Goal: Task Accomplishment & Management: Complete application form

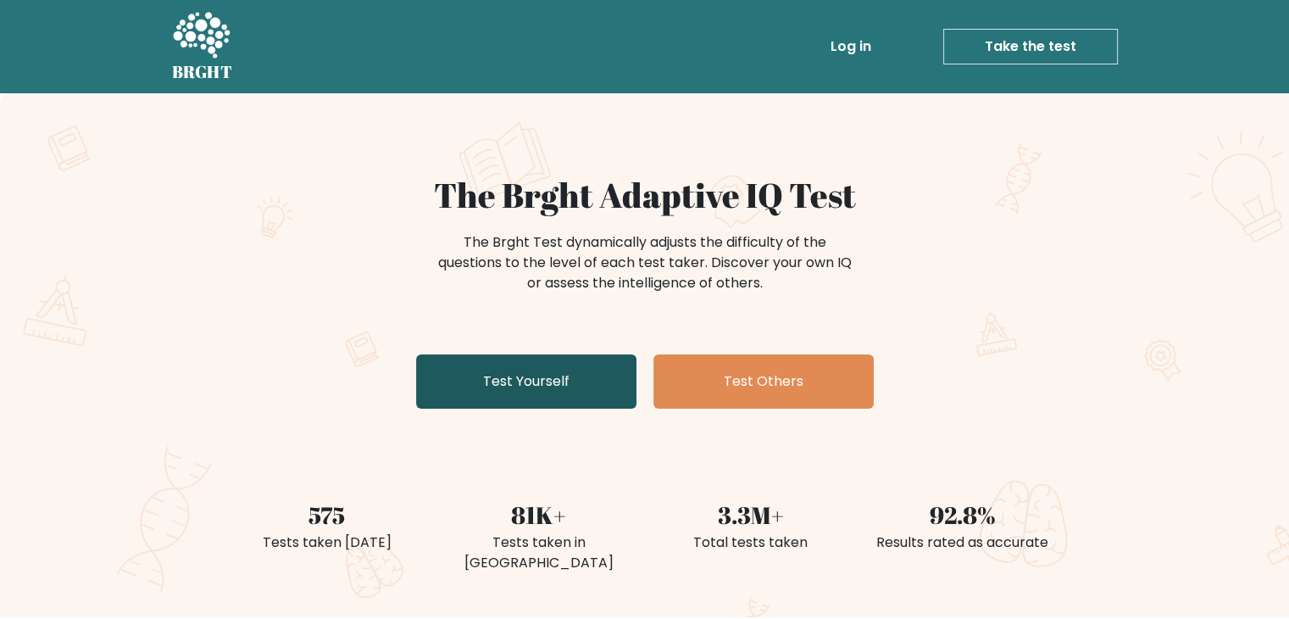
click at [467, 381] on link "Test Yourself" at bounding box center [526, 381] width 220 height 54
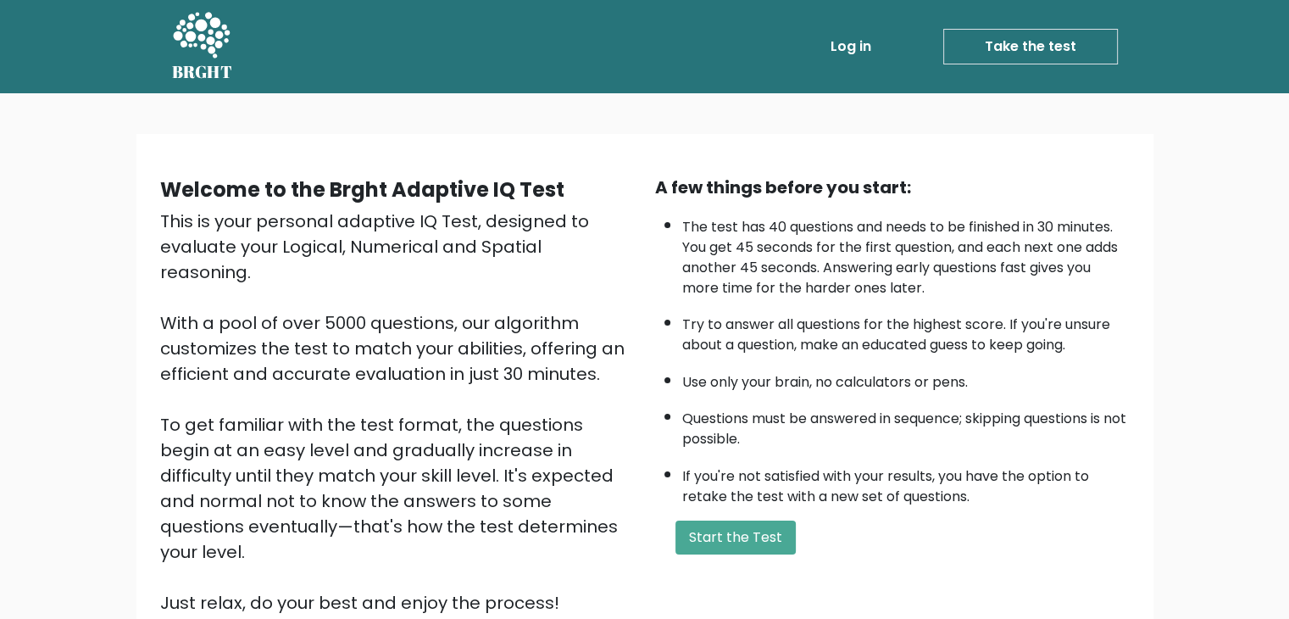
click at [854, 42] on link "Log in" at bounding box center [851, 47] width 54 height 34
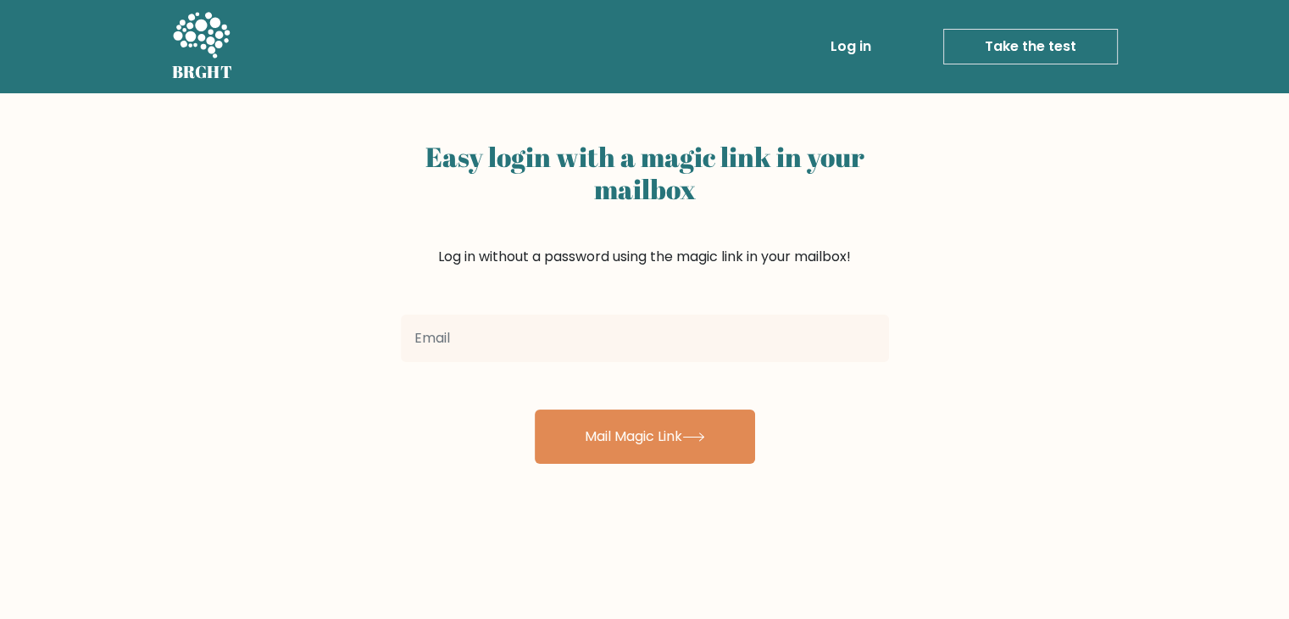
click at [632, 357] on input "email" at bounding box center [645, 338] width 488 height 47
type input "Ducanh213207@gmail.com"
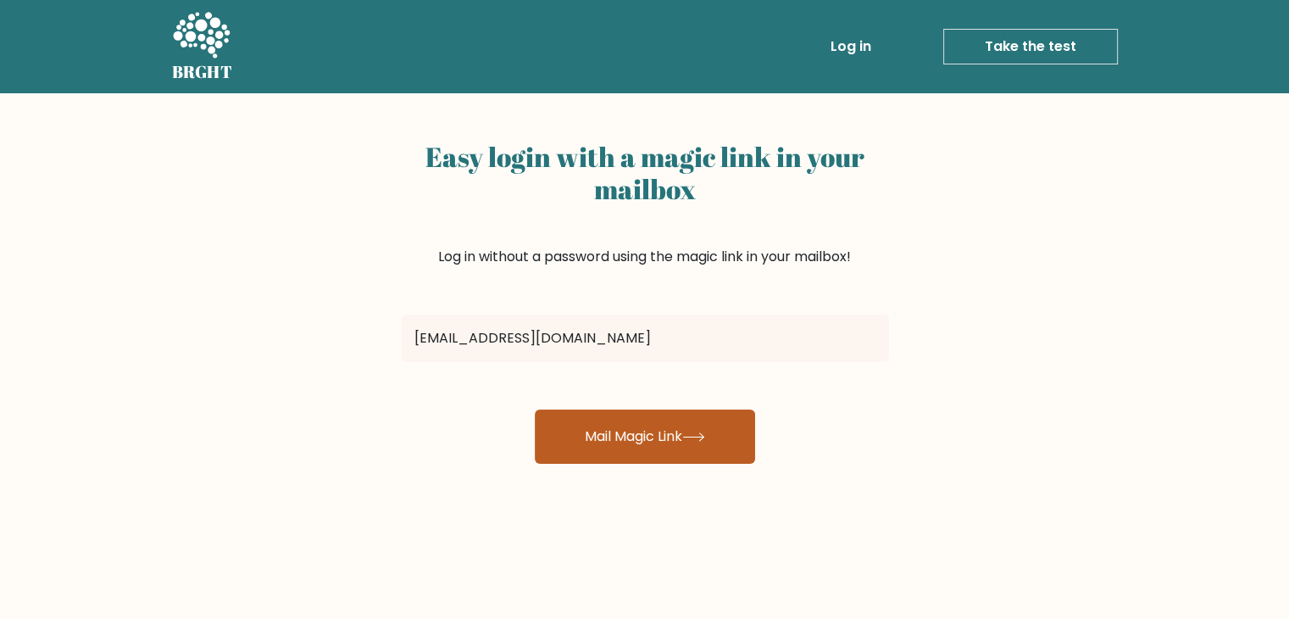
click at [617, 434] on button "Mail Magic Link" at bounding box center [645, 436] width 220 height 54
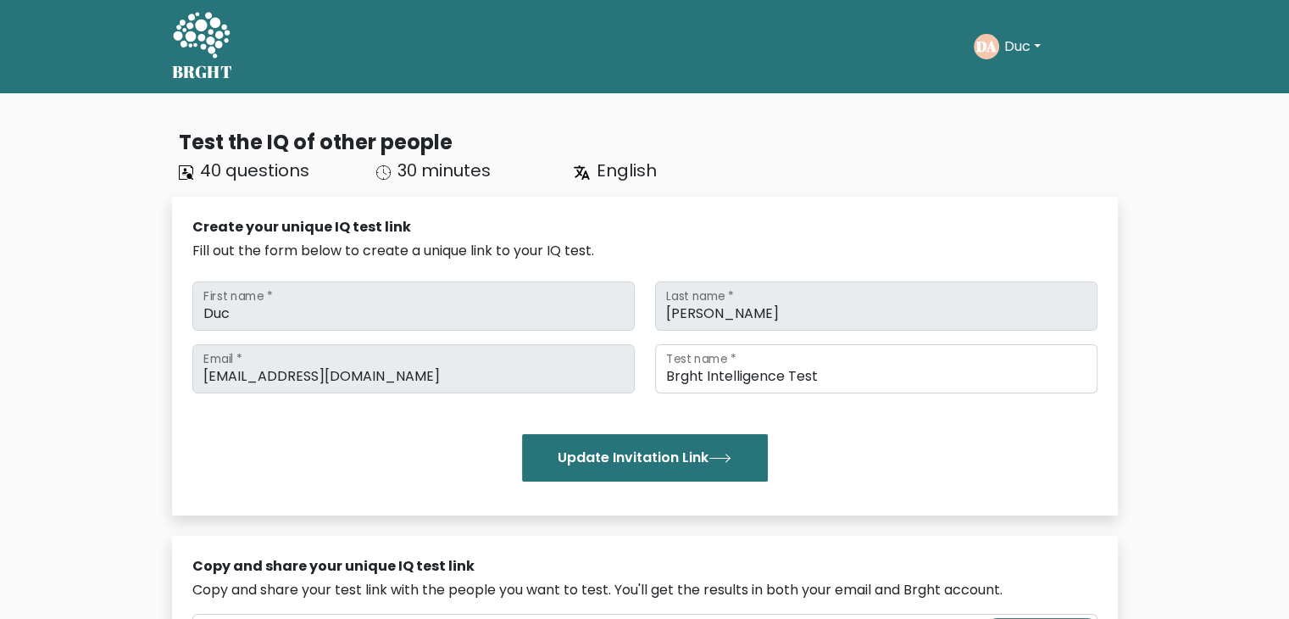
click at [183, 40] on icon at bounding box center [201, 36] width 58 height 51
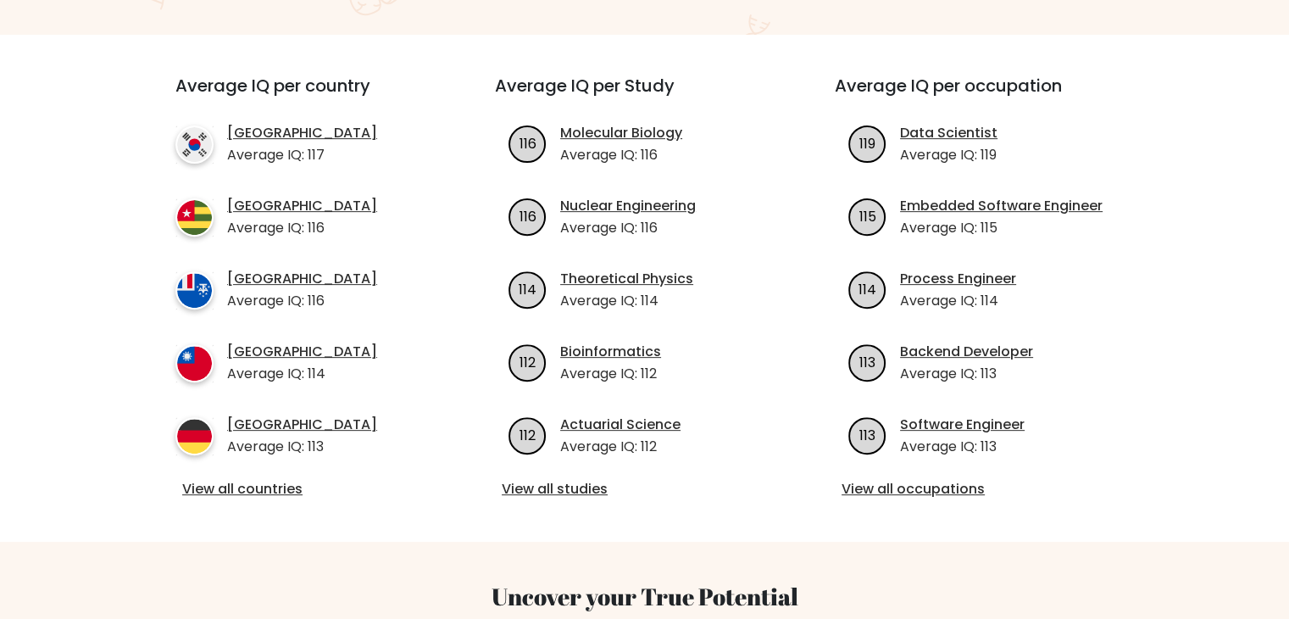
scroll to position [583, 0]
click at [287, 478] on link "View all countries" at bounding box center [304, 488] width 245 height 20
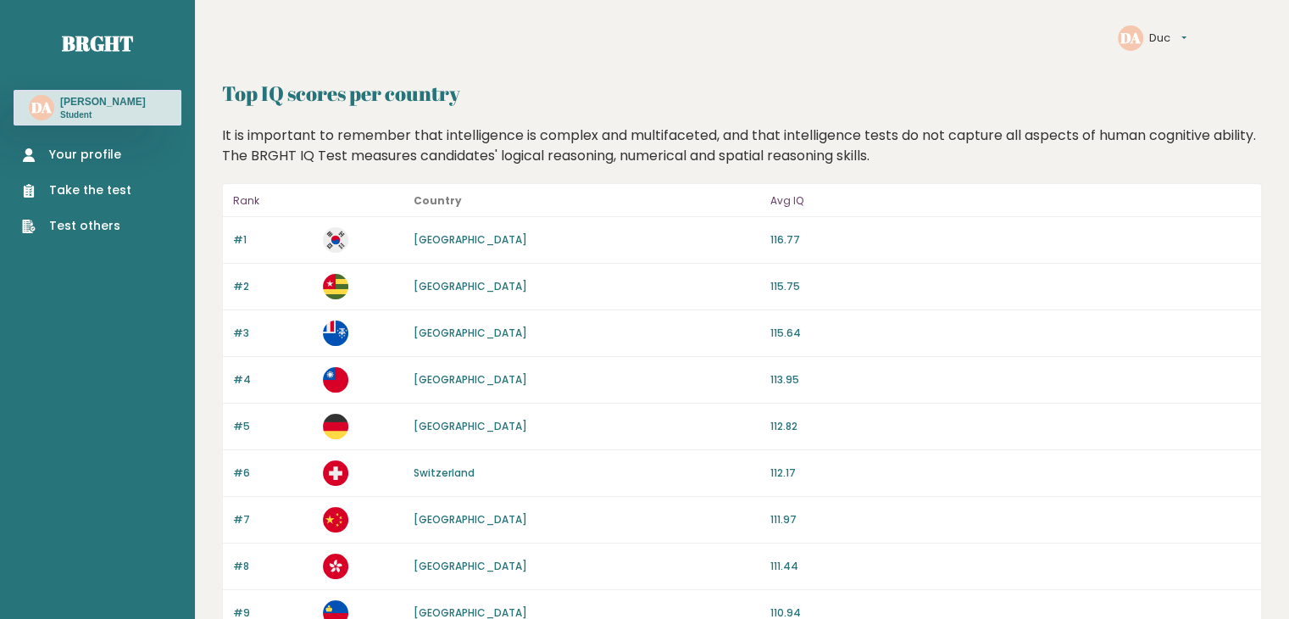
click at [111, 28] on nav "Brght DA Duc Anh Student Your profile Take the test Test others" at bounding box center [98, 119] width 168 height 239
click at [109, 46] on link "Brght" at bounding box center [97, 43] width 71 height 27
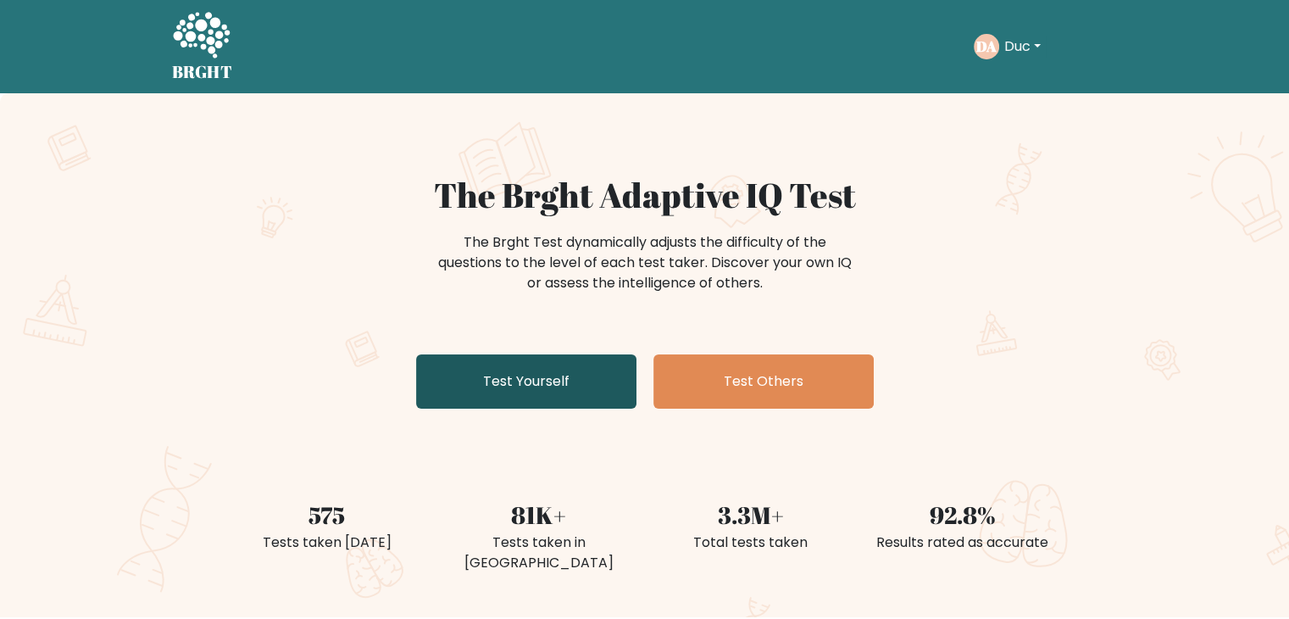
click at [594, 384] on link "Test Yourself" at bounding box center [526, 381] width 220 height 54
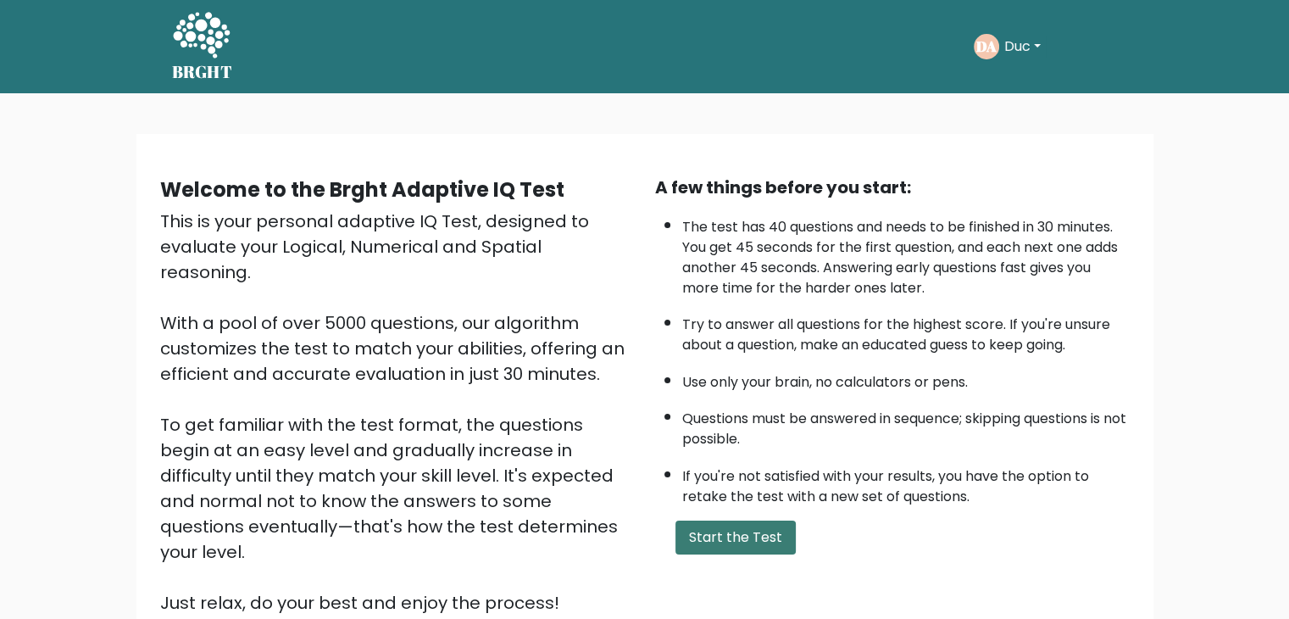
click at [715, 524] on button "Start the Test" at bounding box center [736, 537] width 120 height 34
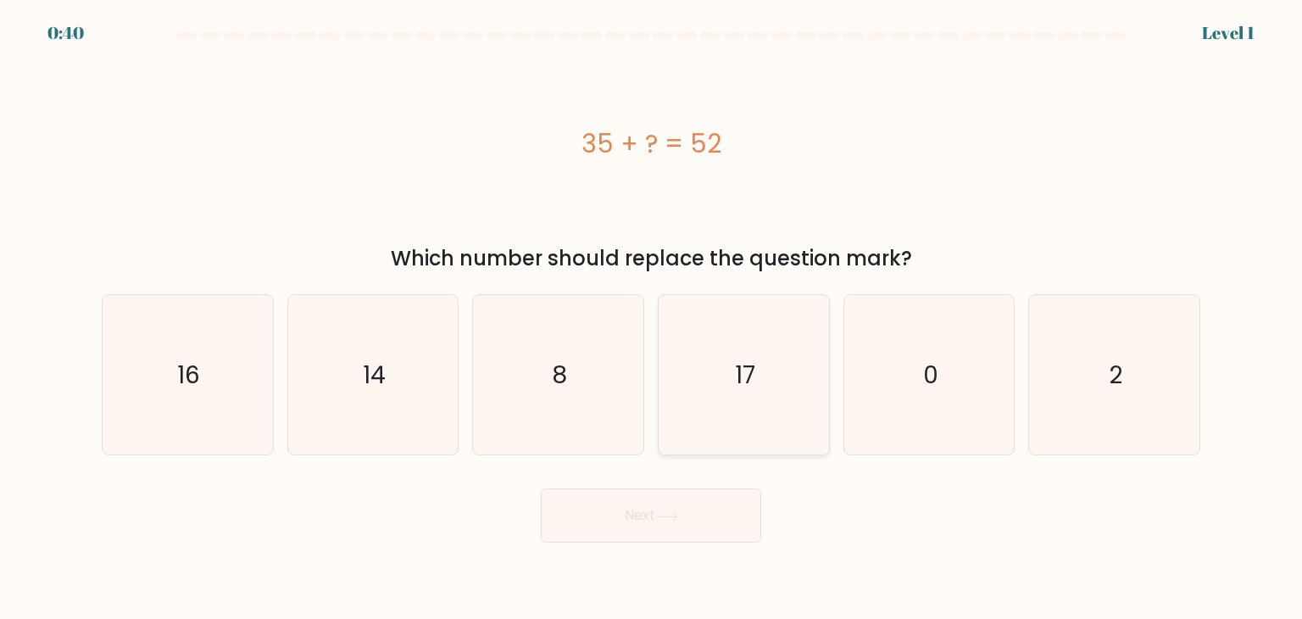
click at [710, 381] on icon "17" at bounding box center [743, 374] width 159 height 159
click at [652, 318] on input "d. 17" at bounding box center [651, 313] width 1 height 8
radio input "true"
click at [671, 506] on button "Next" at bounding box center [651, 515] width 220 height 54
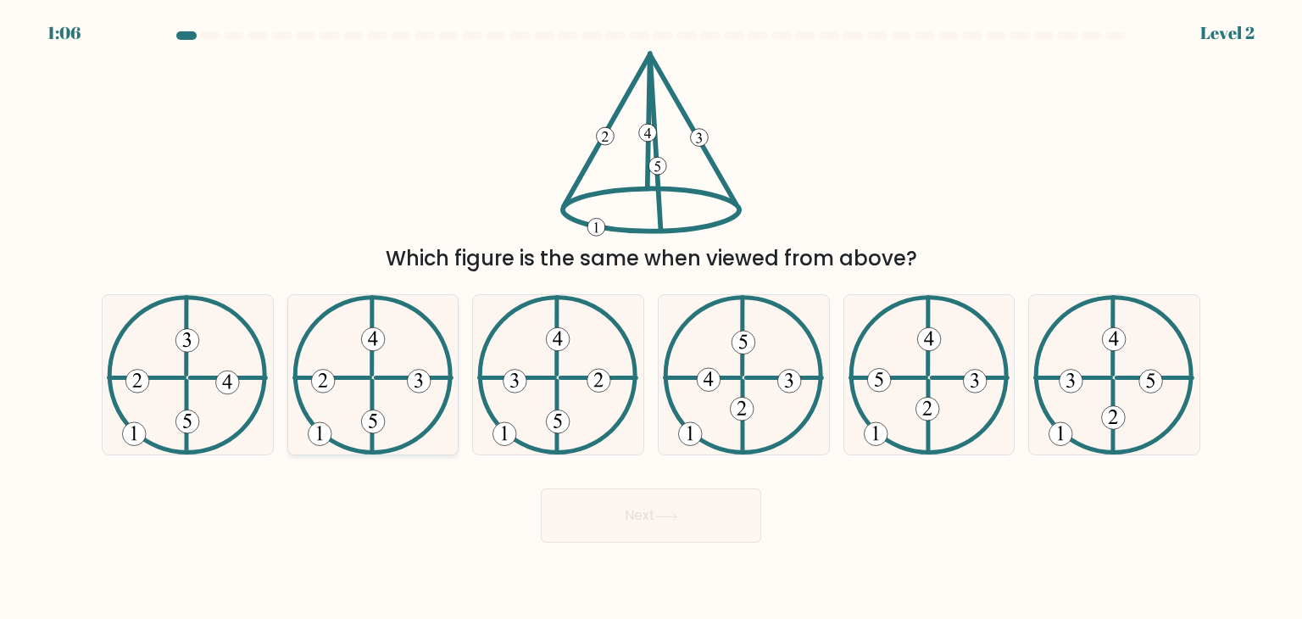
click at [359, 314] on icon at bounding box center [372, 374] width 161 height 159
click at [651, 314] on input "b." at bounding box center [651, 313] width 1 height 8
radio input "true"
click at [643, 528] on button "Next" at bounding box center [651, 515] width 220 height 54
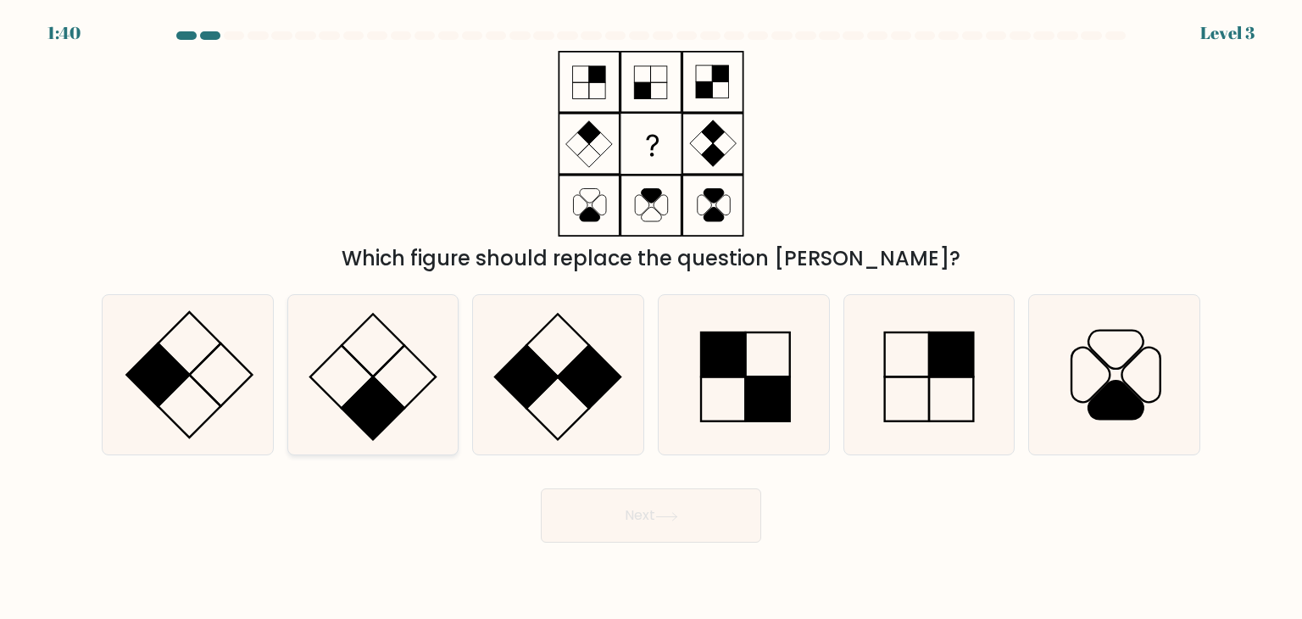
click at [420, 352] on icon at bounding box center [372, 374] width 159 height 159
click at [651, 318] on input "b." at bounding box center [651, 313] width 1 height 8
radio input "true"
click at [658, 528] on button "Next" at bounding box center [651, 515] width 220 height 54
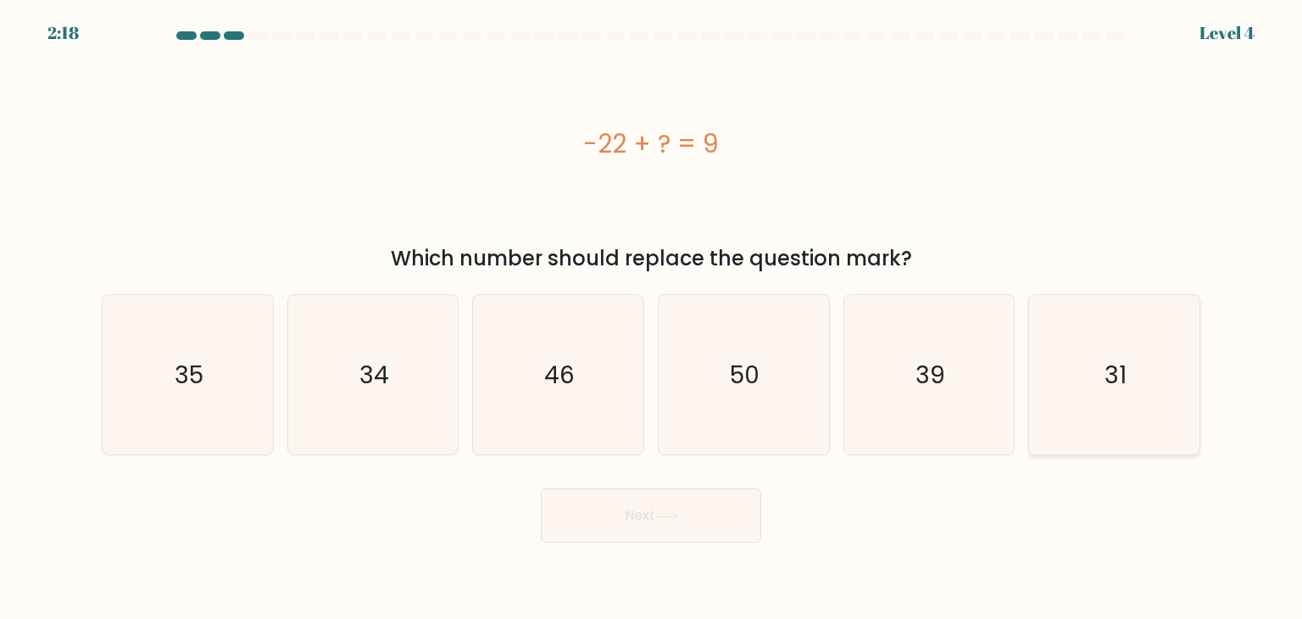
click at [1050, 331] on icon "31" at bounding box center [1113, 374] width 159 height 159
click at [652, 318] on input "f. 31" at bounding box center [651, 313] width 1 height 8
radio input "true"
click at [661, 543] on body "2:17 Level 4 a." at bounding box center [651, 309] width 1302 height 619
click at [663, 531] on button "Next" at bounding box center [651, 515] width 220 height 54
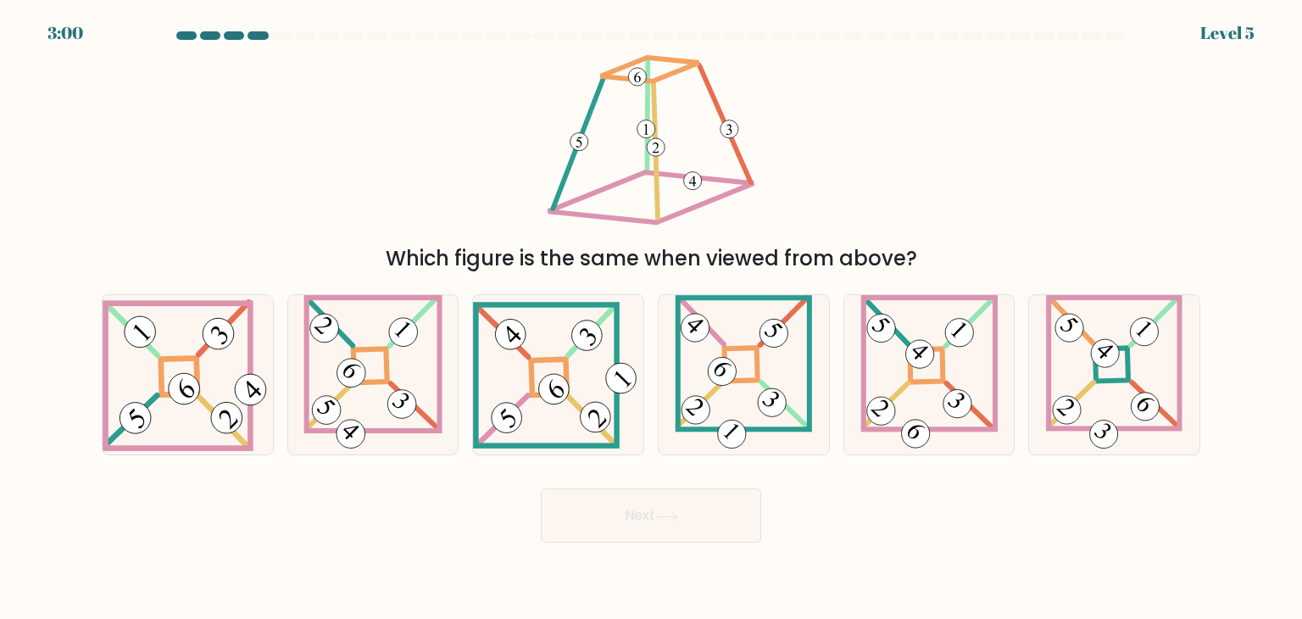
click at [520, 141] on div "Which figure is the same when viewed from above?" at bounding box center [651, 162] width 1119 height 223
click at [146, 340] on icon at bounding box center [142, 333] width 17 height 17
click at [651, 318] on input "a." at bounding box center [651, 313] width 1 height 8
radio input "true"
click at [607, 515] on button "Next" at bounding box center [651, 515] width 220 height 54
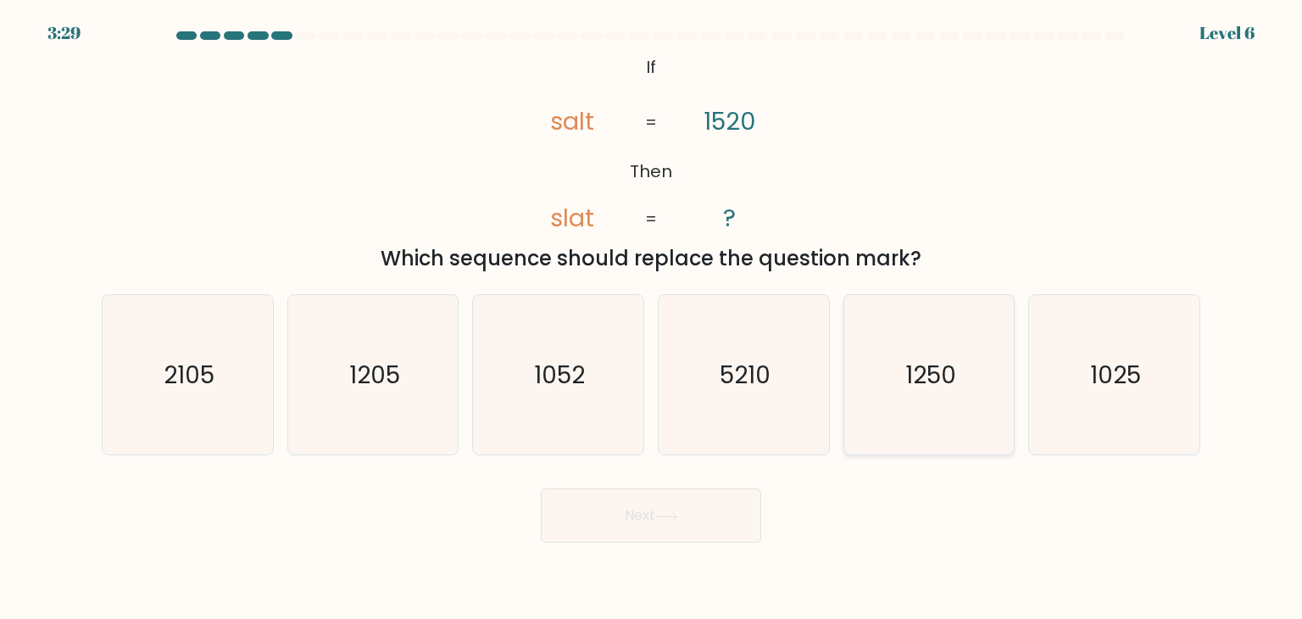
click at [966, 405] on icon "1250" at bounding box center [928, 374] width 159 height 159
click at [652, 318] on input "e. 1250" at bounding box center [651, 313] width 1 height 8
radio input "true"
click at [713, 511] on button "Next" at bounding box center [651, 515] width 220 height 54
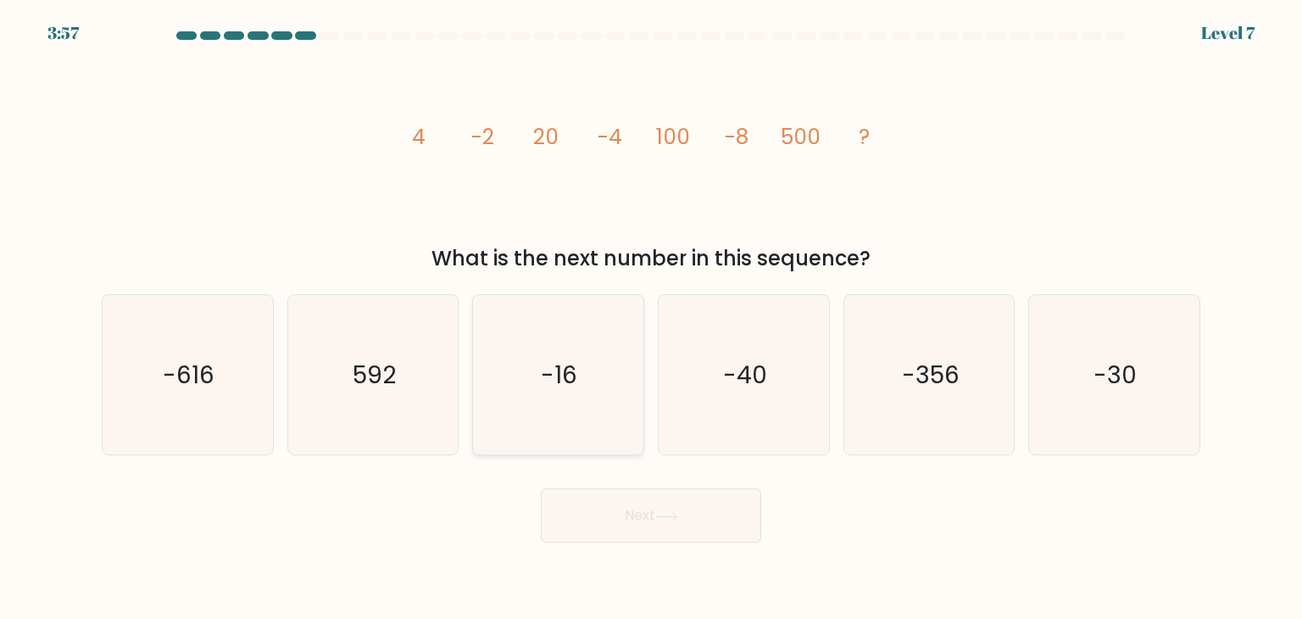
click at [547, 384] on text "-16" at bounding box center [560, 375] width 36 height 34
click at [651, 318] on input "c. -16" at bounding box center [651, 313] width 1 height 8
radio input "true"
click at [630, 533] on button "Next" at bounding box center [651, 515] width 220 height 54
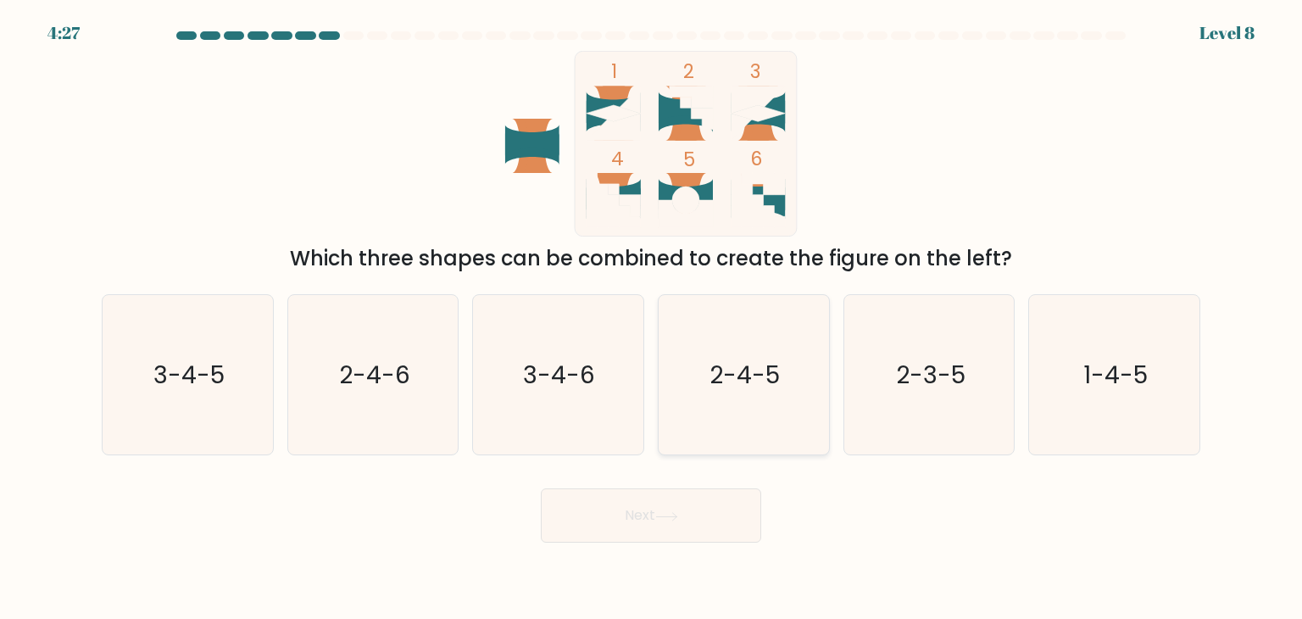
click at [765, 369] on text "2-4-5" at bounding box center [745, 375] width 70 height 34
click at [652, 318] on input "d. 2-4-5" at bounding box center [651, 313] width 1 height 8
radio input "true"
click at [671, 515] on icon at bounding box center [666, 516] width 23 height 9
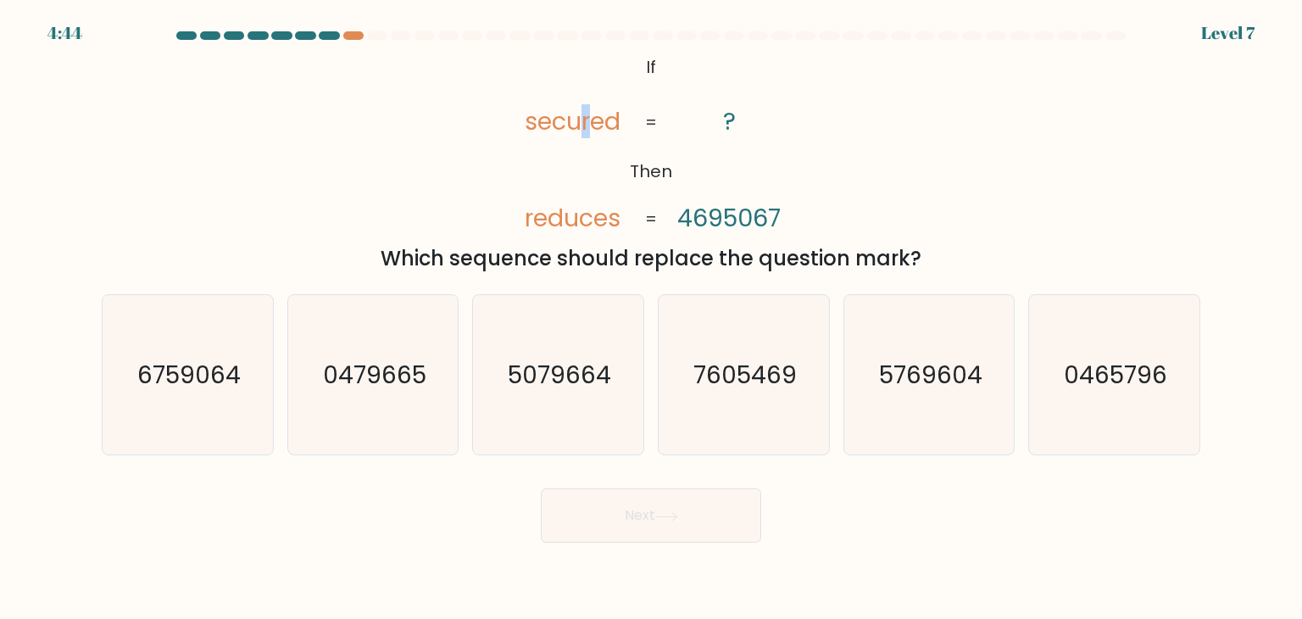
drag, startPoint x: 580, startPoint y: 121, endPoint x: 589, endPoint y: 124, distance: 9.7
click at [589, 124] on tspan "secured" at bounding box center [573, 121] width 96 height 34
drag, startPoint x: 520, startPoint y: 221, endPoint x: 532, endPoint y: 221, distance: 11.0
click at [532, 221] on icon "@import url('https://fonts.googleapis.com/css?family=Abril+Fatface:400,100,100i…" at bounding box center [651, 144] width 302 height 186
drag, startPoint x: 621, startPoint y: 219, endPoint x: 567, endPoint y: 219, distance: 53.4
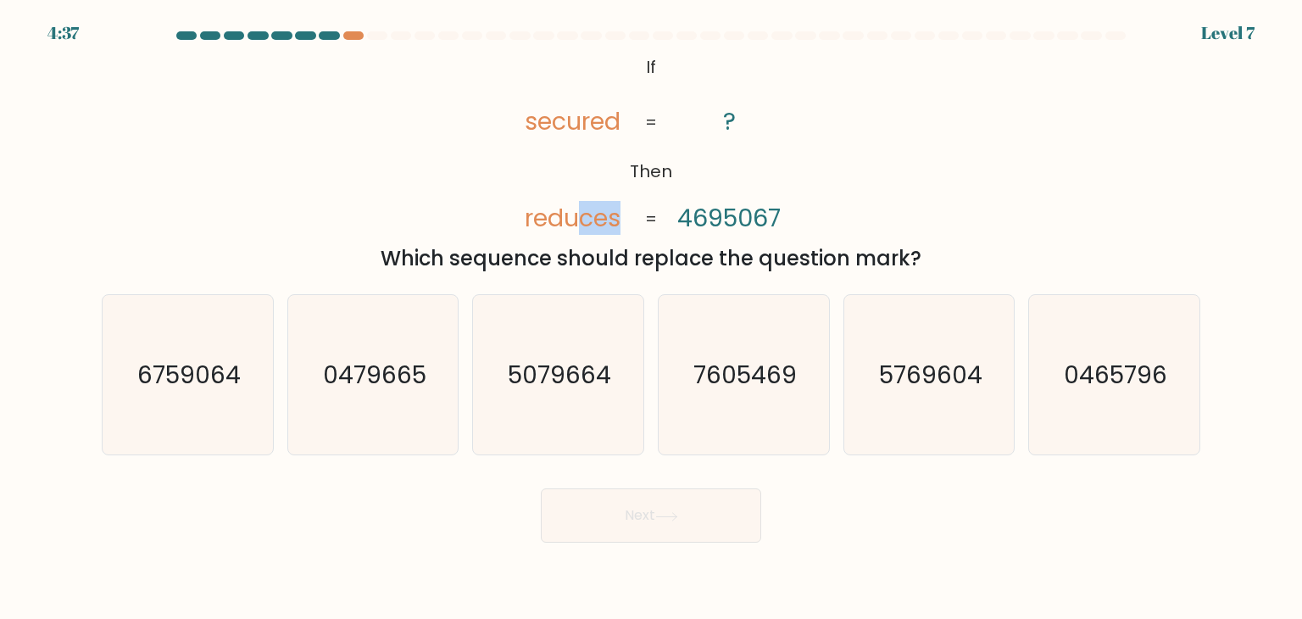
click at [573, 219] on tspan "reduces" at bounding box center [573, 218] width 96 height 34
click at [772, 376] on text "7605469" at bounding box center [744, 375] width 103 height 34
click at [652, 318] on input "d. 7605469" at bounding box center [651, 313] width 1 height 8
radio input "true"
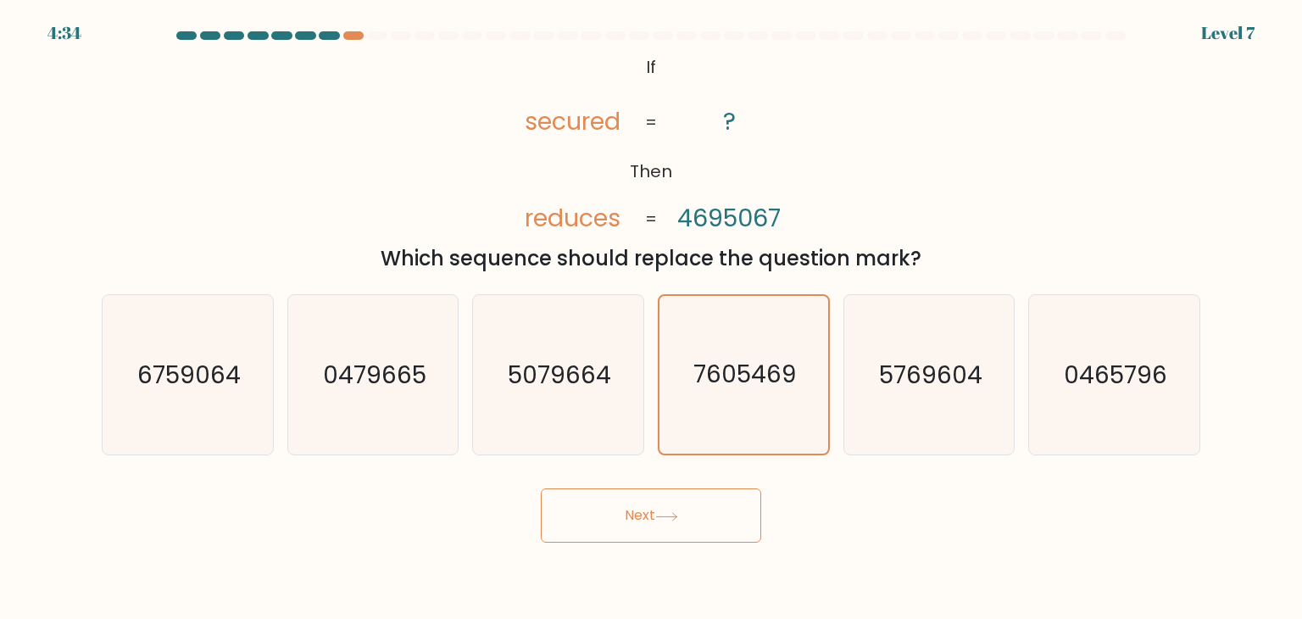
click at [678, 505] on button "Next" at bounding box center [651, 515] width 220 height 54
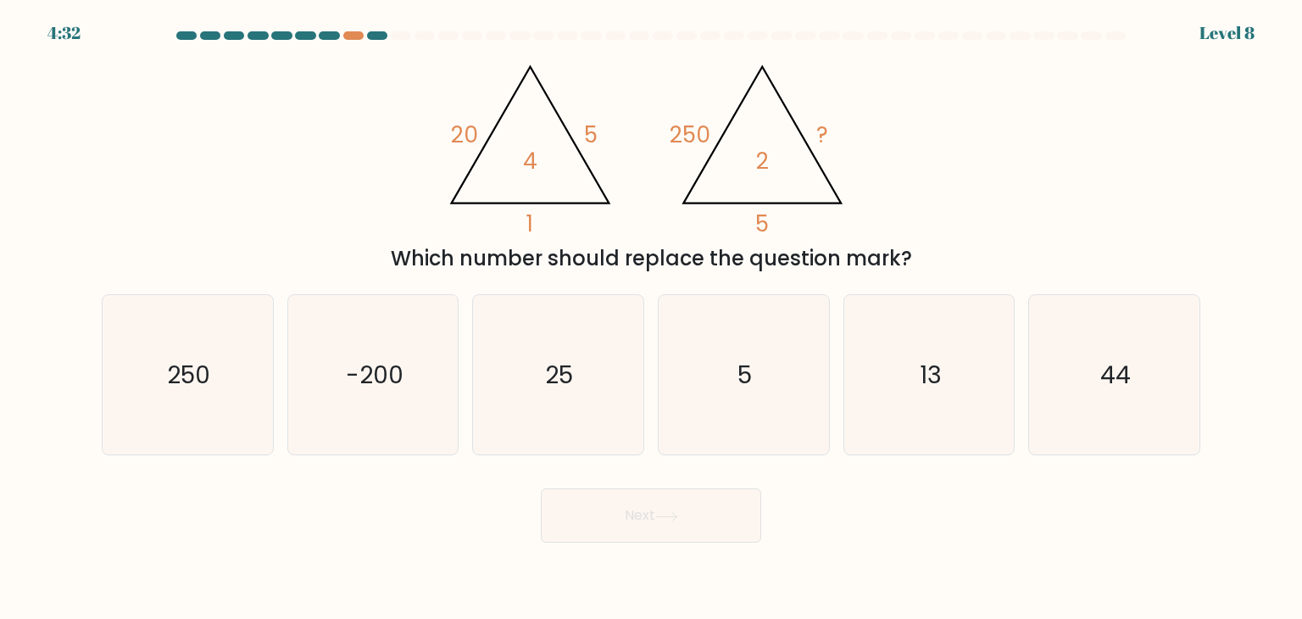
click at [676, 521] on button "Next" at bounding box center [651, 515] width 220 height 54
click at [619, 254] on div "Which number should replace the question mark?" at bounding box center [651, 258] width 1078 height 31
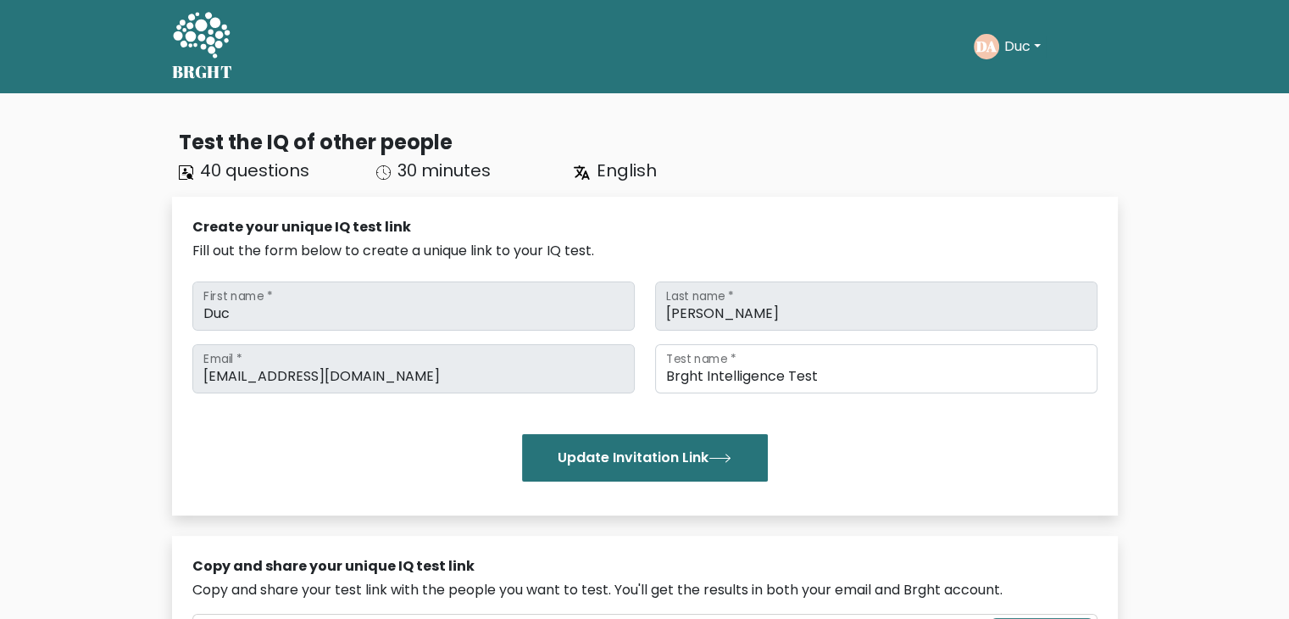
click at [187, 36] on icon at bounding box center [201, 35] width 57 height 46
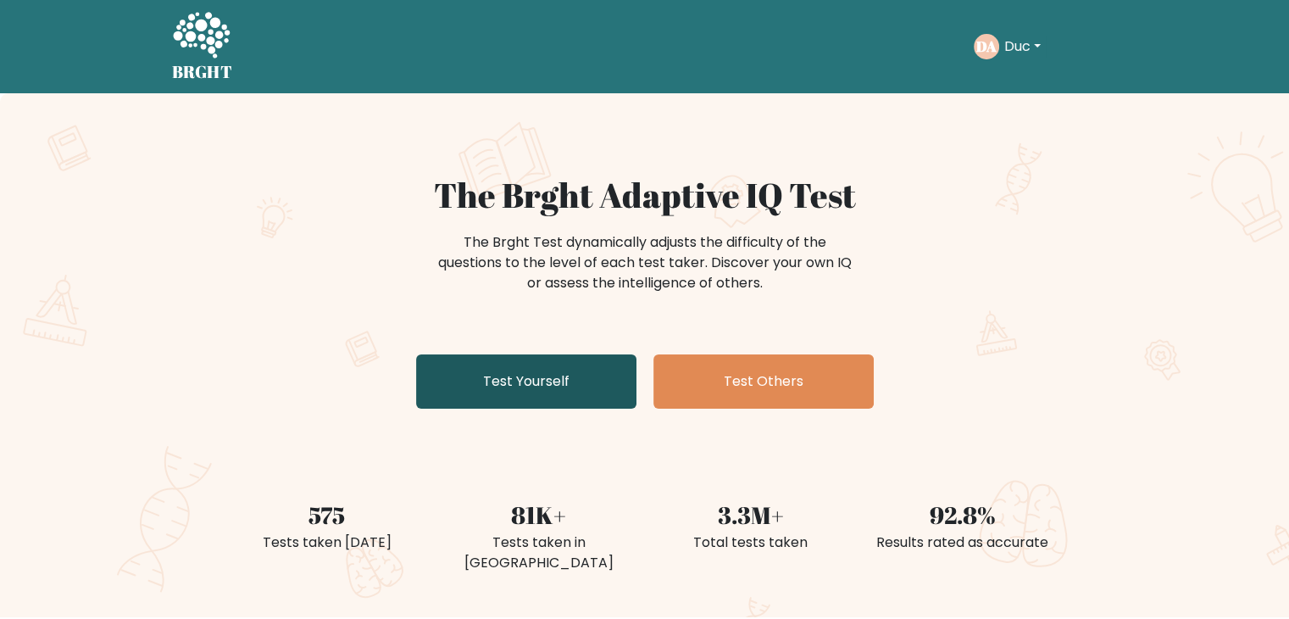
click at [476, 391] on link "Test Yourself" at bounding box center [526, 381] width 220 height 54
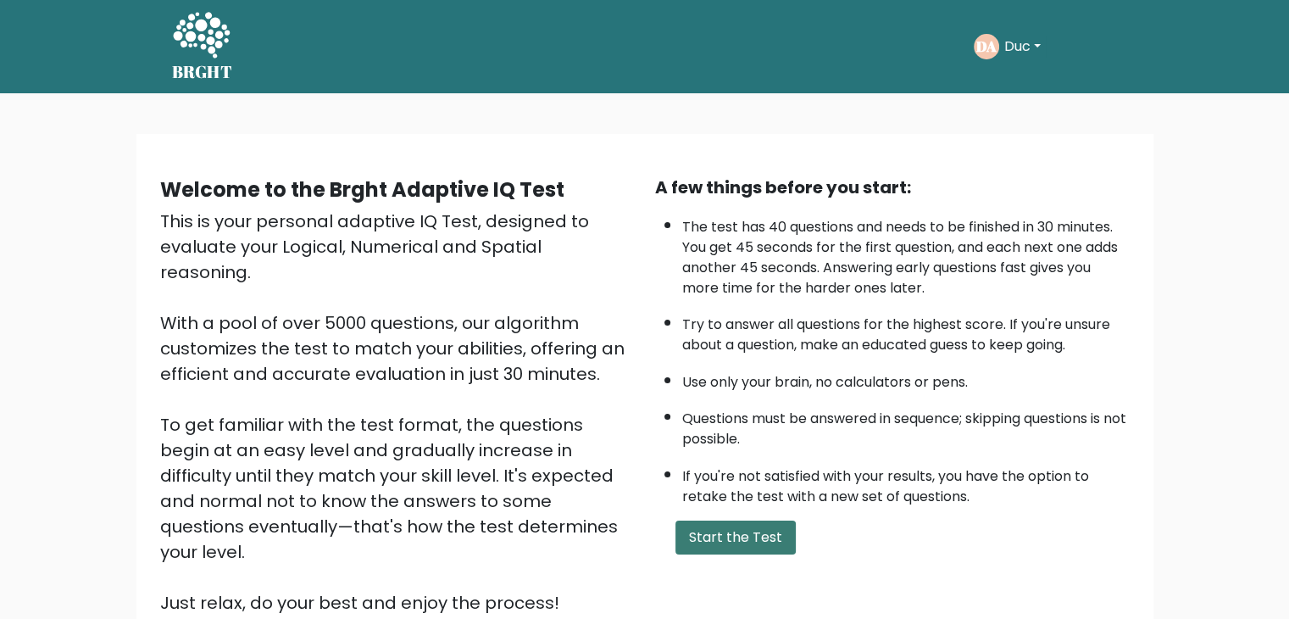
click at [772, 534] on button "Start the Test" at bounding box center [736, 537] width 120 height 34
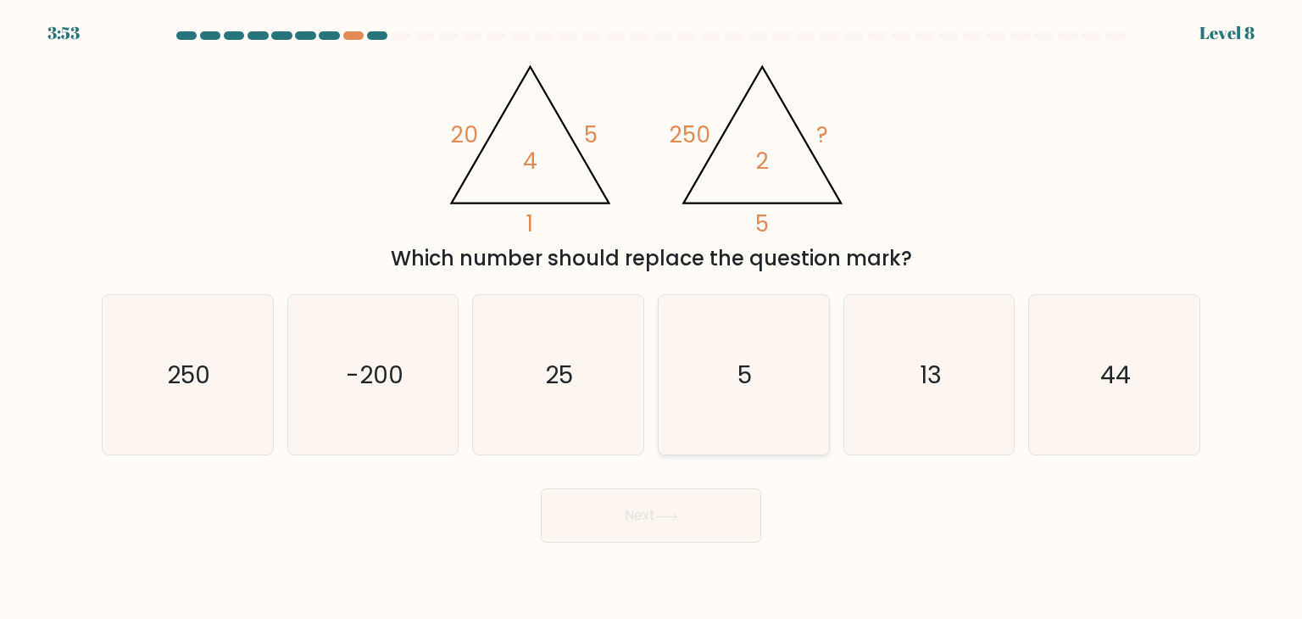
click at [744, 385] on text "5" at bounding box center [745, 375] width 14 height 34
click at [652, 318] on input "d. 5" at bounding box center [651, 313] width 1 height 8
radio input "true"
click at [712, 517] on button "Next" at bounding box center [651, 515] width 220 height 54
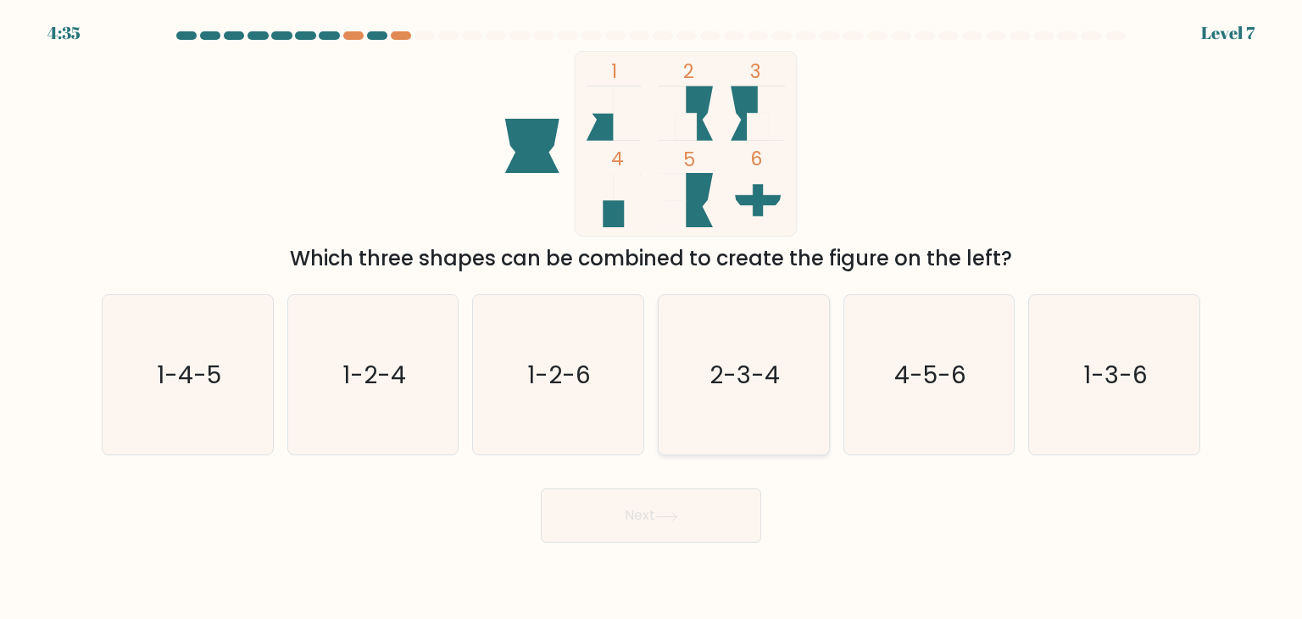
click at [724, 398] on icon "2-3-4" at bounding box center [743, 374] width 159 height 159
click at [652, 318] on input "d. 2-3-4" at bounding box center [651, 313] width 1 height 8
radio input "true"
click at [705, 520] on button "Next" at bounding box center [651, 515] width 220 height 54
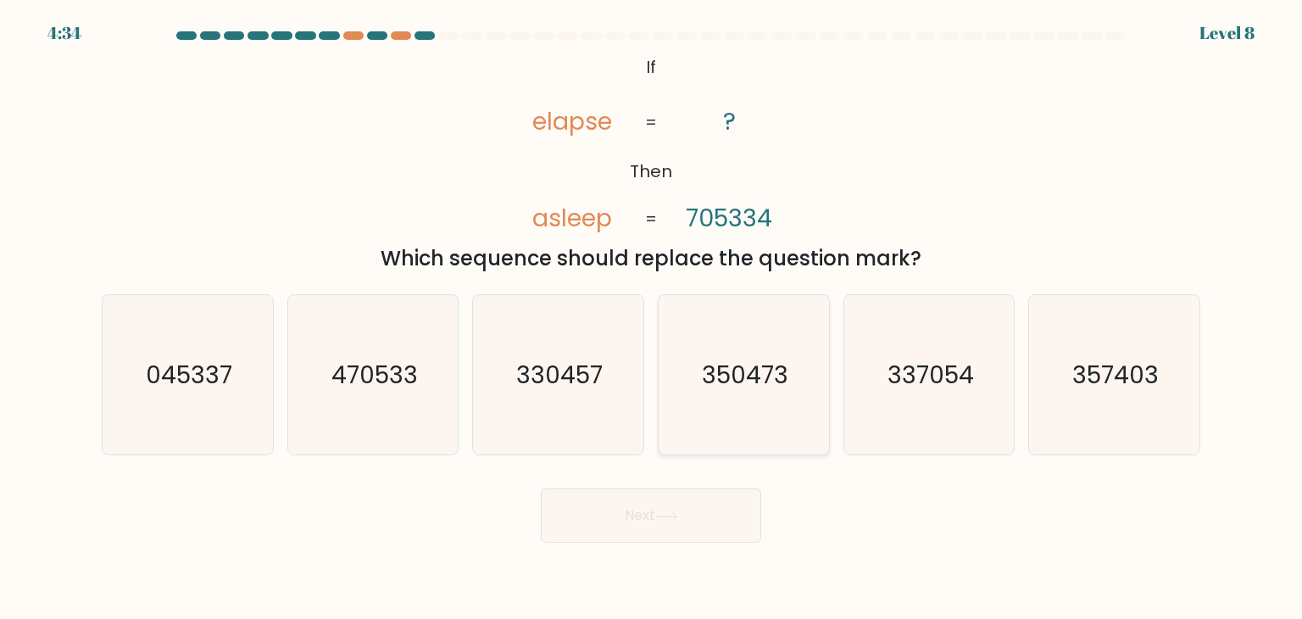
click at [724, 398] on icon "350473" at bounding box center [743, 374] width 159 height 159
click at [652, 318] on input "d. 350473" at bounding box center [651, 313] width 1 height 8
radio input "true"
click at [702, 533] on button "Next" at bounding box center [651, 515] width 220 height 54
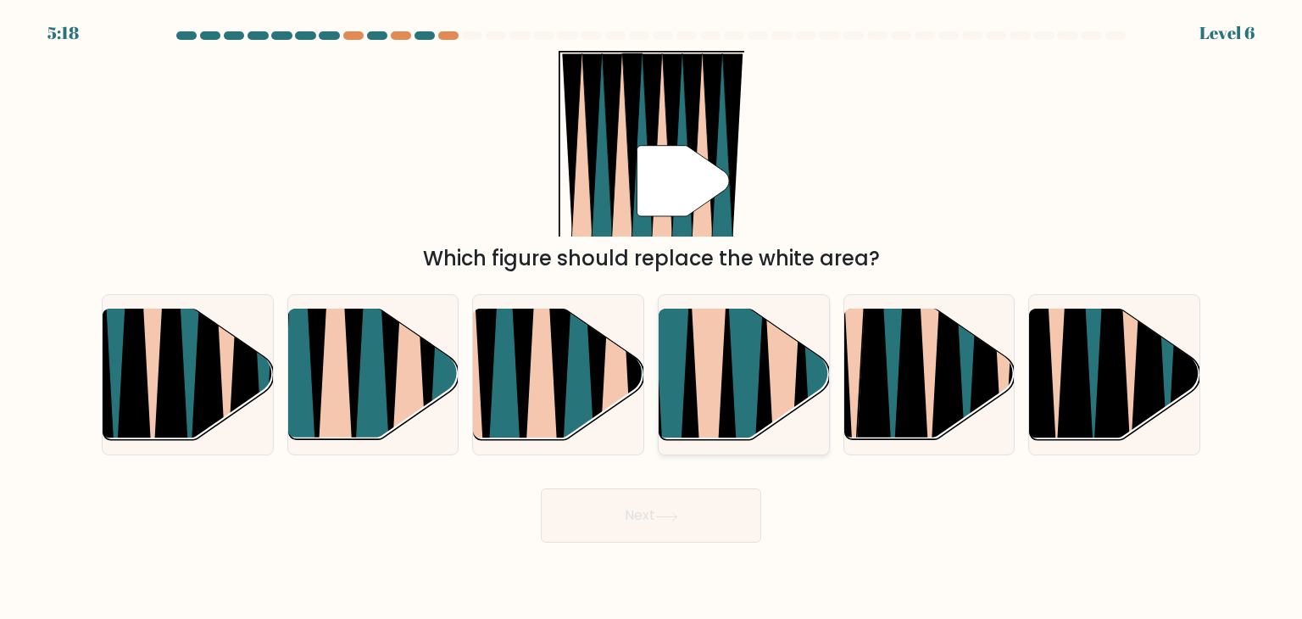
click at [743, 382] on icon at bounding box center [745, 446] width 38 height 341
click at [652, 318] on input "d." at bounding box center [651, 313] width 1 height 8
radio input "true"
click at [711, 493] on button "Next" at bounding box center [651, 515] width 220 height 54
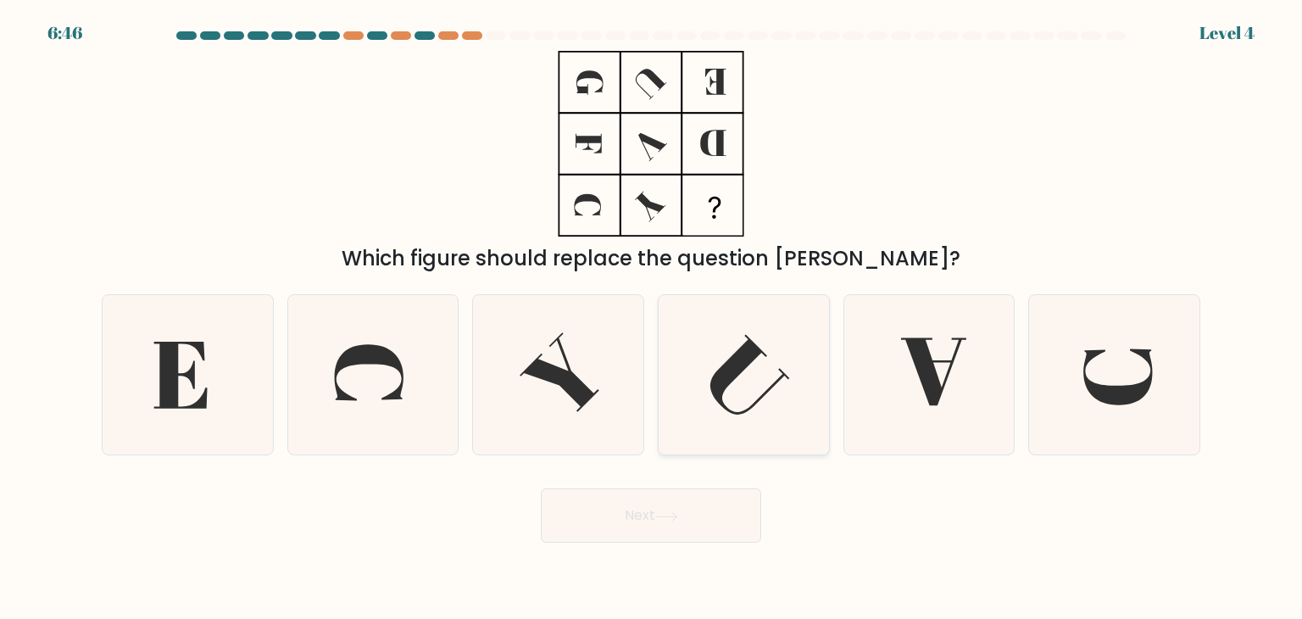
click at [724, 376] on icon at bounding box center [750, 375] width 80 height 81
click at [652, 318] on input "d." at bounding box center [651, 313] width 1 height 8
radio input "true"
click at [700, 495] on button "Next" at bounding box center [651, 515] width 220 height 54
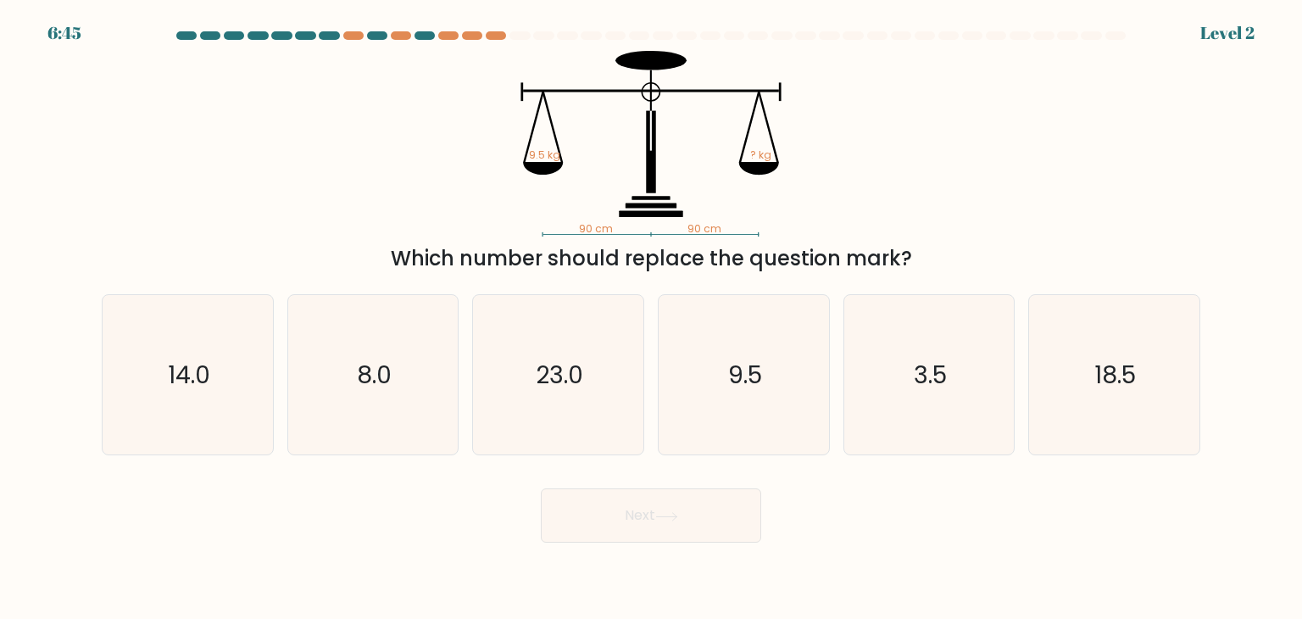
click at [717, 415] on icon "9.5" at bounding box center [743, 374] width 159 height 159
click at [652, 318] on input "d. 9.5" at bounding box center [651, 313] width 1 height 8
radio input "true"
click at [708, 498] on button "Next" at bounding box center [651, 515] width 220 height 54
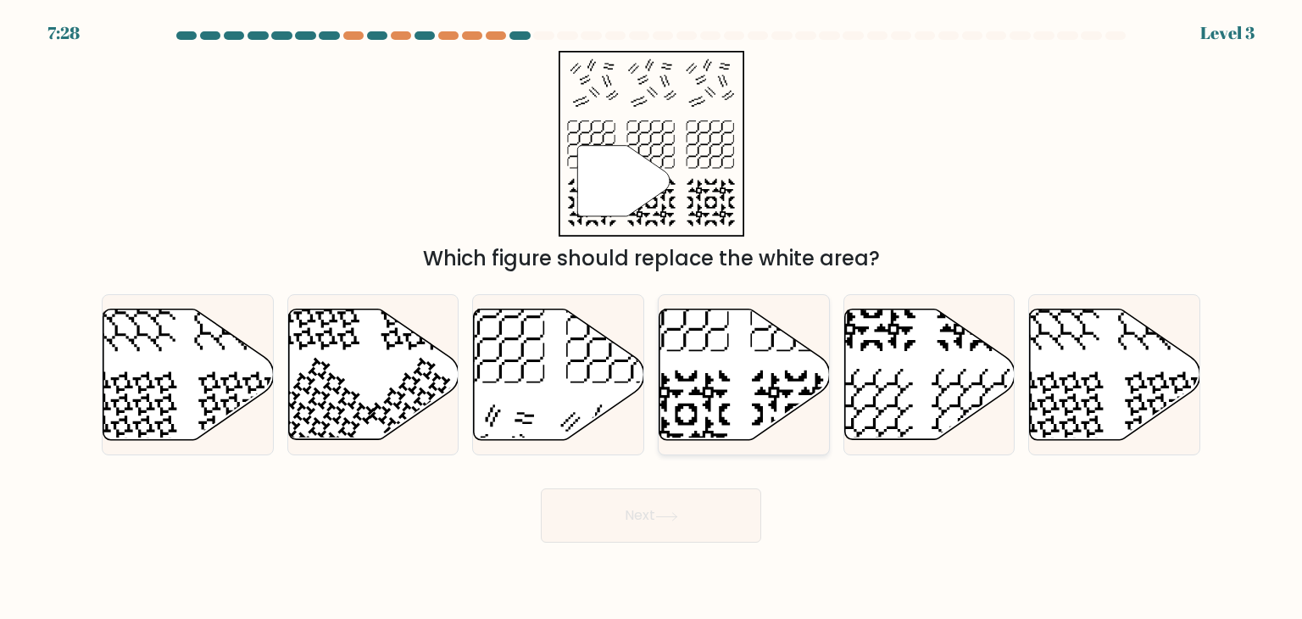
click at [735, 384] on icon at bounding box center [745, 374] width 170 height 131
click at [652, 318] on input "d." at bounding box center [651, 313] width 1 height 8
radio input "true"
click at [709, 493] on button "Next" at bounding box center [651, 515] width 220 height 54
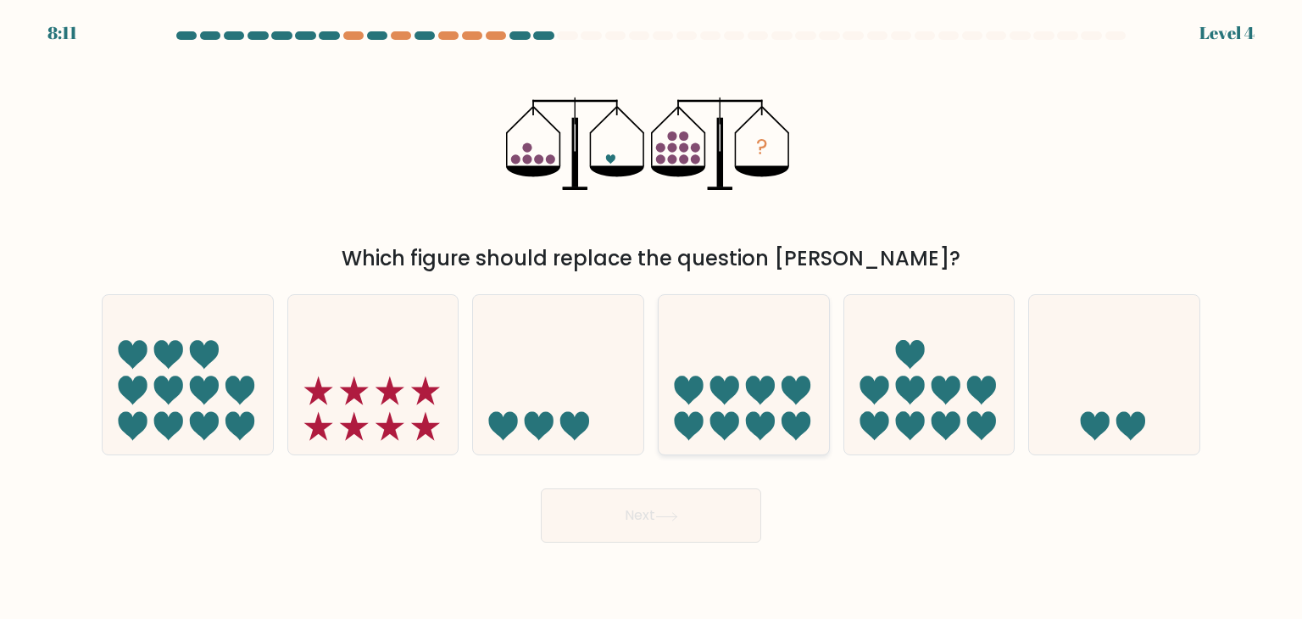
click at [723, 381] on icon at bounding box center [724, 390] width 29 height 29
click at [652, 318] on input "d." at bounding box center [651, 313] width 1 height 8
radio input "true"
click at [696, 495] on button "Next" at bounding box center [651, 515] width 220 height 54
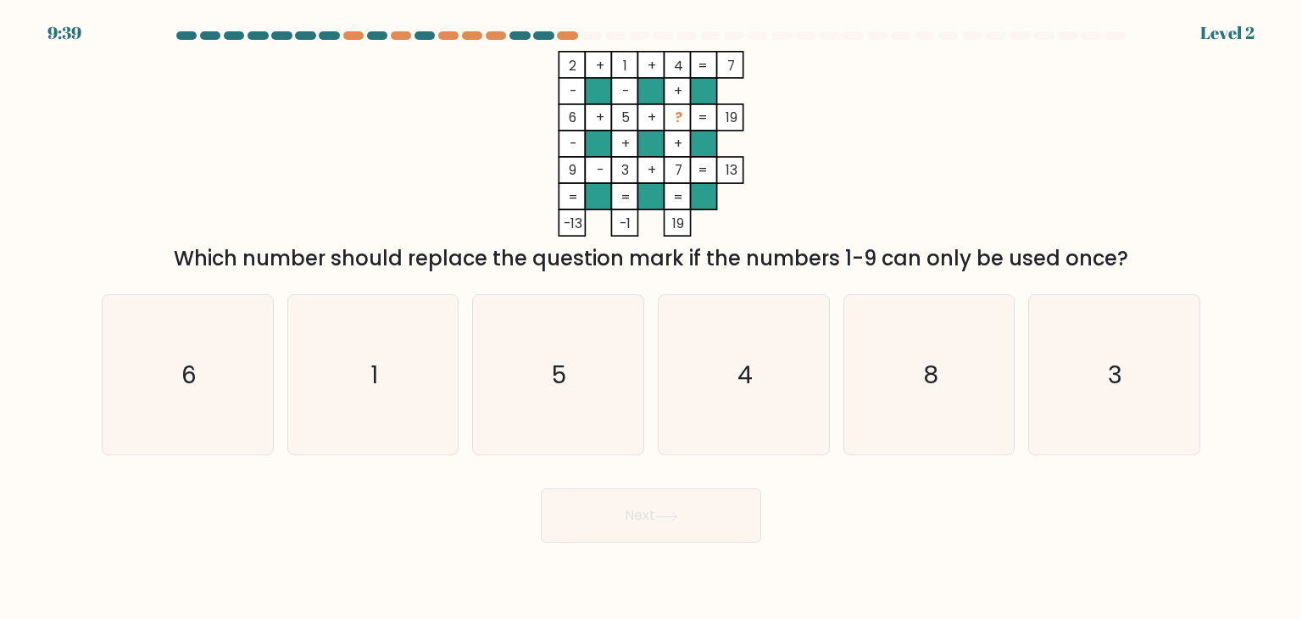
click at [748, 366] on text "4" at bounding box center [745, 375] width 15 height 34
click at [652, 318] on input "d. 4" at bounding box center [651, 313] width 1 height 8
radio input "true"
click at [719, 527] on button "Next" at bounding box center [651, 515] width 220 height 54
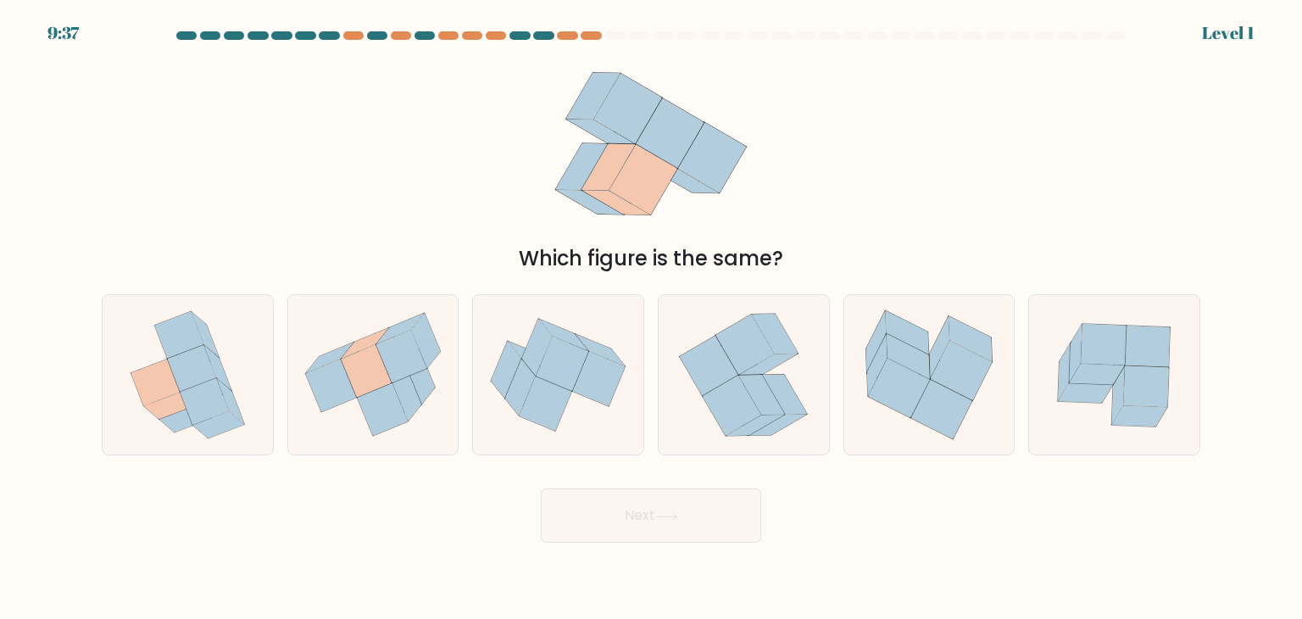
click at [736, 410] on icon at bounding box center [732, 406] width 58 height 60
click at [652, 318] on input "d." at bounding box center [651, 313] width 1 height 8
radio input "true"
click at [678, 545] on body "10:22 Level 1" at bounding box center [651, 309] width 1302 height 619
click at [643, 490] on button "Next" at bounding box center [651, 515] width 220 height 54
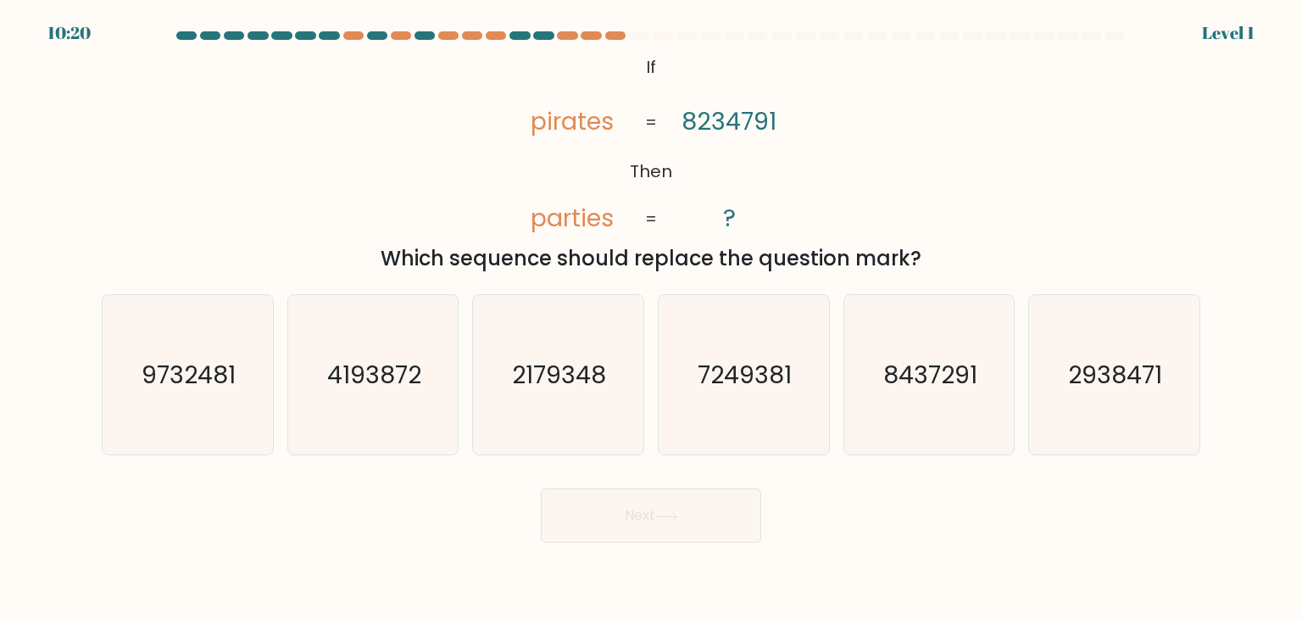
click at [687, 502] on button "Next" at bounding box center [651, 515] width 220 height 54
click at [688, 449] on icon "7249381" at bounding box center [743, 374] width 159 height 159
click at [652, 318] on input "d. 7249381" at bounding box center [651, 313] width 1 height 8
radio input "true"
click at [693, 511] on button "Next" at bounding box center [651, 515] width 220 height 54
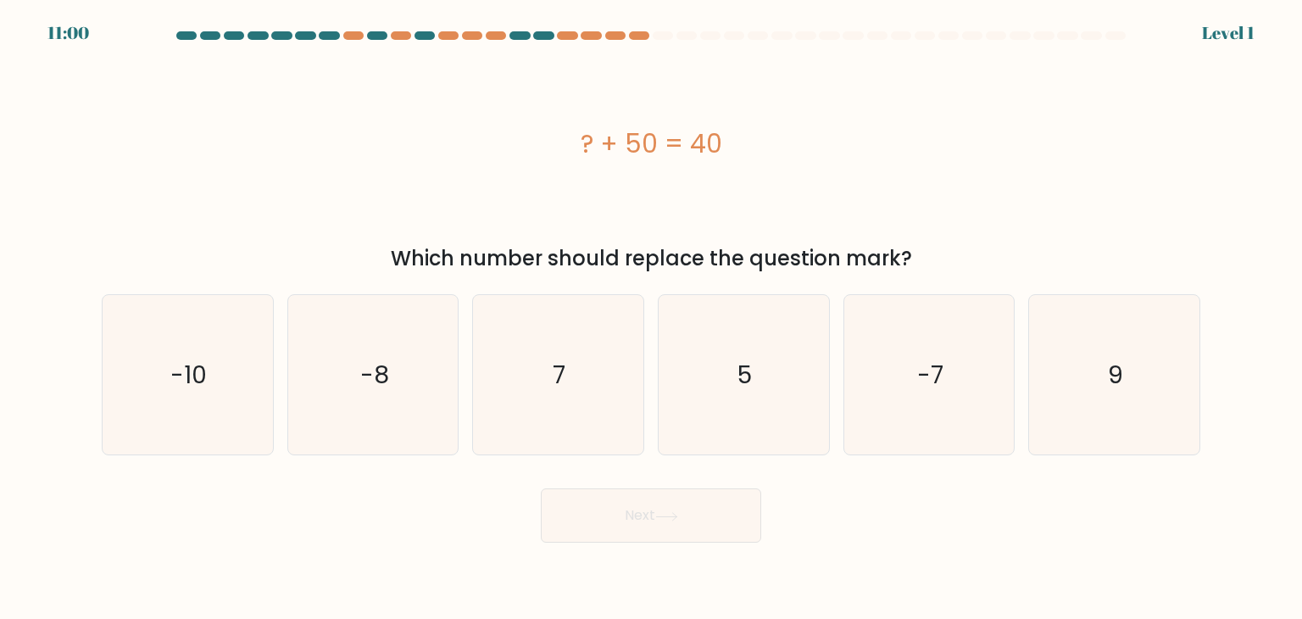
click at [736, 411] on icon "5" at bounding box center [743, 374] width 159 height 159
click at [652, 318] on input "d. 5" at bounding box center [651, 313] width 1 height 8
radio input "true"
click at [709, 499] on button "Next" at bounding box center [651, 515] width 220 height 54
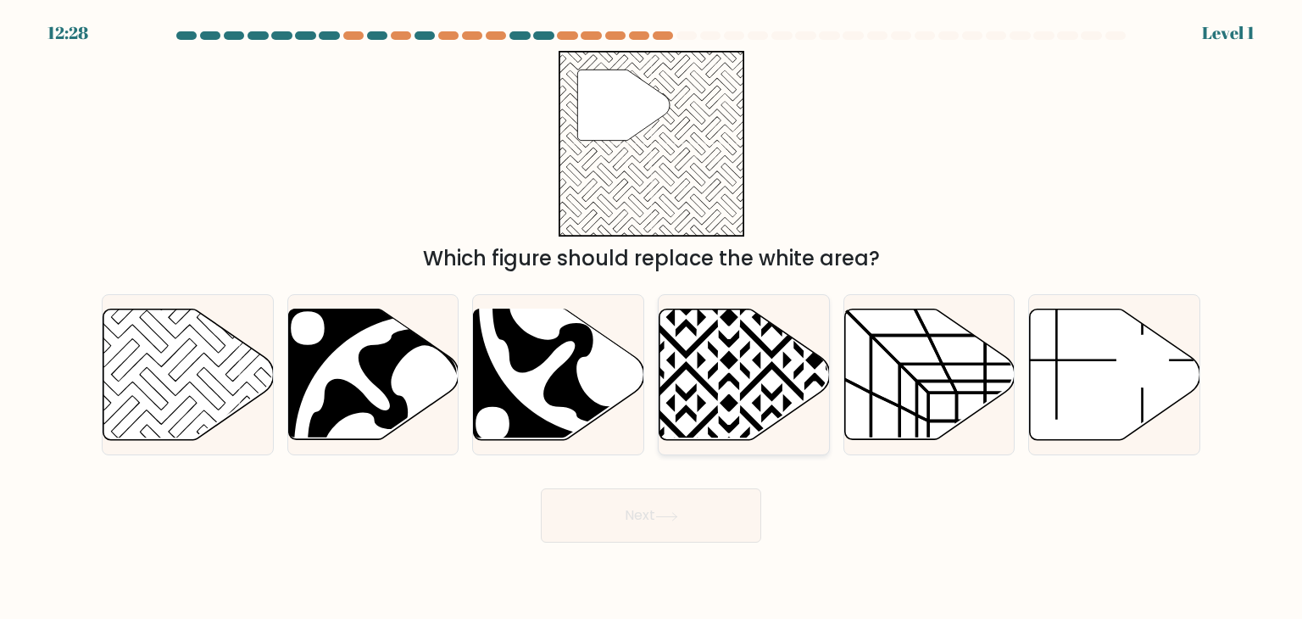
click at [753, 385] on icon at bounding box center [686, 445] width 343 height 343
click at [652, 318] on input "d." at bounding box center [651, 313] width 1 height 8
radio input "true"
click at [721, 496] on button "Next" at bounding box center [651, 515] width 220 height 54
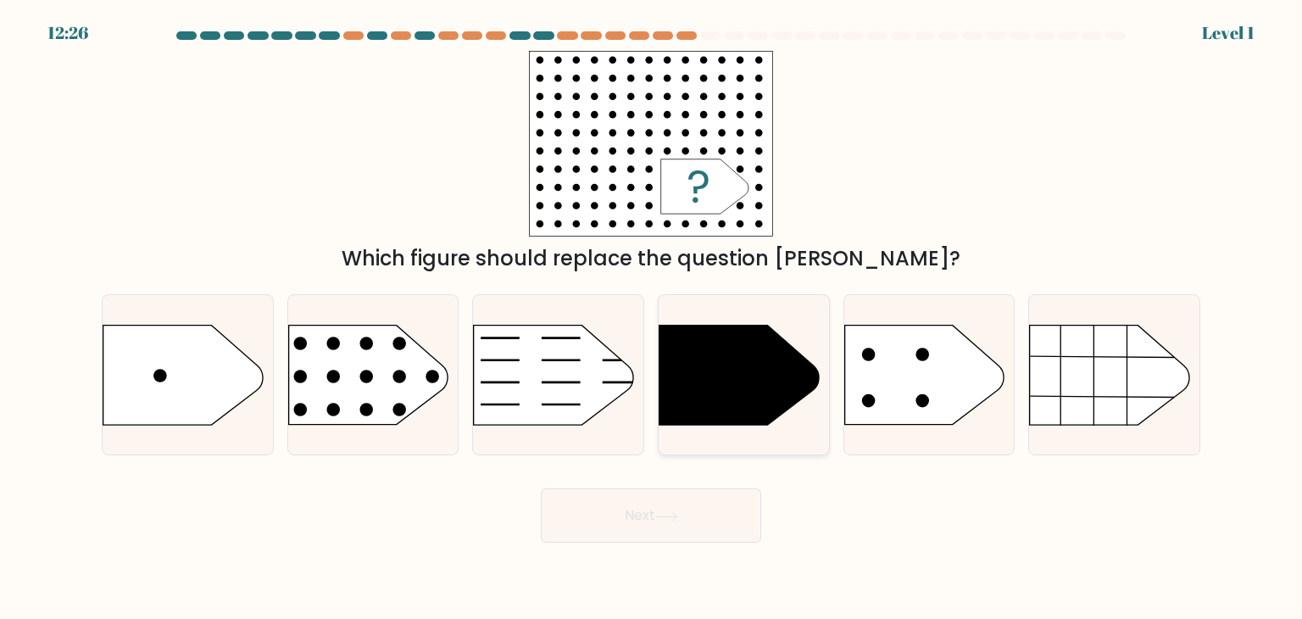
click at [746, 373] on icon at bounding box center [739, 375] width 159 height 99
click at [652, 318] on input "d." at bounding box center [651, 313] width 1 height 8
radio input "true"
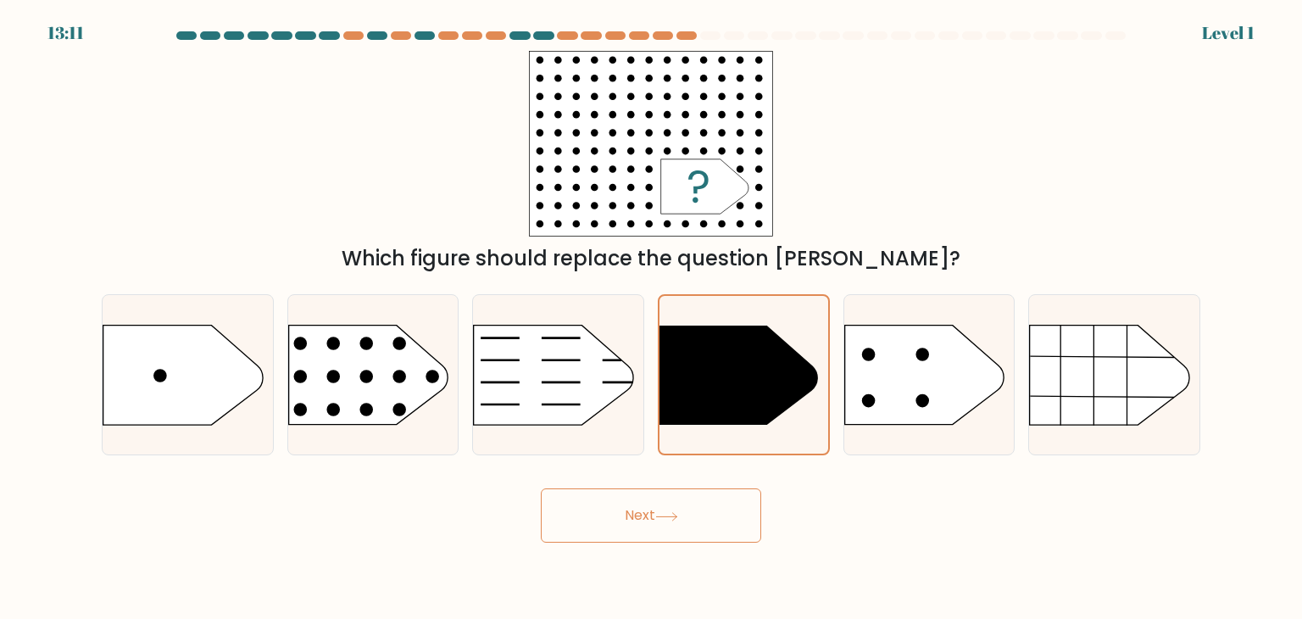
click at [690, 519] on button "Next" at bounding box center [651, 515] width 220 height 54
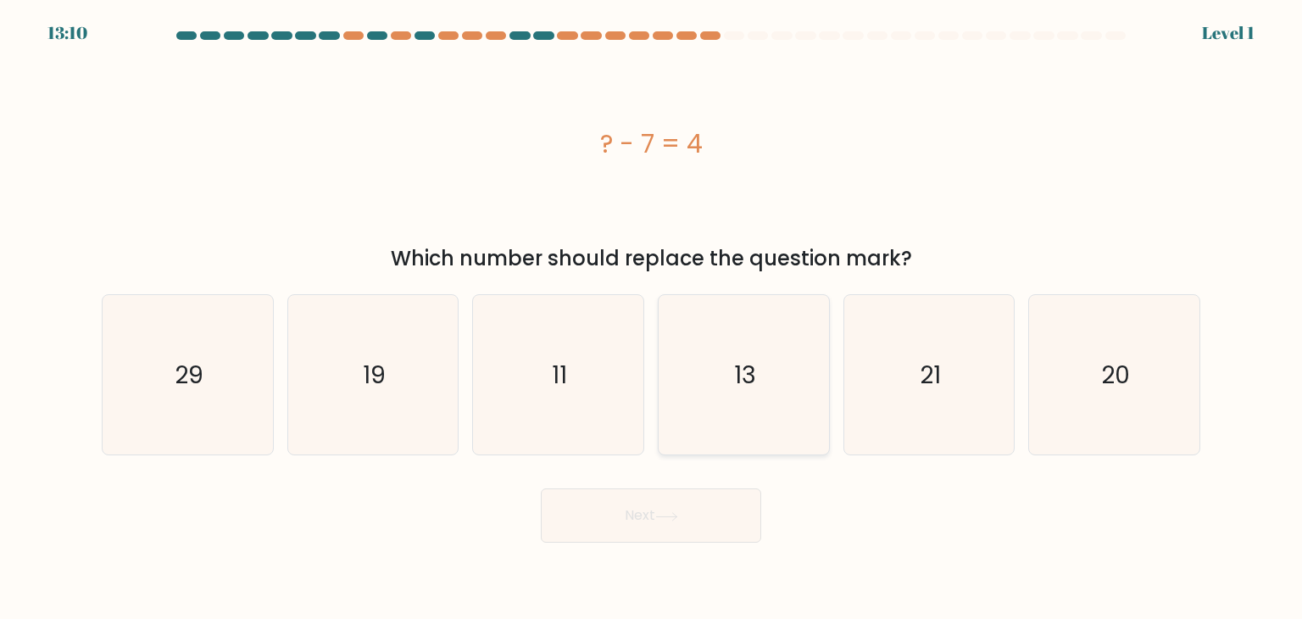
click at [737, 415] on icon "13" at bounding box center [743, 374] width 159 height 159
click at [652, 318] on input "d. 13" at bounding box center [651, 313] width 1 height 8
radio input "true"
click at [690, 526] on button "Next" at bounding box center [651, 515] width 220 height 54
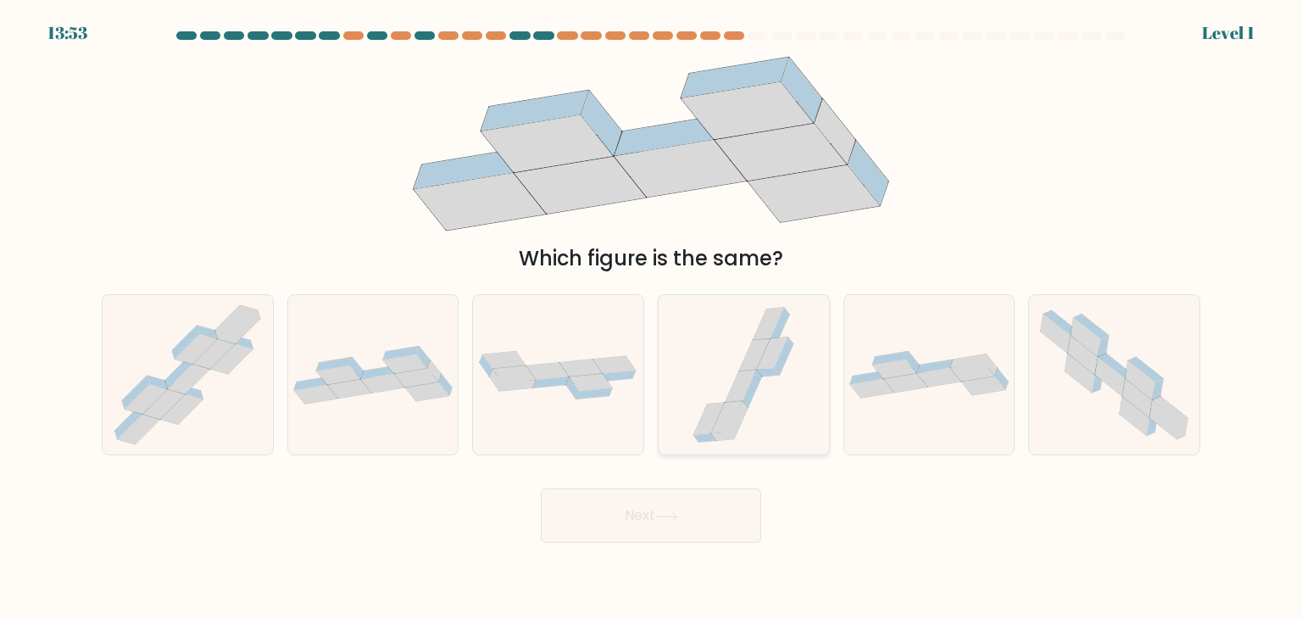
click at [729, 423] on icon at bounding box center [726, 417] width 31 height 32
click at [652, 318] on input "d." at bounding box center [651, 313] width 1 height 8
radio input "true"
click at [691, 506] on button "Next" at bounding box center [651, 515] width 220 height 54
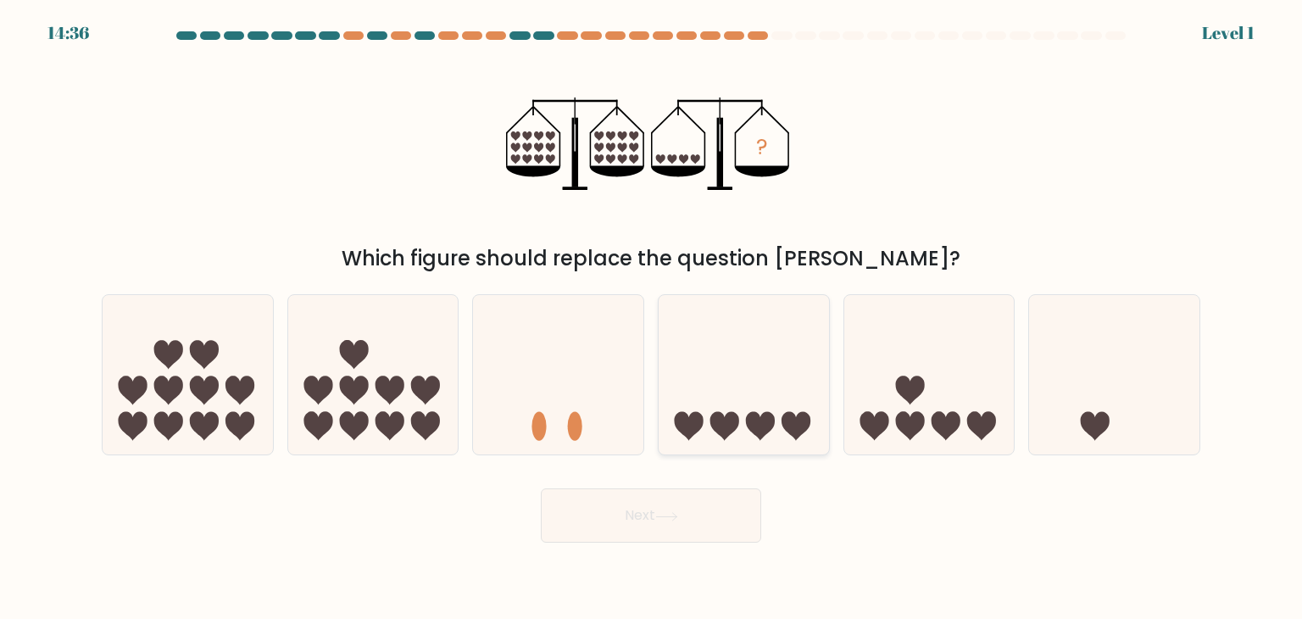
click at [763, 387] on icon at bounding box center [744, 374] width 170 height 141
click at [652, 318] on input "d." at bounding box center [651, 313] width 1 height 8
radio input "true"
click at [701, 506] on button "Next" at bounding box center [651, 515] width 220 height 54
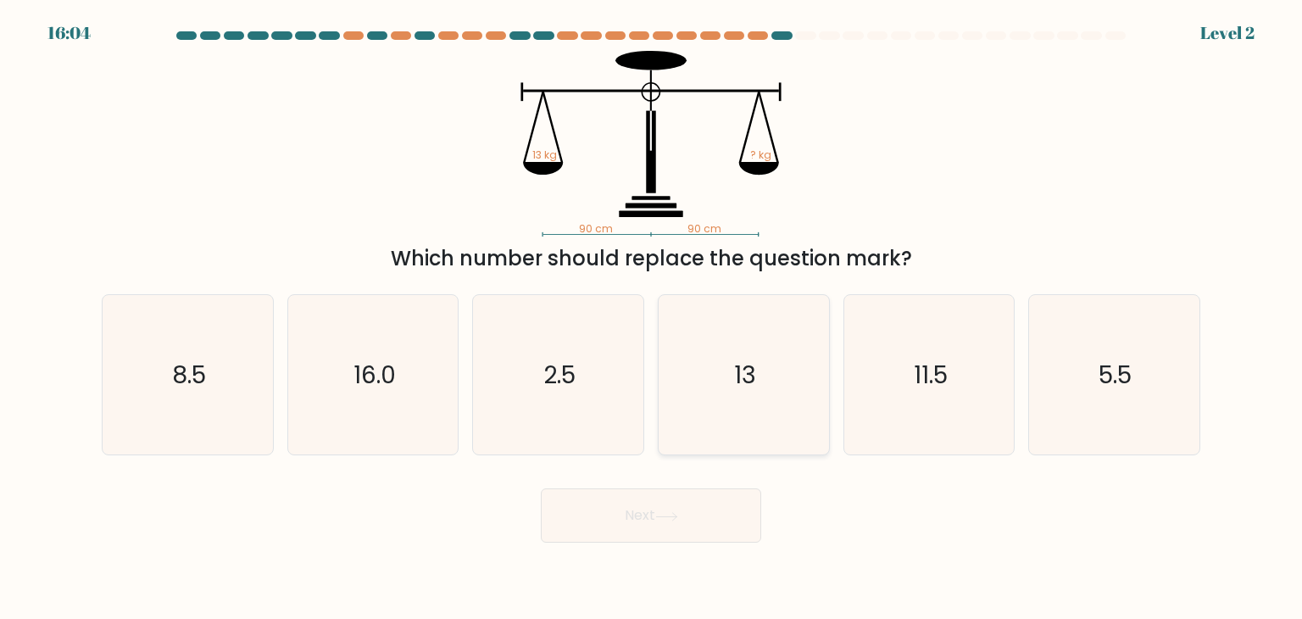
click at [745, 398] on icon "13" at bounding box center [743, 374] width 159 height 159
click at [652, 318] on input "d. 13" at bounding box center [651, 313] width 1 height 8
radio input "true"
click at [709, 497] on button "Next" at bounding box center [651, 515] width 220 height 54
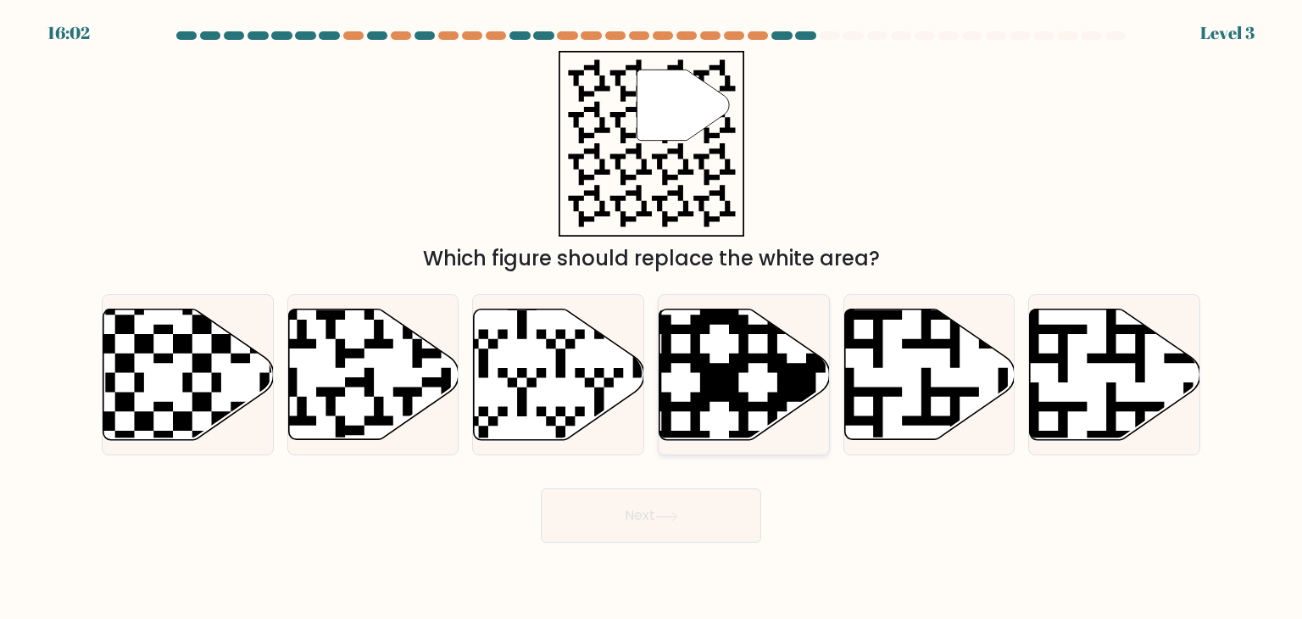
click at [763, 394] on icon at bounding box center [745, 374] width 170 height 131
click at [652, 318] on input "d." at bounding box center [651, 313] width 1 height 8
radio input "true"
click at [715, 519] on button "Next" at bounding box center [651, 515] width 220 height 54
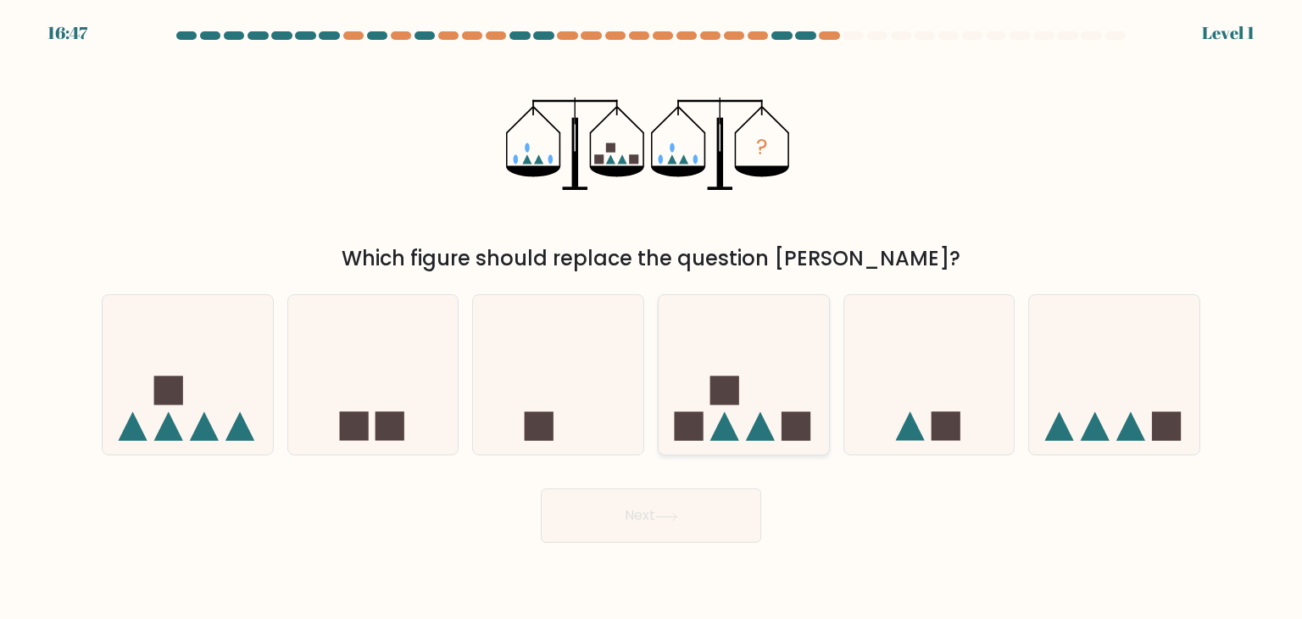
click at [745, 426] on icon at bounding box center [744, 374] width 170 height 141
click at [652, 318] on input "d." at bounding box center [651, 313] width 1 height 8
radio input "true"
click at [715, 498] on button "Next" at bounding box center [651, 515] width 220 height 54
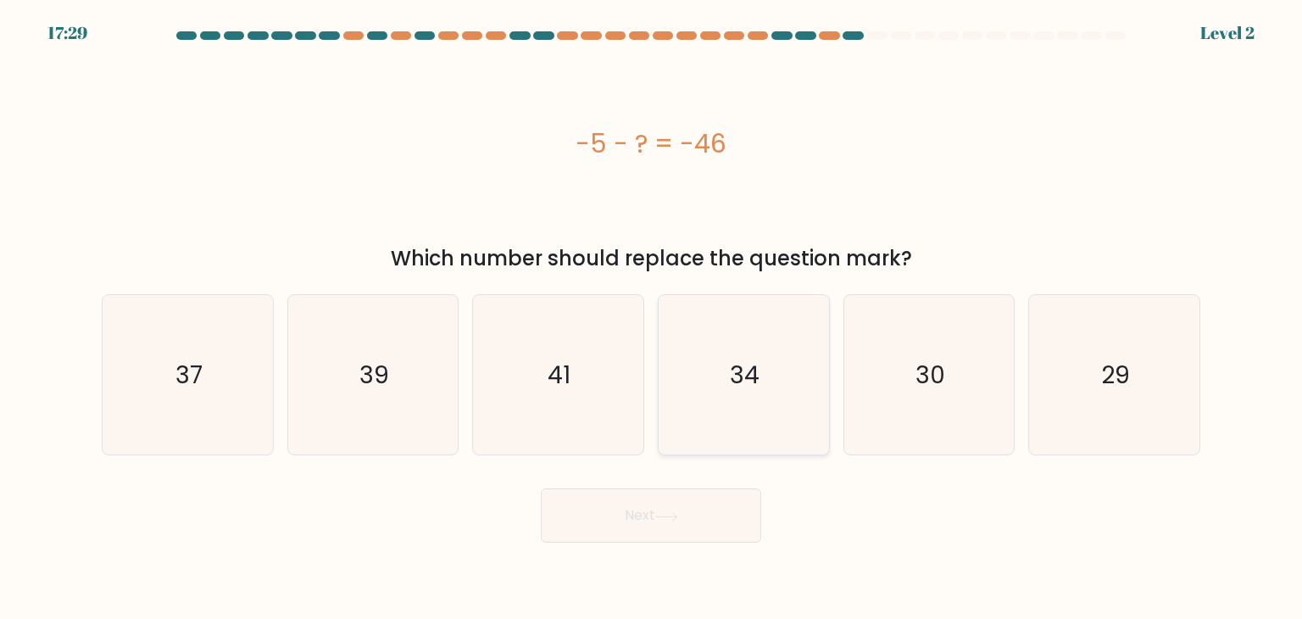
click at [767, 389] on icon "34" at bounding box center [743, 374] width 159 height 159
click at [652, 318] on input "d. 34" at bounding box center [651, 313] width 1 height 8
radio input "true"
click at [726, 492] on button "Next" at bounding box center [651, 515] width 220 height 54
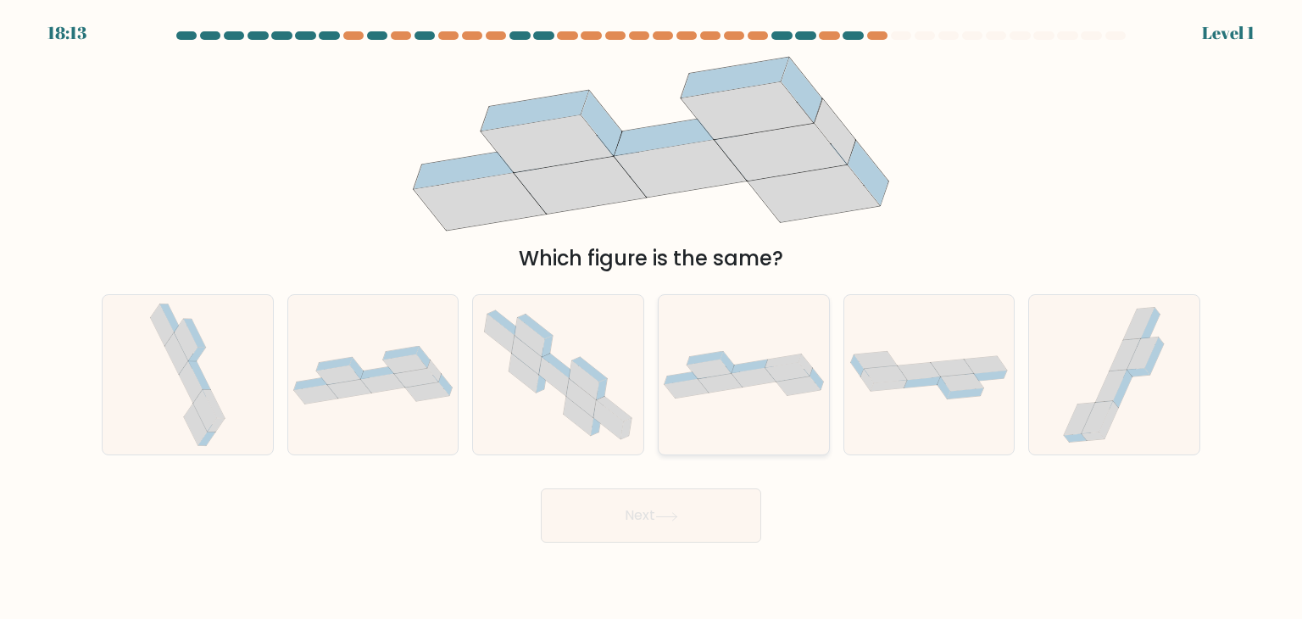
click at [776, 357] on icon at bounding box center [744, 374] width 170 height 47
click at [652, 318] on input "d." at bounding box center [651, 313] width 1 height 8
radio input "true"
click at [705, 499] on button "Next" at bounding box center [651, 515] width 220 height 54
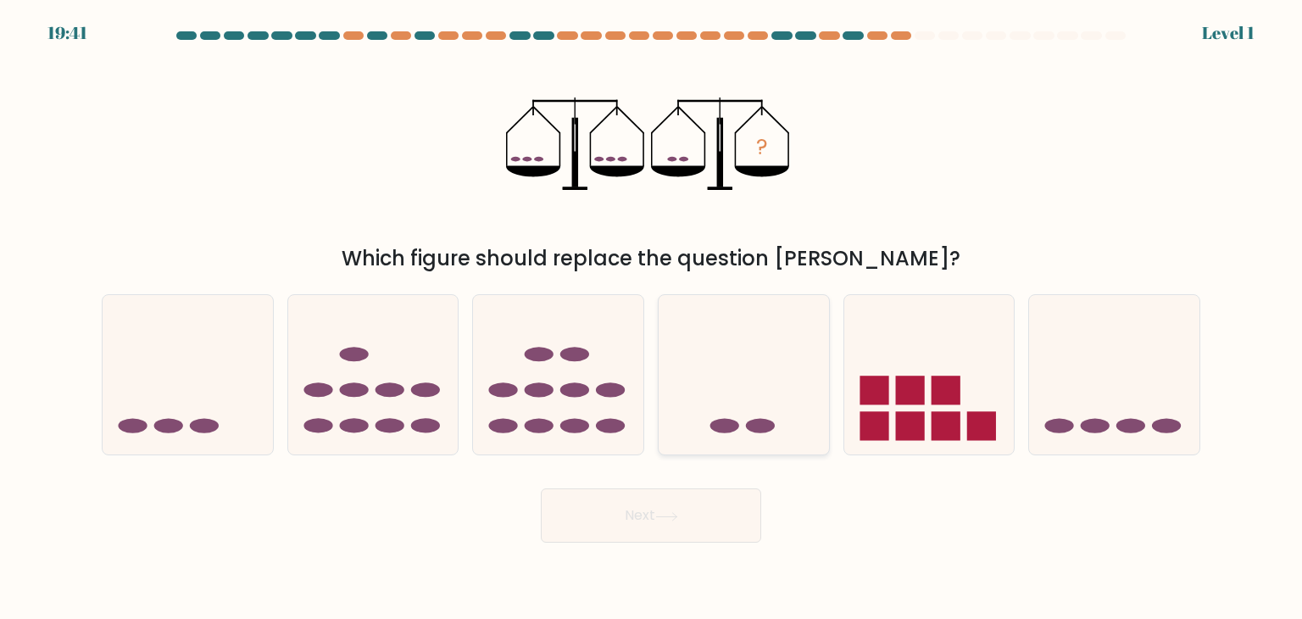
click at [758, 401] on icon at bounding box center [744, 374] width 170 height 141
click at [652, 318] on input "d." at bounding box center [651, 313] width 1 height 8
radio input "true"
click at [695, 508] on button "Next" at bounding box center [651, 515] width 220 height 54
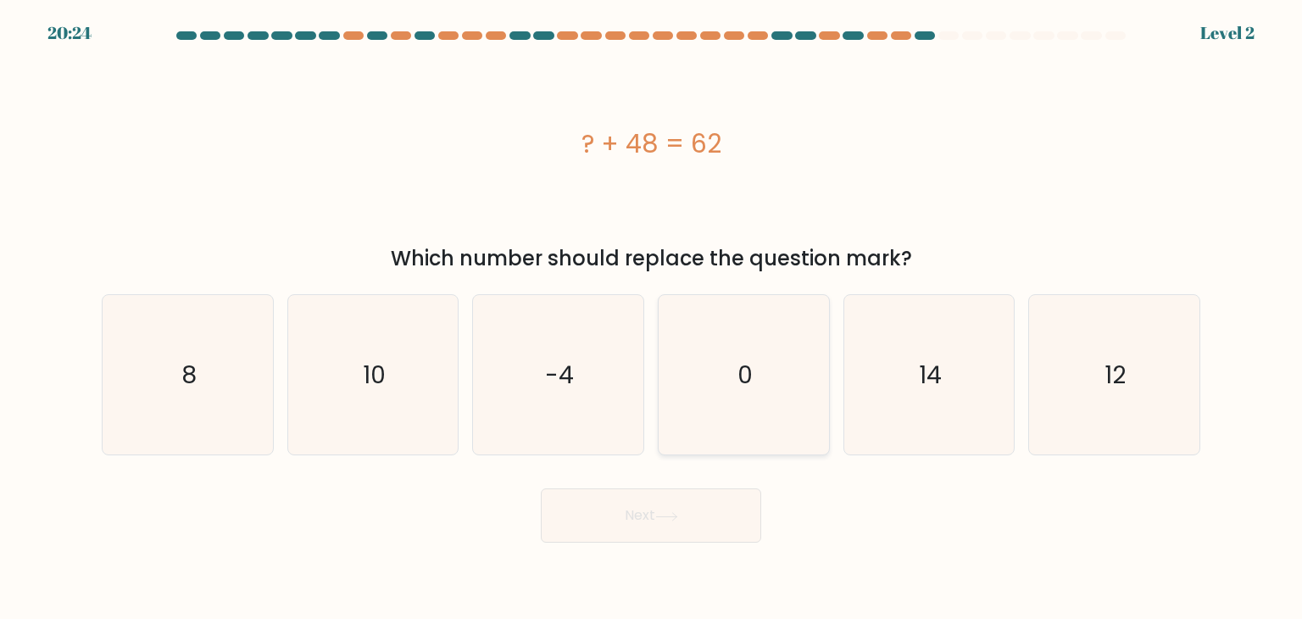
click at [754, 398] on icon "0" at bounding box center [743, 374] width 159 height 159
click at [652, 318] on input "d. 0" at bounding box center [651, 313] width 1 height 8
radio input "true"
click at [713, 482] on div "Next" at bounding box center [651, 509] width 1119 height 67
click at [710, 500] on button "Next" at bounding box center [651, 515] width 220 height 54
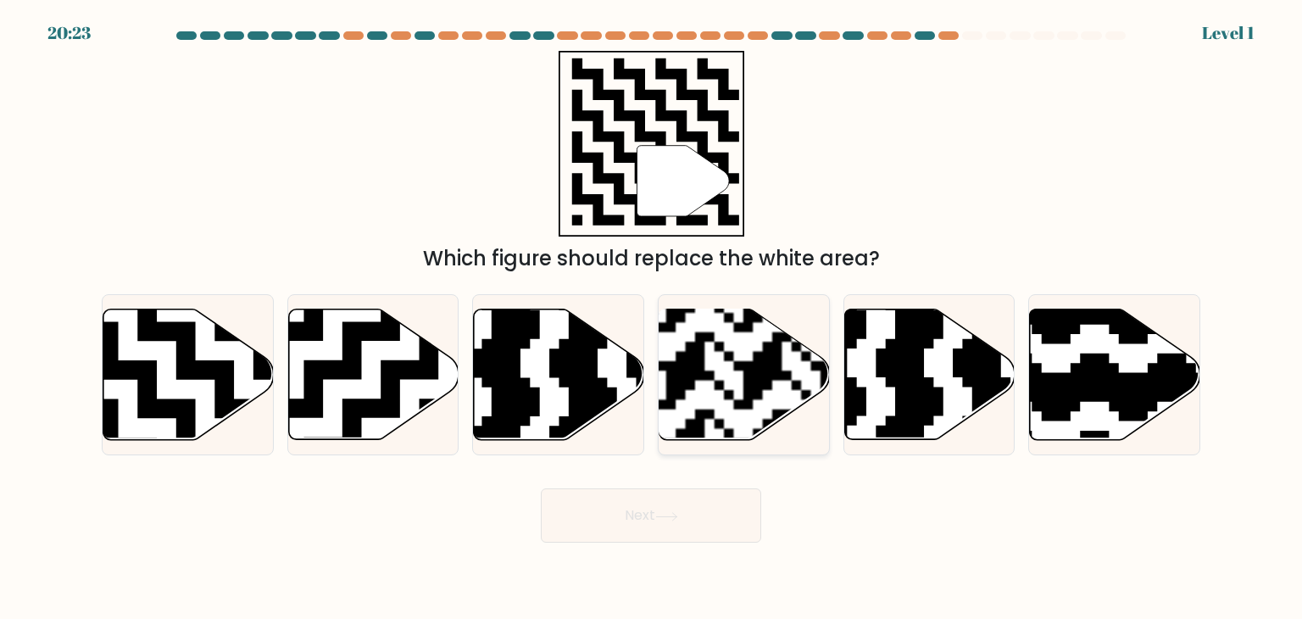
click at [752, 409] on rect at bounding box center [685, 447] width 309 height 309
click at [652, 318] on input "d." at bounding box center [651, 313] width 1 height 8
radio input "true"
click at [706, 482] on div "Next" at bounding box center [651, 509] width 1119 height 67
click at [700, 496] on button "Next" at bounding box center [651, 515] width 220 height 54
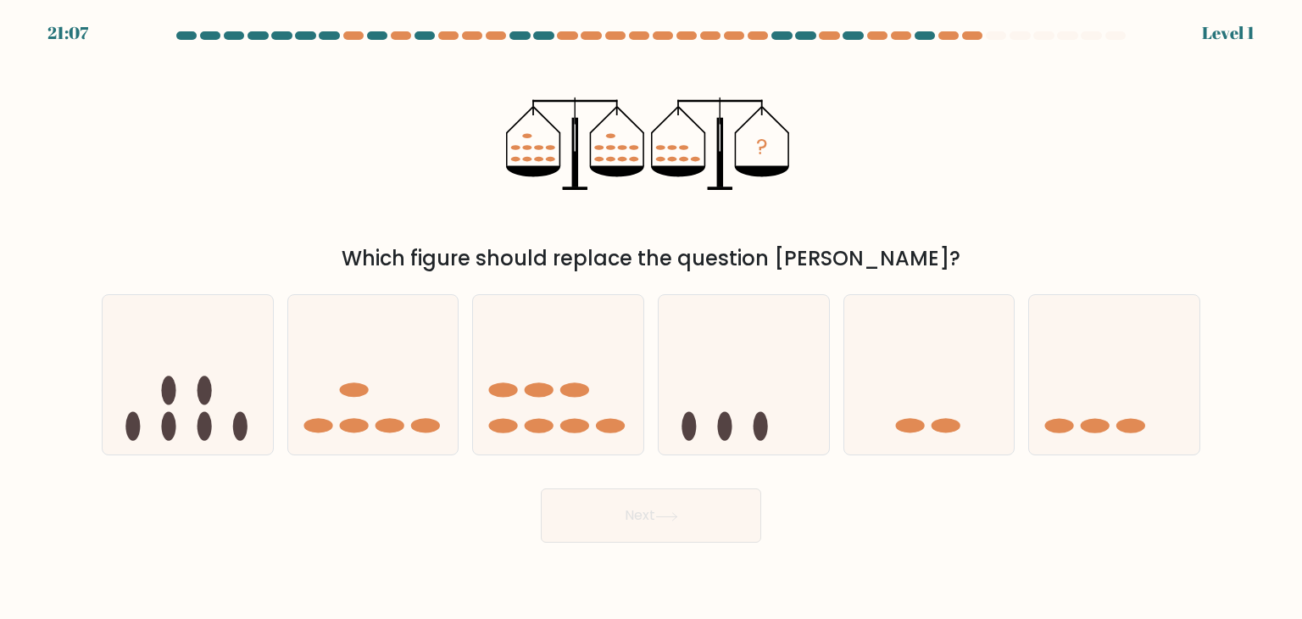
click at [747, 406] on icon at bounding box center [744, 374] width 170 height 141
click at [652, 318] on input "d." at bounding box center [651, 313] width 1 height 8
radio input "true"
click at [685, 516] on button "Next" at bounding box center [651, 515] width 220 height 54
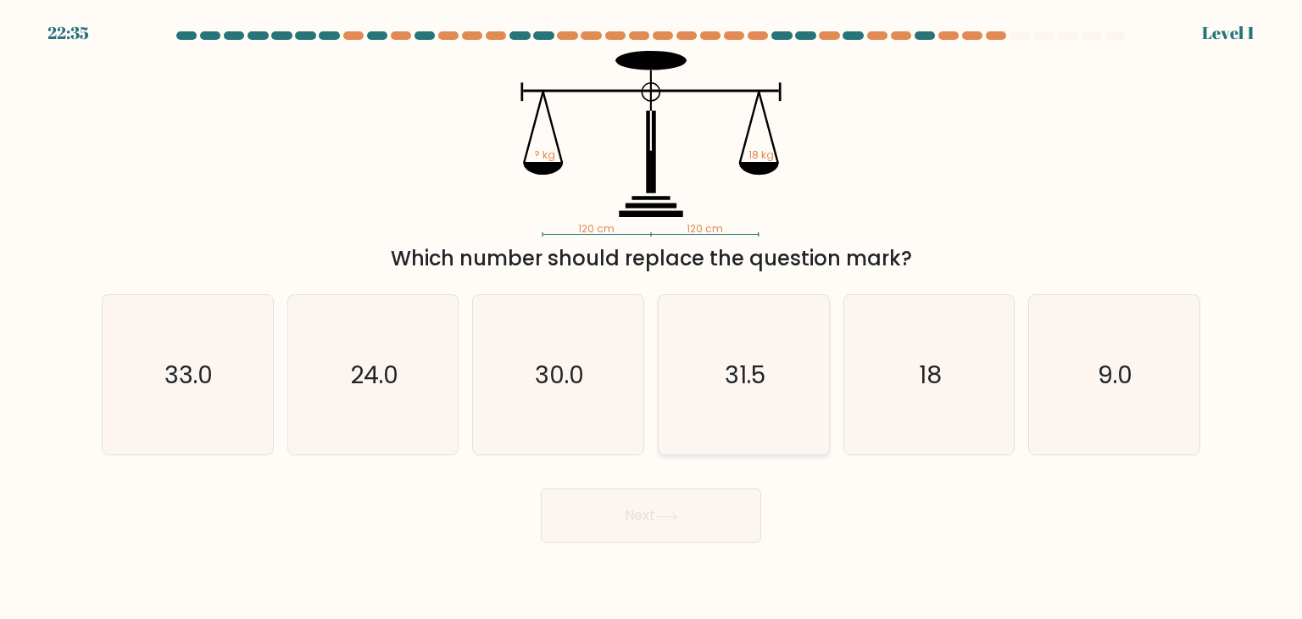
click at [754, 374] on text "31.5" at bounding box center [745, 375] width 41 height 34
click at [652, 318] on input "d. 31.5" at bounding box center [651, 313] width 1 height 8
radio input "true"
click at [682, 518] on button "Next" at bounding box center [651, 515] width 220 height 54
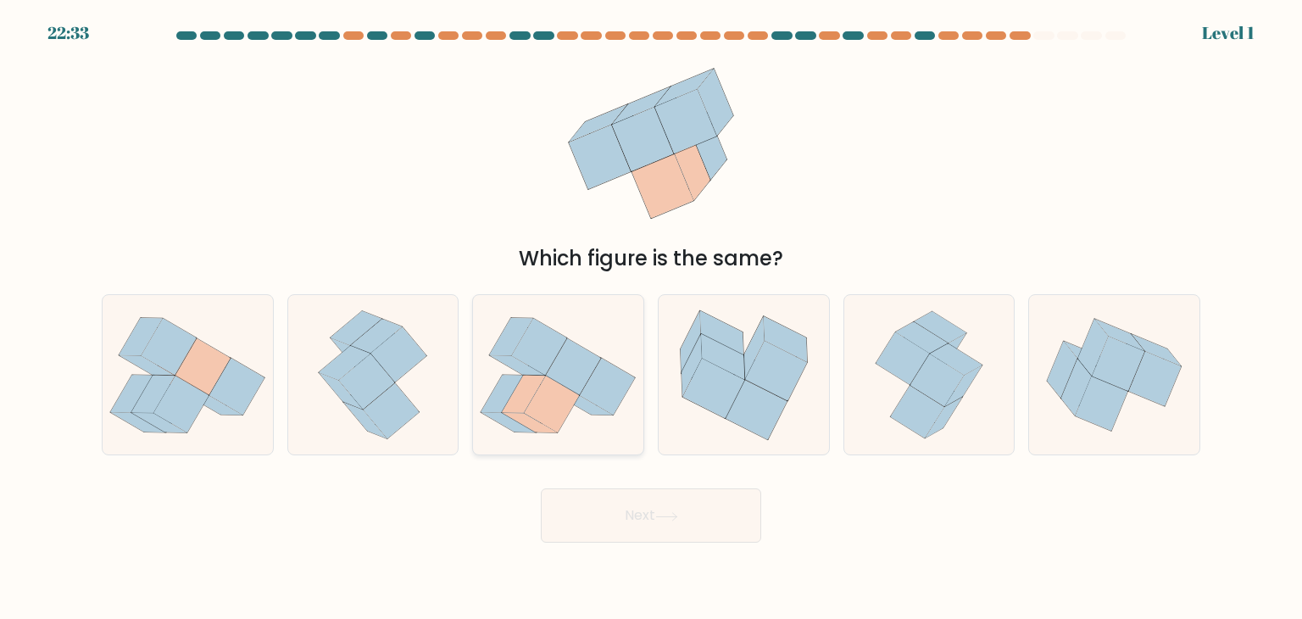
click at [568, 354] on icon at bounding box center [573, 366] width 55 height 57
click at [651, 318] on input "c." at bounding box center [651, 313] width 1 height 8
radio input "true"
click at [600, 431] on icon at bounding box center [558, 374] width 169 height 149
click at [651, 318] on input "c." at bounding box center [651, 313] width 1 height 8
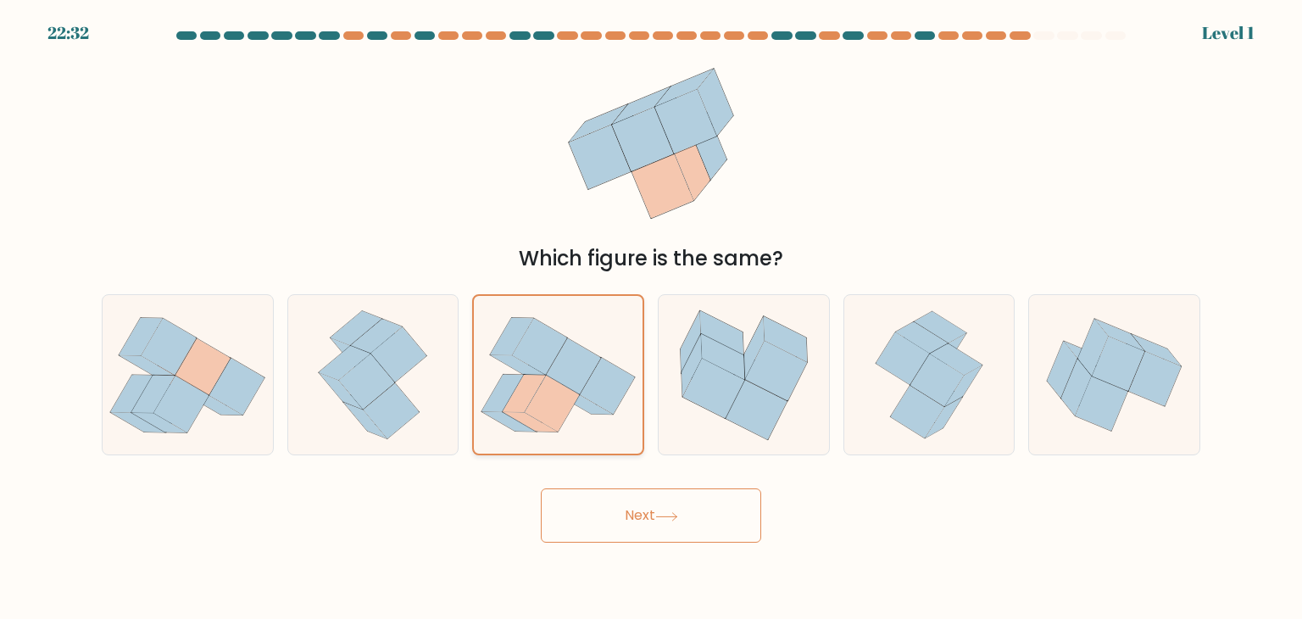
click at [601, 432] on icon at bounding box center [558, 374] width 169 height 149
click at [651, 318] on input "c." at bounding box center [651, 313] width 1 height 8
click at [638, 513] on button "Next" at bounding box center [651, 515] width 220 height 54
click at [623, 503] on button "Next" at bounding box center [651, 515] width 220 height 54
click at [625, 509] on button "Next" at bounding box center [651, 515] width 220 height 54
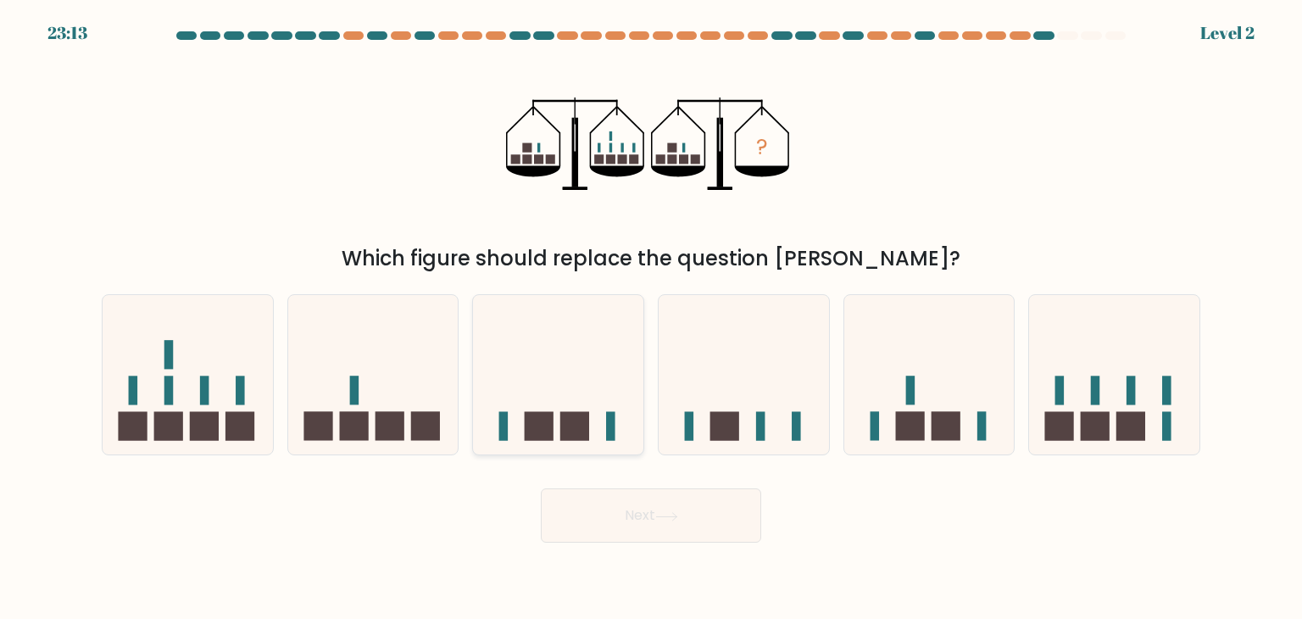
click at [599, 409] on icon at bounding box center [558, 374] width 170 height 141
click at [651, 318] on input "c." at bounding box center [651, 313] width 1 height 8
radio input "true"
click at [621, 487] on div "Next" at bounding box center [651, 509] width 1119 height 67
click at [630, 503] on button "Next" at bounding box center [651, 515] width 220 height 54
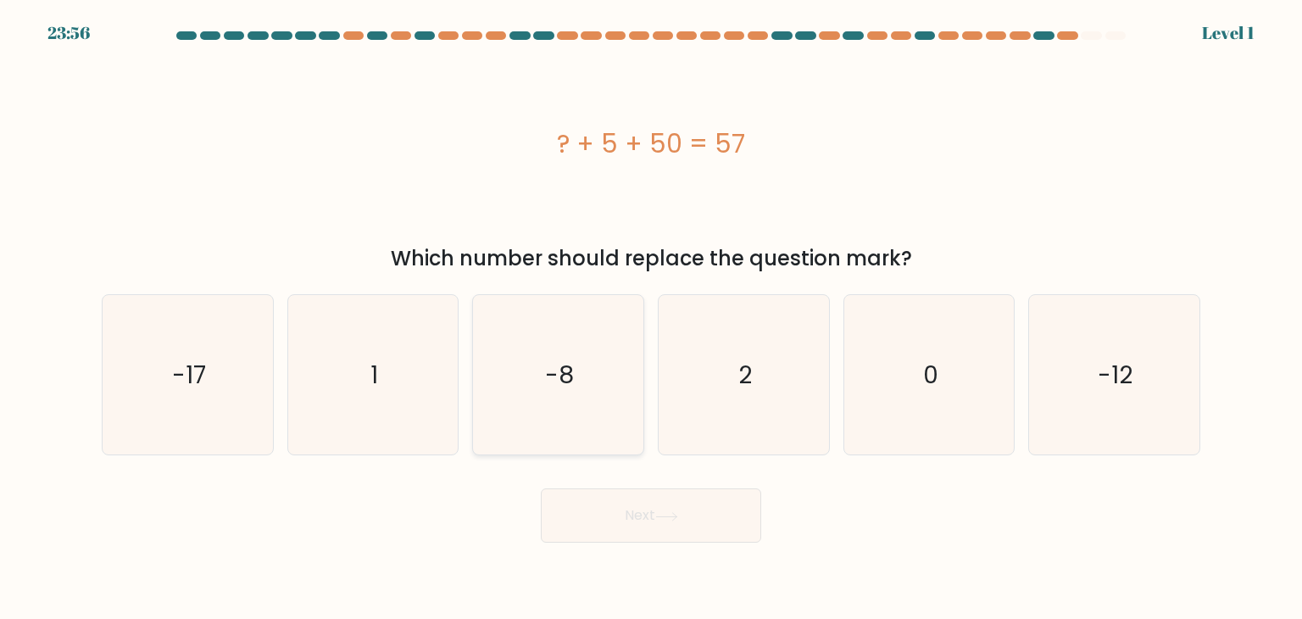
click at [548, 403] on icon "-8" at bounding box center [557, 374] width 159 height 159
click at [651, 318] on input "c. -8" at bounding box center [651, 313] width 1 height 8
radio input "true"
click at [607, 493] on button "Next" at bounding box center [651, 515] width 220 height 54
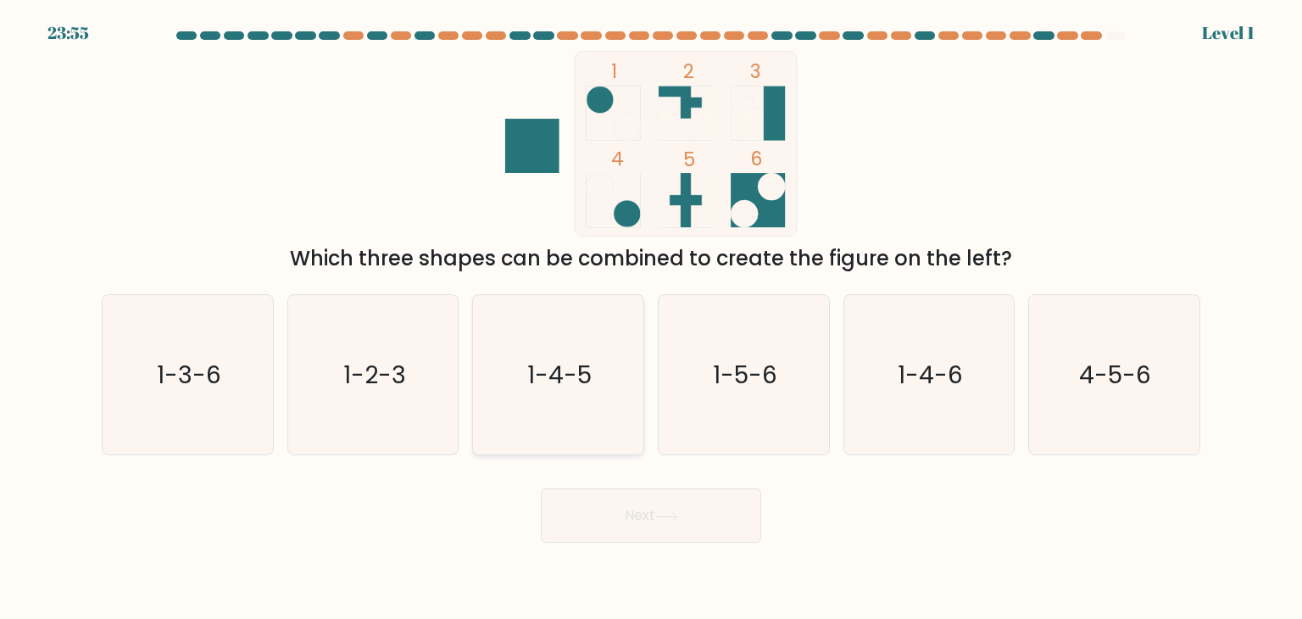
click at [586, 436] on icon "1-4-5" at bounding box center [557, 374] width 159 height 159
click at [651, 318] on input "c. 1-4-5" at bounding box center [651, 313] width 1 height 8
radio input "true"
click at [610, 509] on button "Next" at bounding box center [651, 515] width 220 height 54
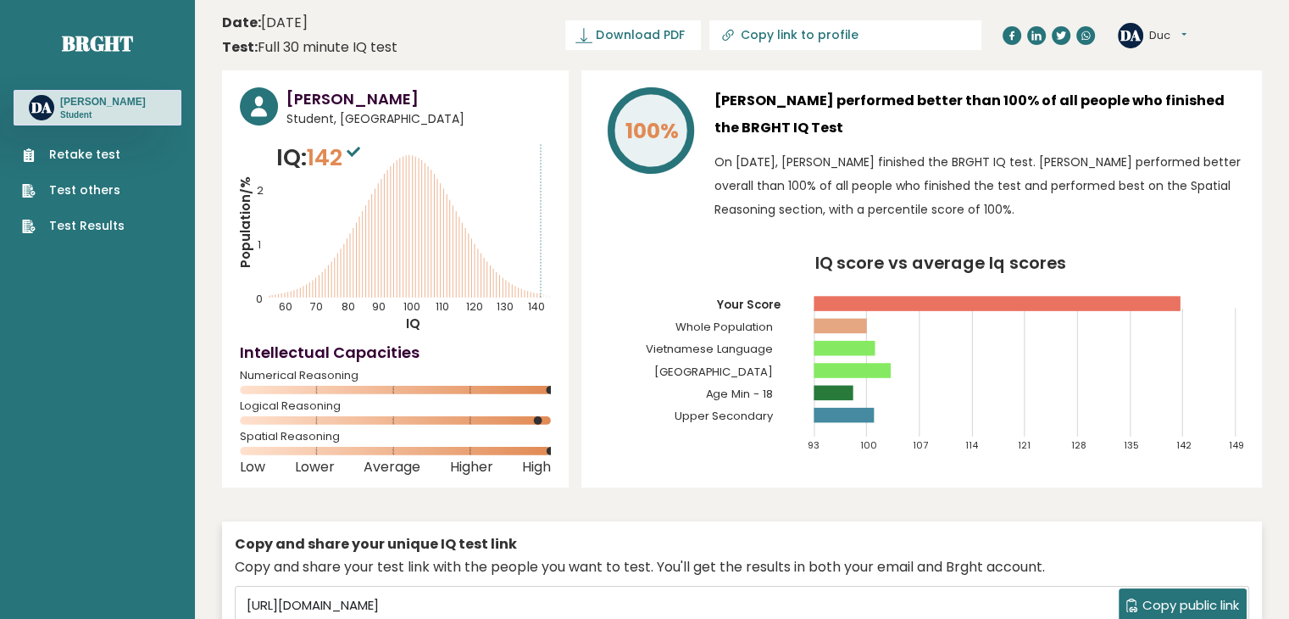
click at [71, 153] on link "Retake test" at bounding box center [73, 155] width 103 height 18
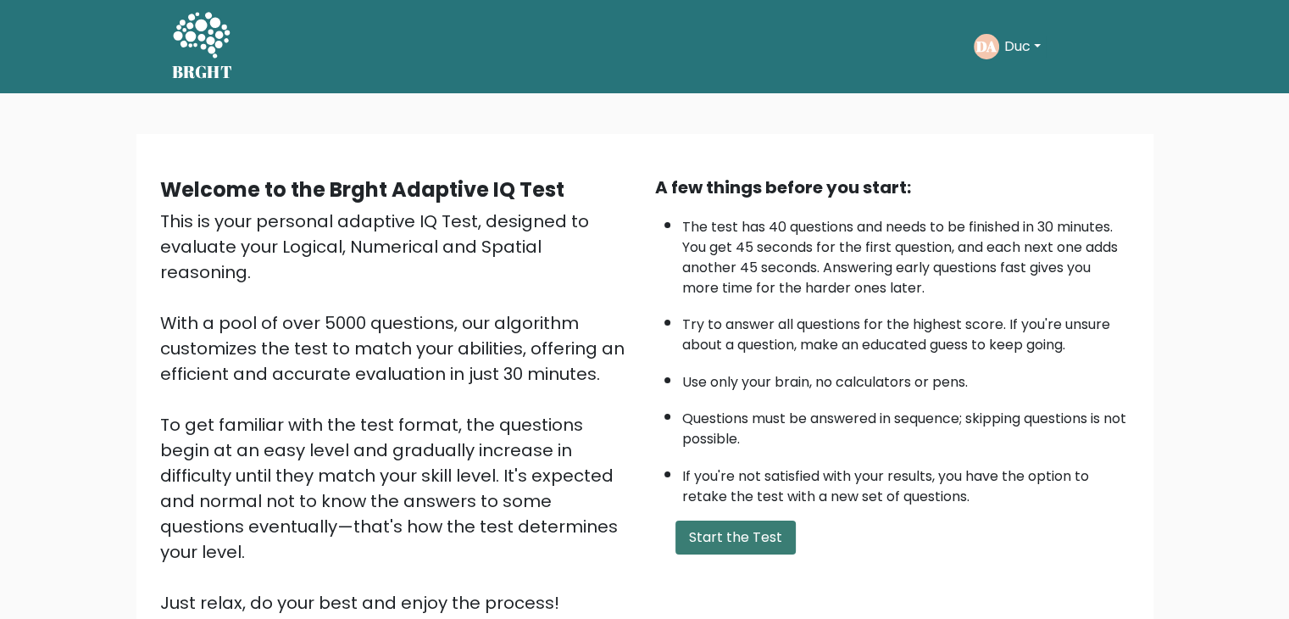
click at [732, 529] on button "Start the Test" at bounding box center [736, 537] width 120 height 34
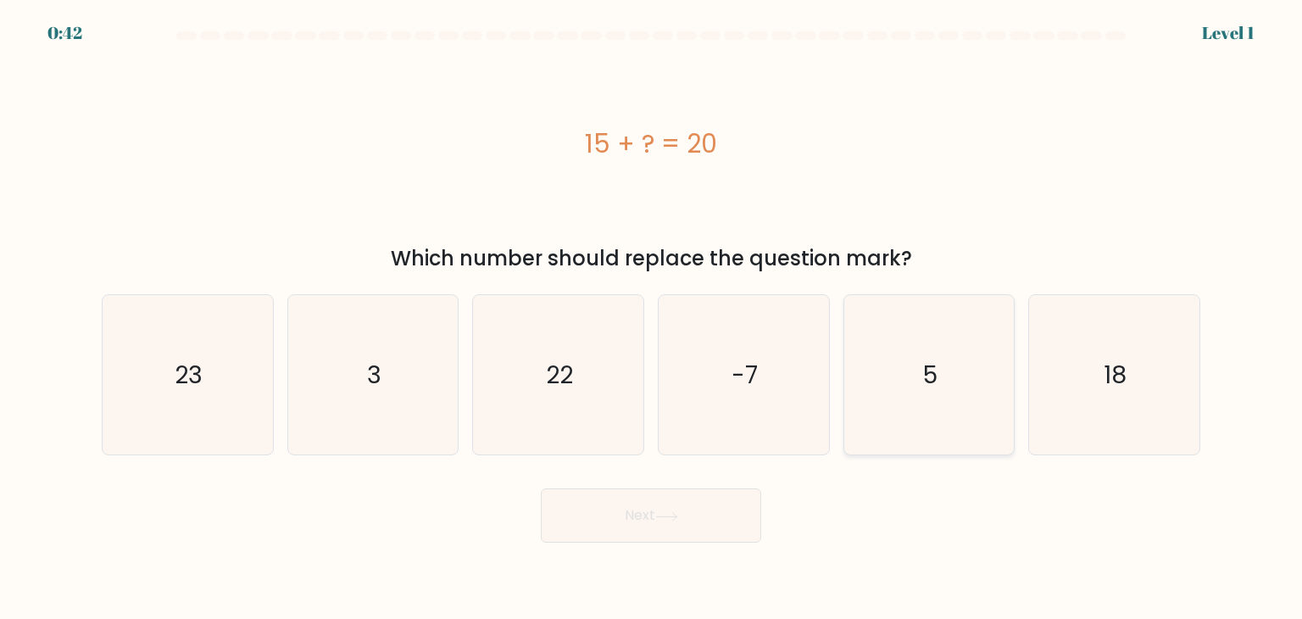
click at [930, 409] on icon "5" at bounding box center [928, 374] width 159 height 159
click at [652, 318] on input "e. 5" at bounding box center [651, 313] width 1 height 8
radio input "true"
click at [695, 506] on button "Next" at bounding box center [651, 515] width 220 height 54
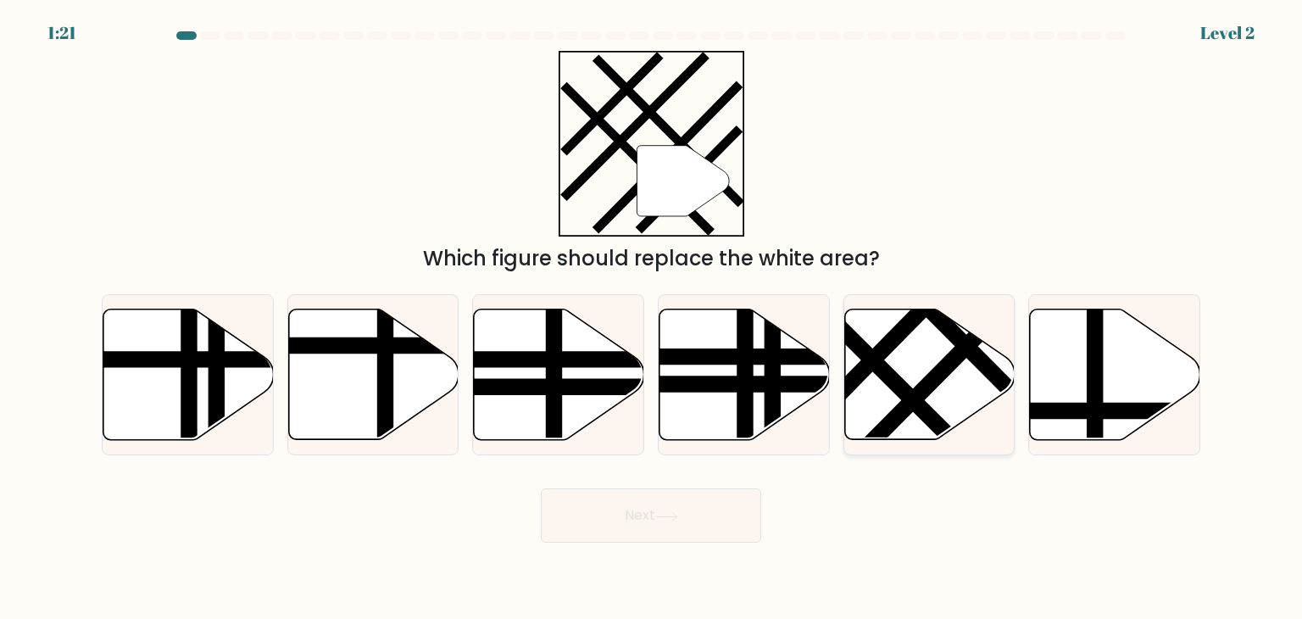
click at [909, 399] on line at bounding box center [941, 372] width 186 height 188
click at [652, 318] on input "e." at bounding box center [651, 313] width 1 height 8
radio input "true"
click at [676, 543] on body "1:21 Level 2" at bounding box center [651, 309] width 1302 height 619
click at [677, 533] on button "Next" at bounding box center [651, 515] width 220 height 54
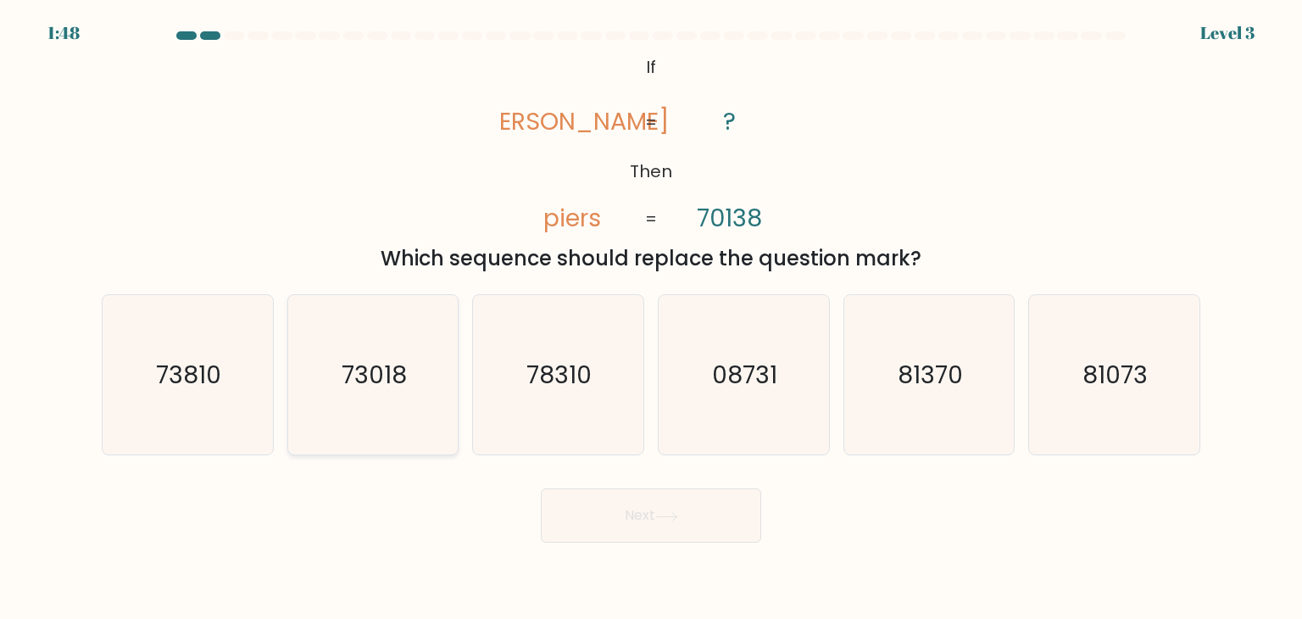
click at [410, 387] on icon "73018" at bounding box center [372, 374] width 159 height 159
click at [651, 318] on input "b. 73018" at bounding box center [651, 313] width 1 height 8
radio input "true"
click at [609, 517] on button "Next" at bounding box center [651, 515] width 220 height 54
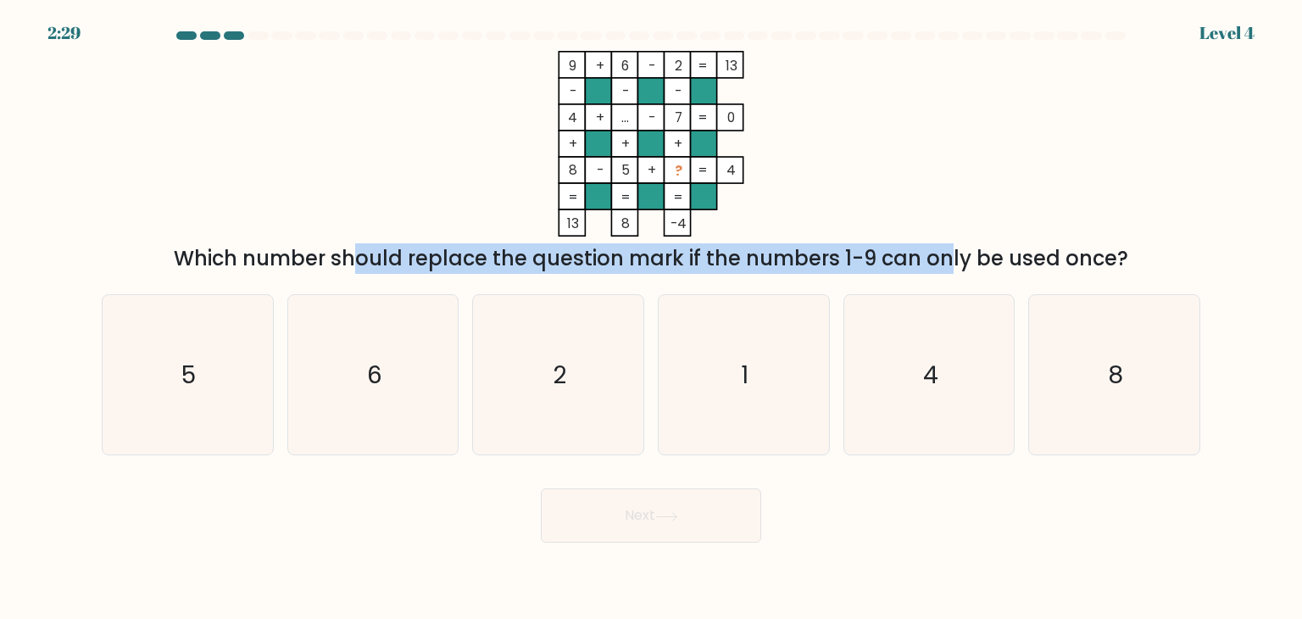
drag, startPoint x: 195, startPoint y: 259, endPoint x: 837, endPoint y: 265, distance: 641.8
click at [831, 264] on div "Which number should replace the question mark if the numbers 1-9 can only be us…" at bounding box center [651, 258] width 1078 height 31
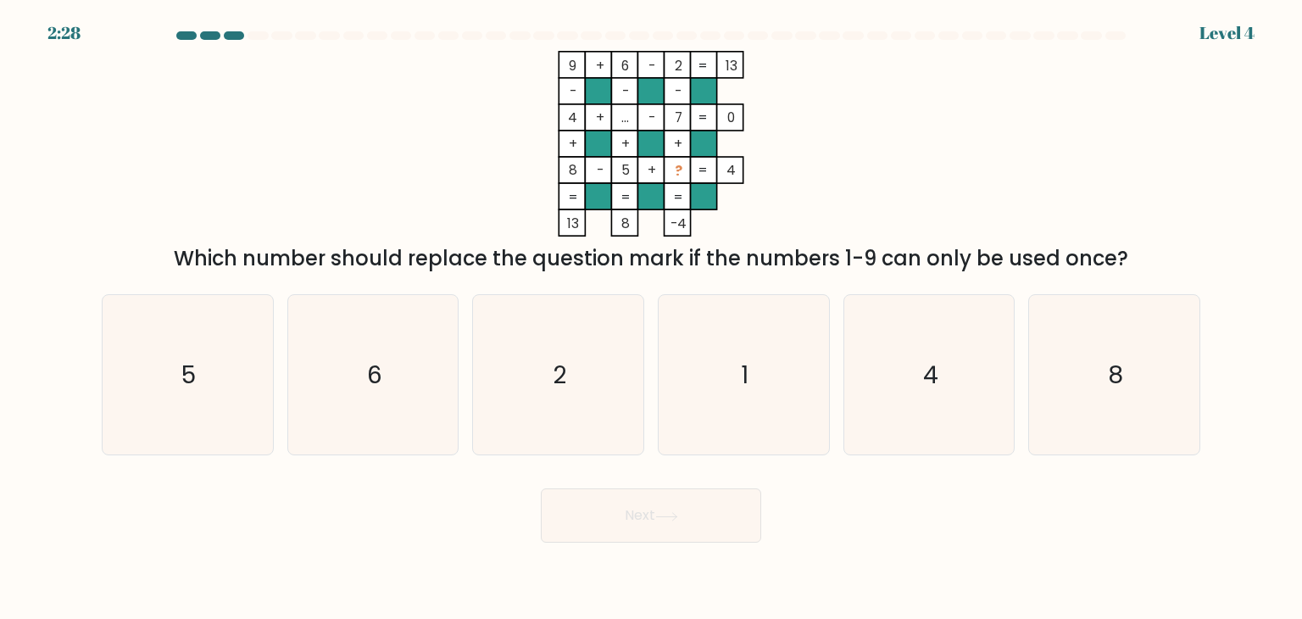
click at [842, 172] on icon "9 + 6 - 2 13 - - - 4 + ... - 7 0 + + + 8 - 5 + ? = 4 = = = = 13 8 -4 =" at bounding box center [651, 144] width 509 height 186
click at [699, 365] on icon "1" at bounding box center [743, 374] width 159 height 159
click at [652, 318] on input "d. 1" at bounding box center [651, 313] width 1 height 8
radio input "true"
click at [688, 494] on button "Next" at bounding box center [651, 515] width 220 height 54
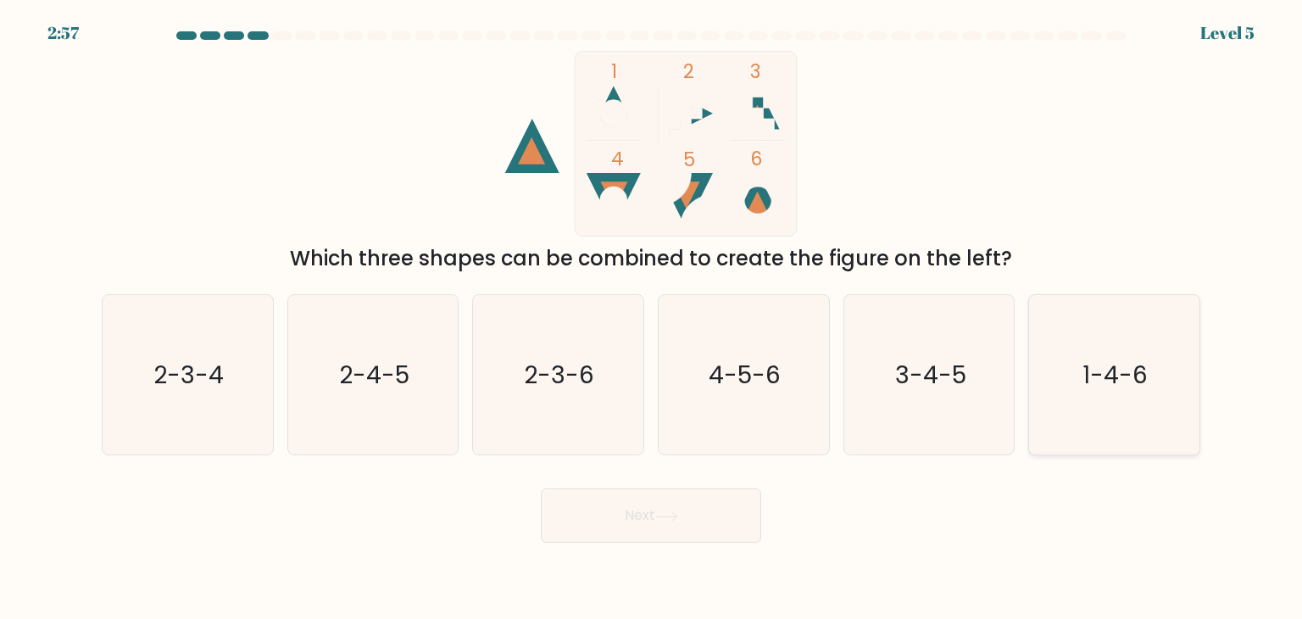
click at [1072, 402] on icon "1-4-6" at bounding box center [1113, 374] width 159 height 159
click at [652, 318] on input "f. 1-4-6" at bounding box center [651, 313] width 1 height 8
radio input "true"
click at [676, 518] on icon at bounding box center [666, 516] width 20 height 8
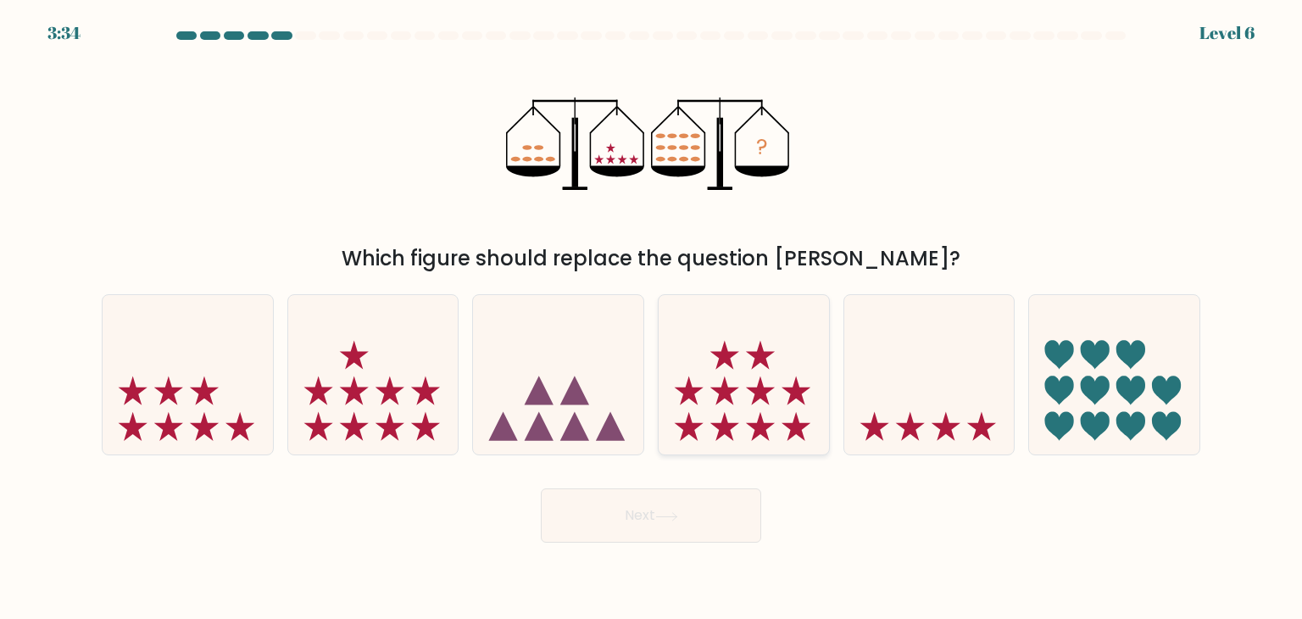
click at [753, 415] on icon at bounding box center [744, 374] width 170 height 141
click at [652, 318] on input "d." at bounding box center [651, 313] width 1 height 8
radio input "true"
click at [710, 518] on button "Next" at bounding box center [651, 515] width 220 height 54
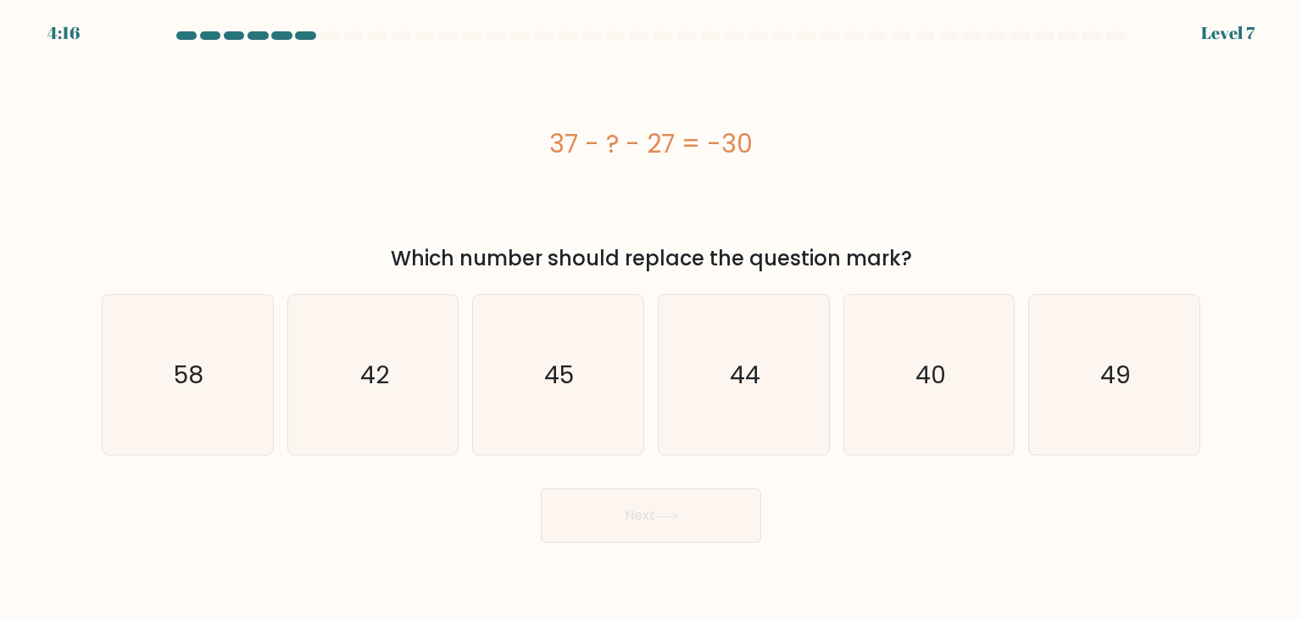
drag, startPoint x: 593, startPoint y: 143, endPoint x: 782, endPoint y: 170, distance: 191.8
click at [782, 170] on div "37 - ? - 27 = -30" at bounding box center [651, 144] width 1099 height 186
click at [783, 170] on div "37 - ? - 27 = -30" at bounding box center [651, 144] width 1099 height 186
drag, startPoint x: 559, startPoint y: 146, endPoint x: 776, endPoint y: 184, distance: 219.5
click at [776, 184] on div "37 - ? - 27 = -30" at bounding box center [651, 144] width 1099 height 186
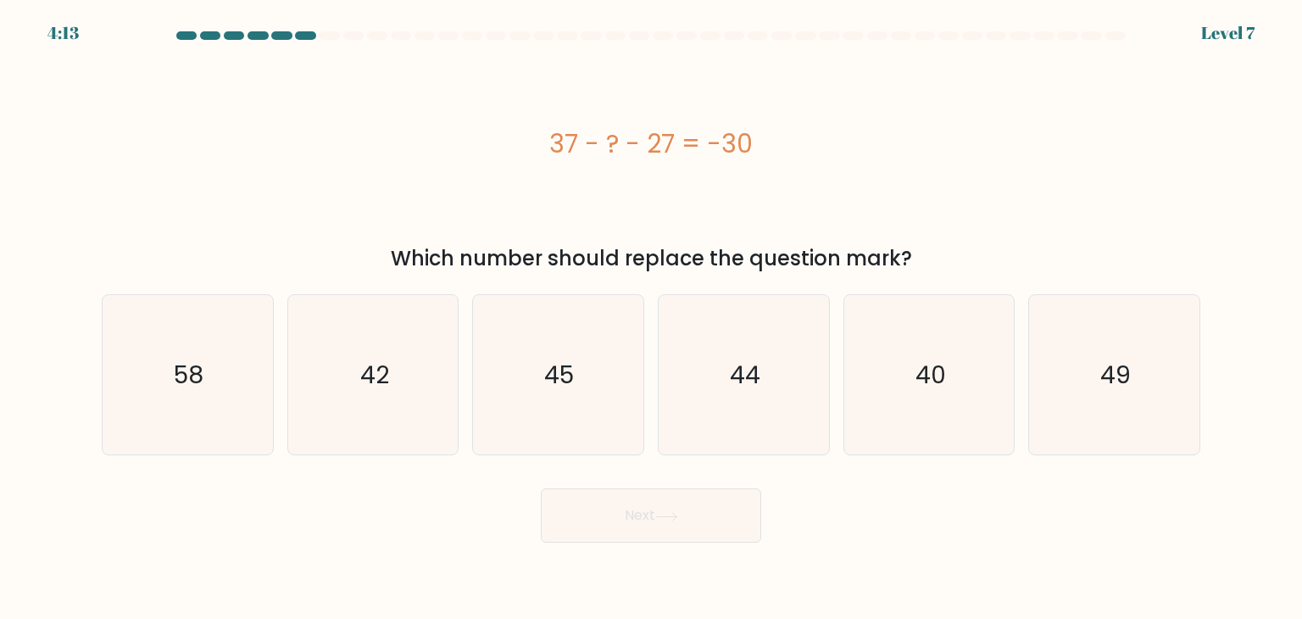
click at [776, 184] on div "37 - ? - 27 = -30" at bounding box center [651, 144] width 1099 height 186
click at [959, 377] on icon "40" at bounding box center [928, 374] width 159 height 159
click at [652, 318] on input "e. 40" at bounding box center [651, 313] width 1 height 8
radio input "true"
click at [672, 535] on button "Next" at bounding box center [651, 515] width 220 height 54
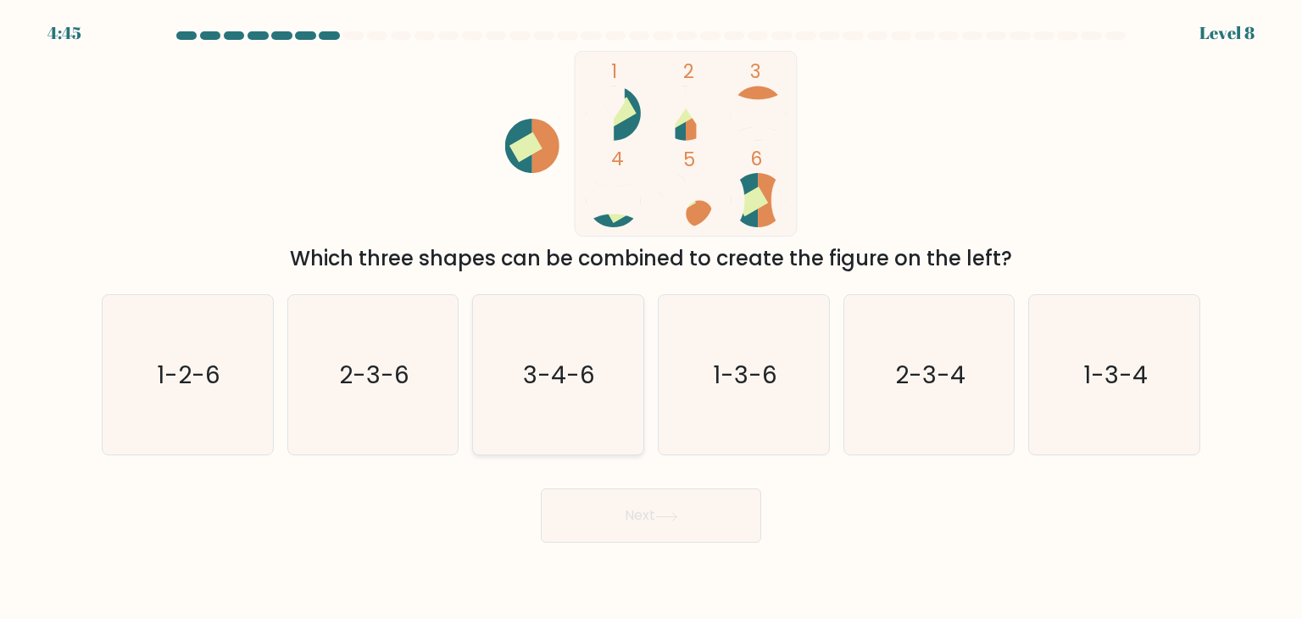
click at [528, 381] on text "3-4-6" at bounding box center [560, 375] width 72 height 34
click at [651, 318] on input "c. 3-4-6" at bounding box center [651, 313] width 1 height 8
radio input "true"
click at [604, 509] on button "Next" at bounding box center [651, 515] width 220 height 54
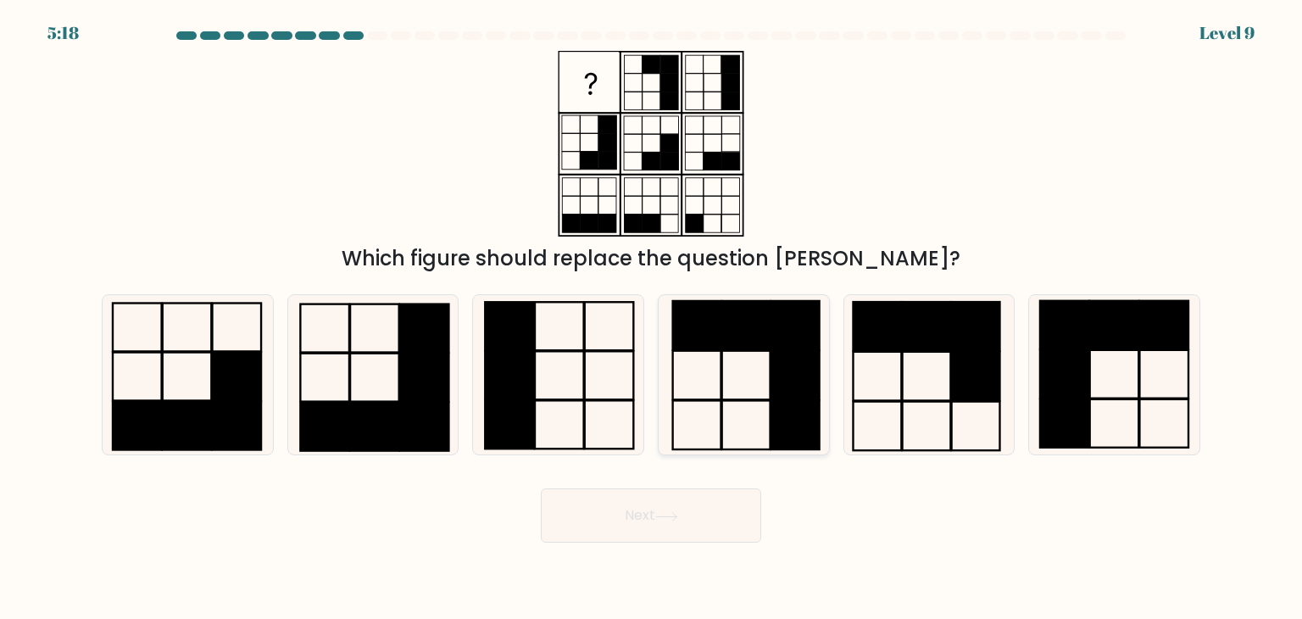
click at [763, 363] on icon at bounding box center [743, 374] width 159 height 159
click at [652, 318] on input "d." at bounding box center [651, 313] width 1 height 8
radio input "true"
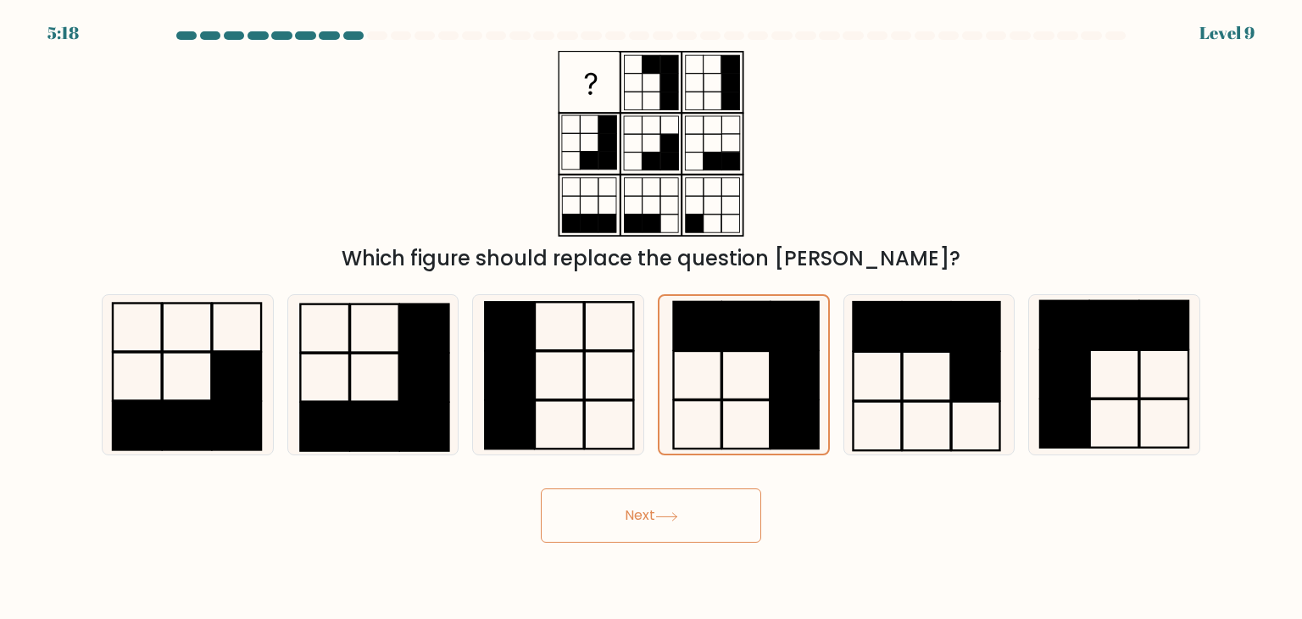
click at [687, 545] on body "5:18 Level 9" at bounding box center [651, 309] width 1302 height 619
click at [685, 516] on button "Next" at bounding box center [651, 515] width 220 height 54
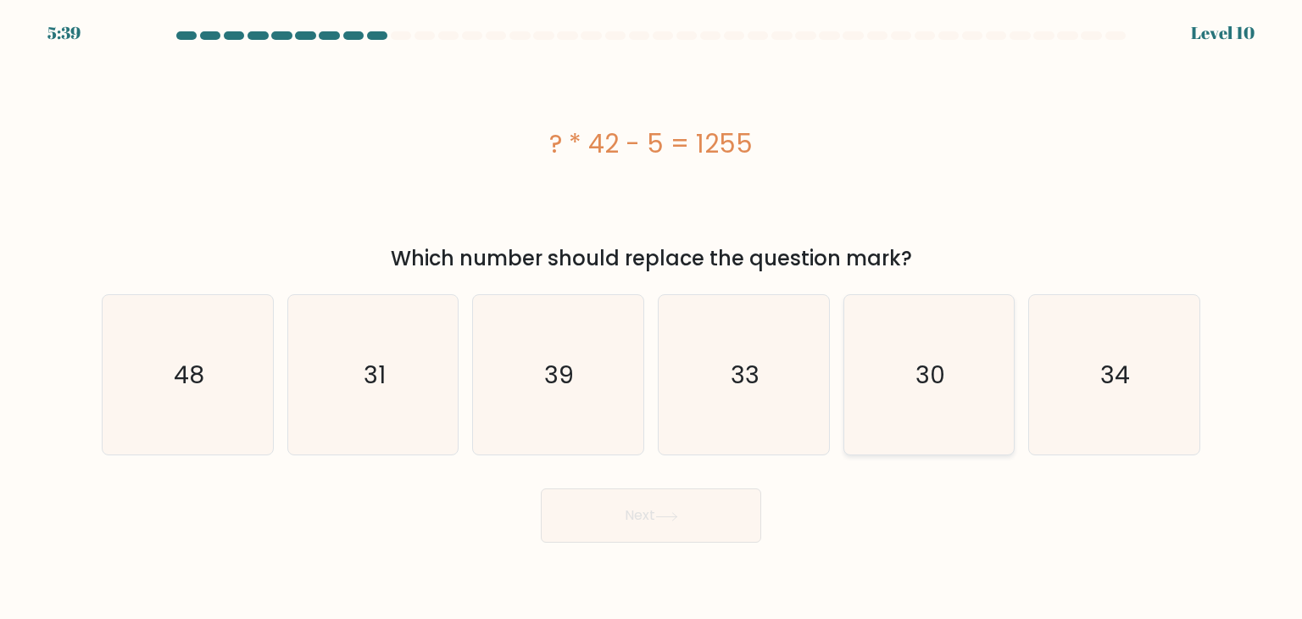
click at [923, 370] on text "30" at bounding box center [931, 375] width 30 height 34
click at [652, 318] on input "e. 30" at bounding box center [651, 313] width 1 height 8
radio input "true"
click at [701, 509] on button "Next" at bounding box center [651, 515] width 220 height 54
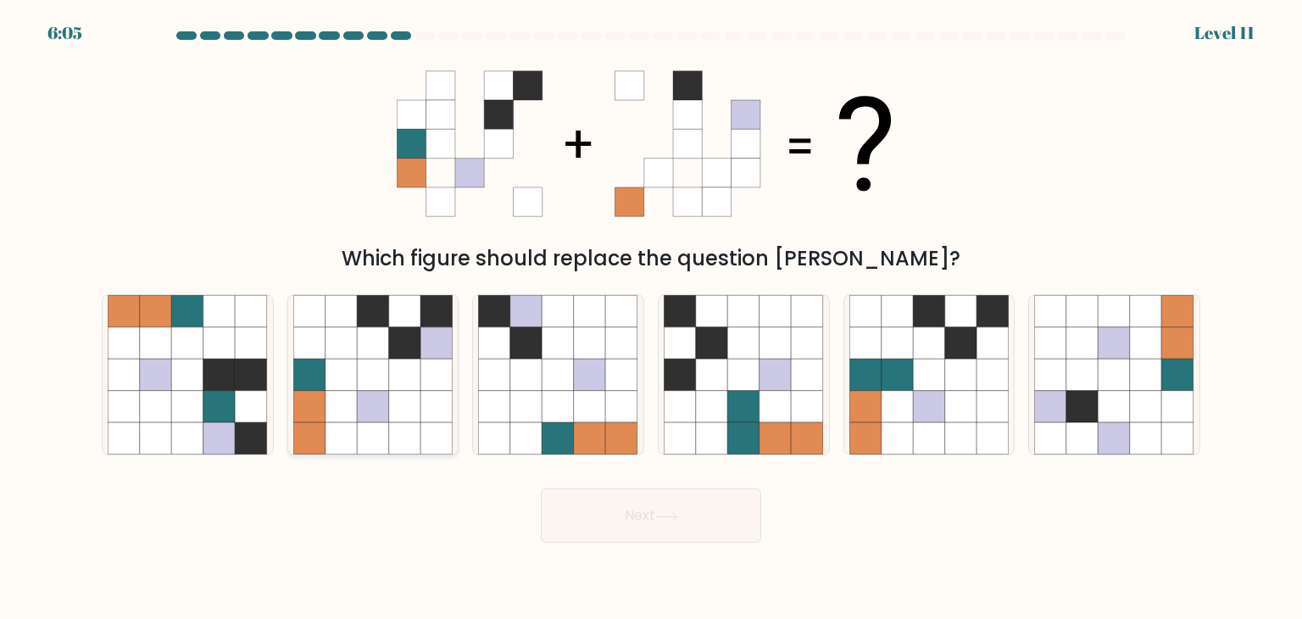
click at [363, 382] on icon at bounding box center [373, 375] width 32 height 32
click at [651, 318] on input "b." at bounding box center [651, 313] width 1 height 8
radio input "true"
click at [627, 512] on button "Next" at bounding box center [651, 515] width 220 height 54
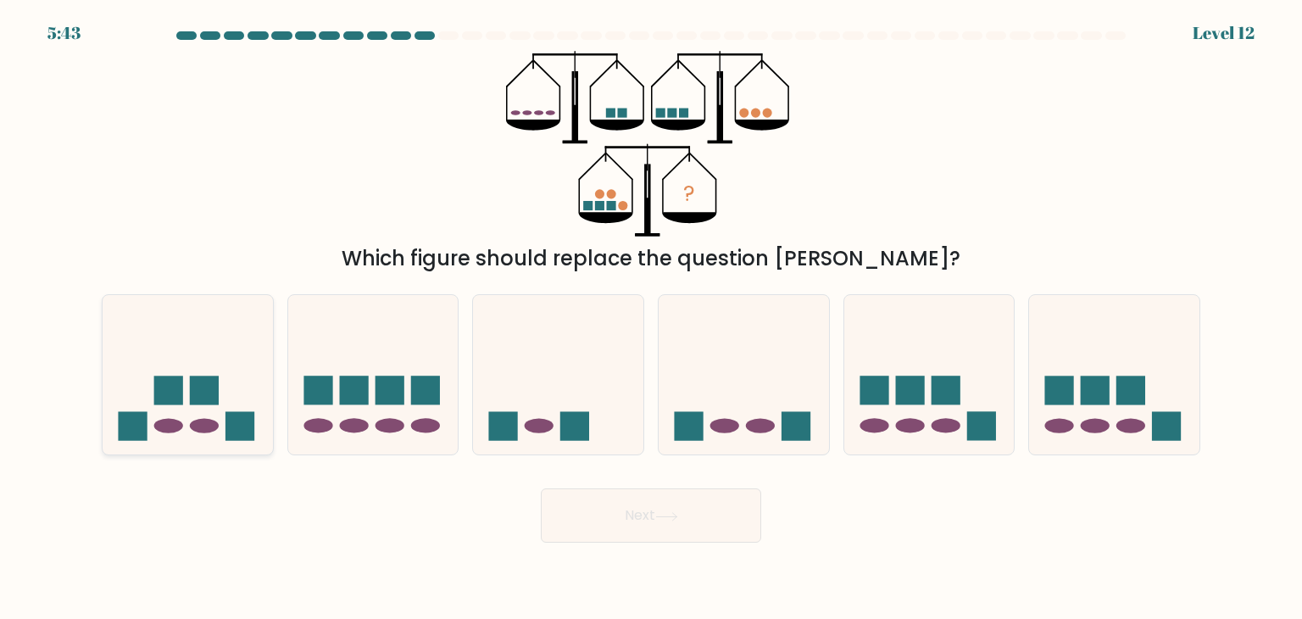
click at [209, 363] on icon at bounding box center [188, 374] width 170 height 141
click at [651, 318] on input "a." at bounding box center [651, 313] width 1 height 8
radio input "true"
click at [393, 354] on icon at bounding box center [373, 374] width 170 height 141
click at [651, 318] on input "b." at bounding box center [651, 313] width 1 height 8
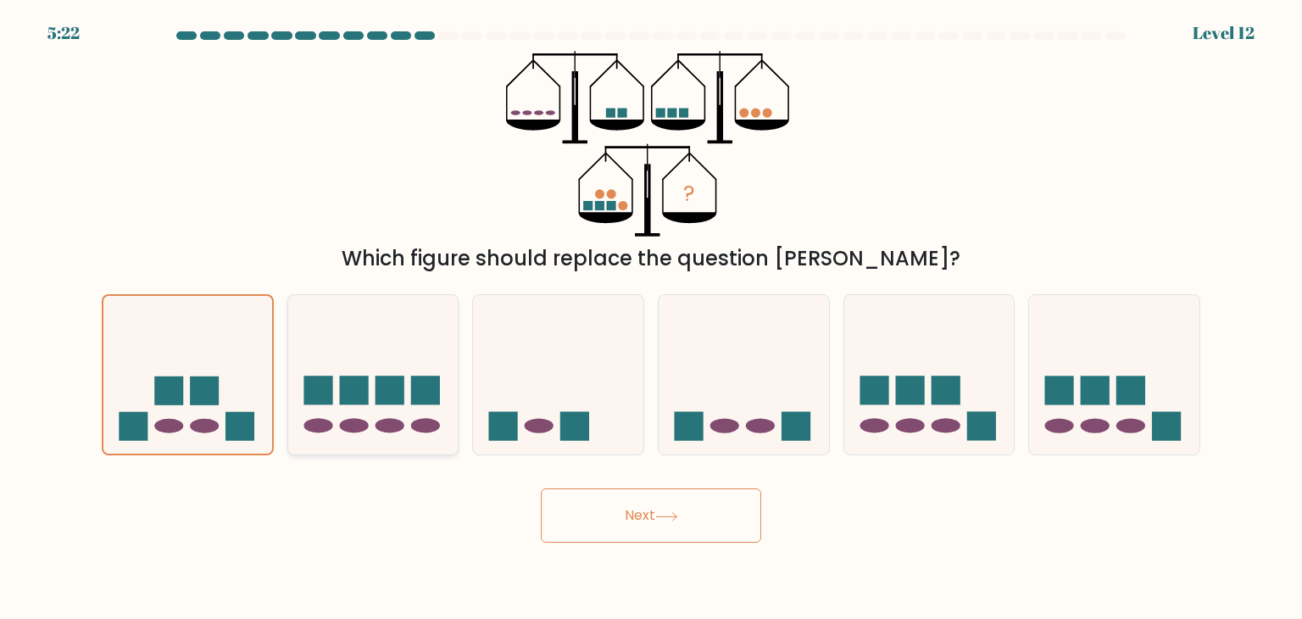
radio input "true"
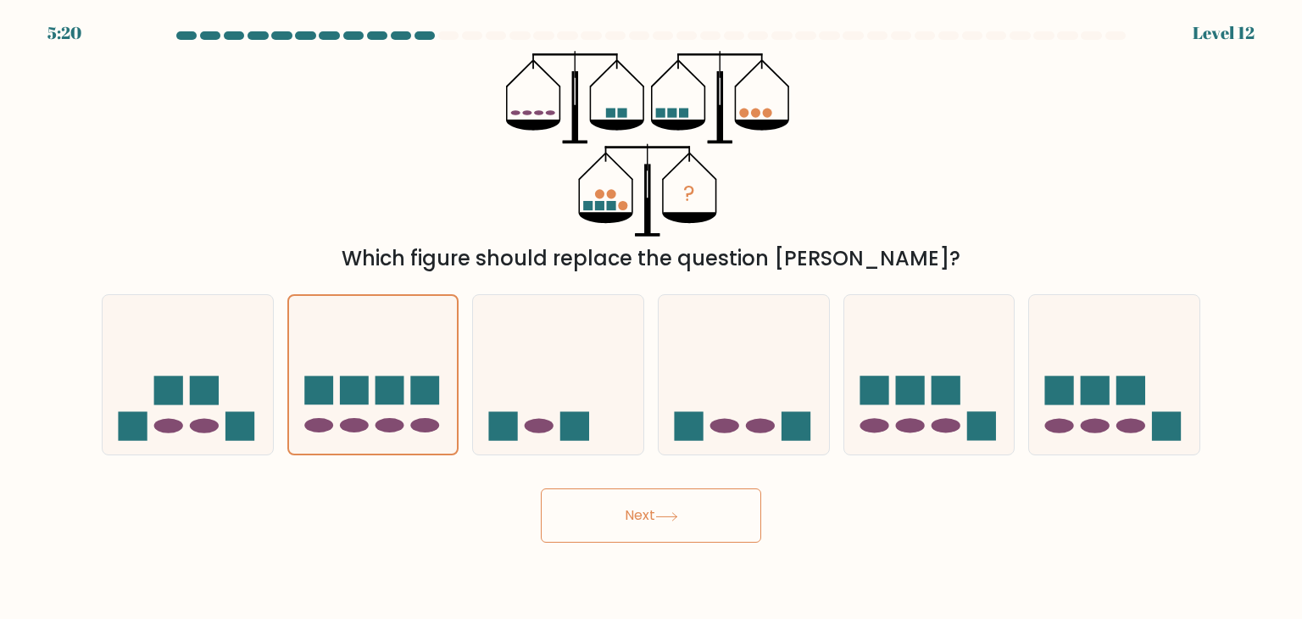
click at [593, 510] on button "Next" at bounding box center [651, 515] width 220 height 54
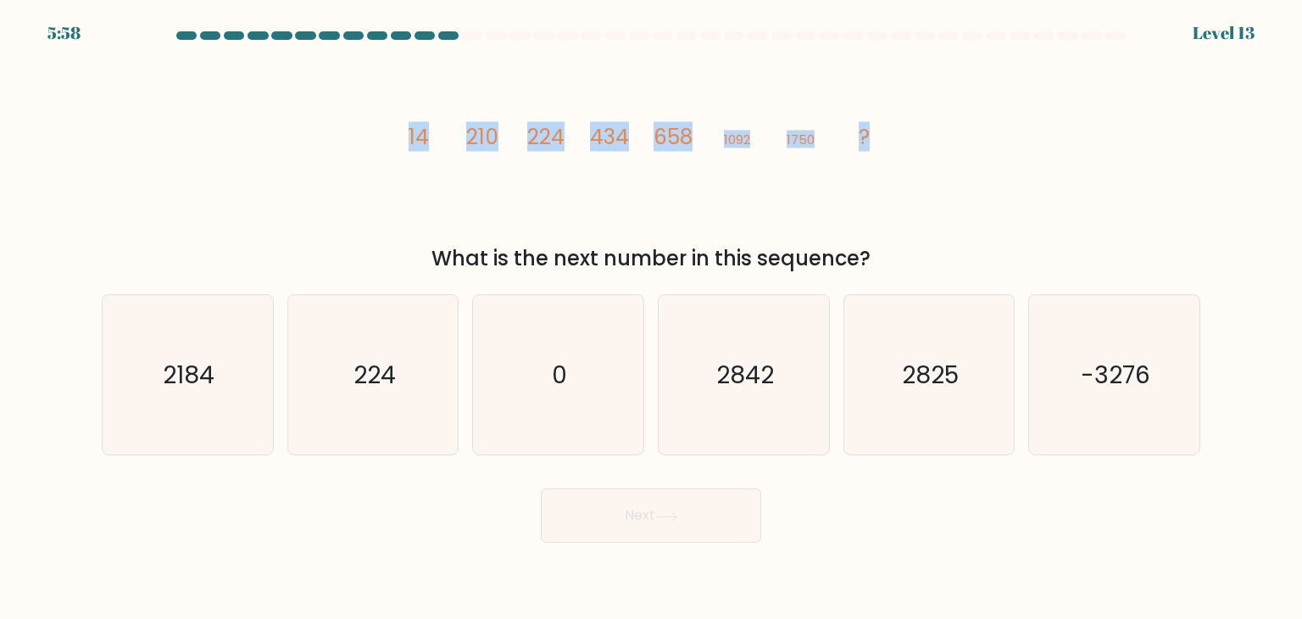
drag, startPoint x: 398, startPoint y: 123, endPoint x: 932, endPoint y: 153, distance: 535.7
click at [932, 153] on div "image/svg+xml 14 210 224 434 658 1092 1750 ? What is the next number in this se…" at bounding box center [651, 162] width 1119 height 223
drag, startPoint x: 715, startPoint y: 140, endPoint x: 785, endPoint y: 143, distance: 70.4
click at [785, 143] on icon "image/svg+xml 14 210 224 434 658 1092 1750 ?" at bounding box center [651, 144] width 509 height 186
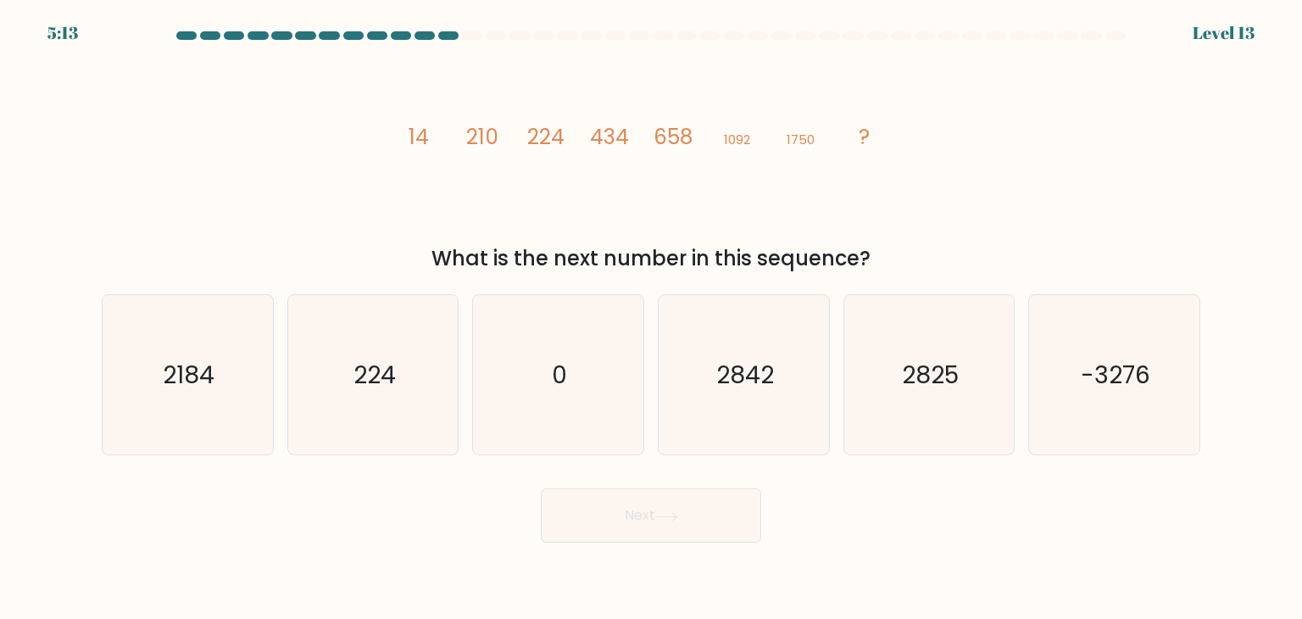
click at [804, 153] on icon "image/svg+xml 14 210 224 434 658 1092 1750 ?" at bounding box center [651, 144] width 509 height 186
click at [776, 348] on icon "2842" at bounding box center [743, 374] width 159 height 159
click at [652, 318] on input "d. 2842" at bounding box center [651, 313] width 1 height 8
radio input "true"
click at [710, 526] on button "Next" at bounding box center [651, 515] width 220 height 54
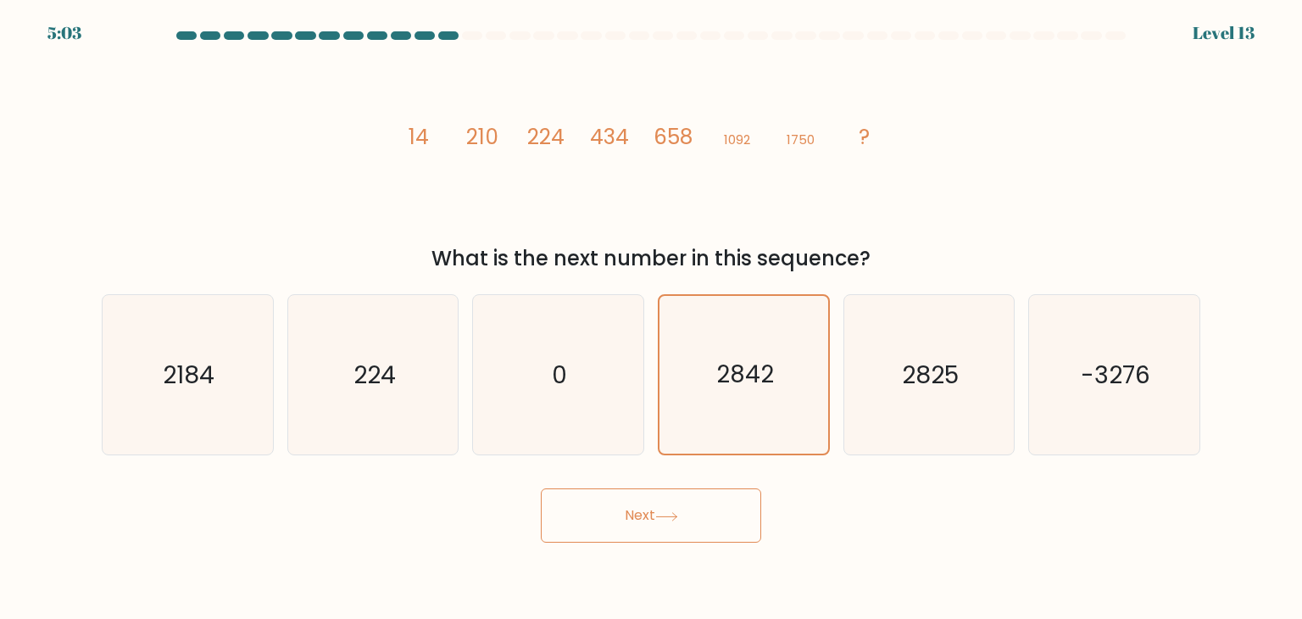
click at [710, 526] on button "Next" at bounding box center [651, 515] width 220 height 54
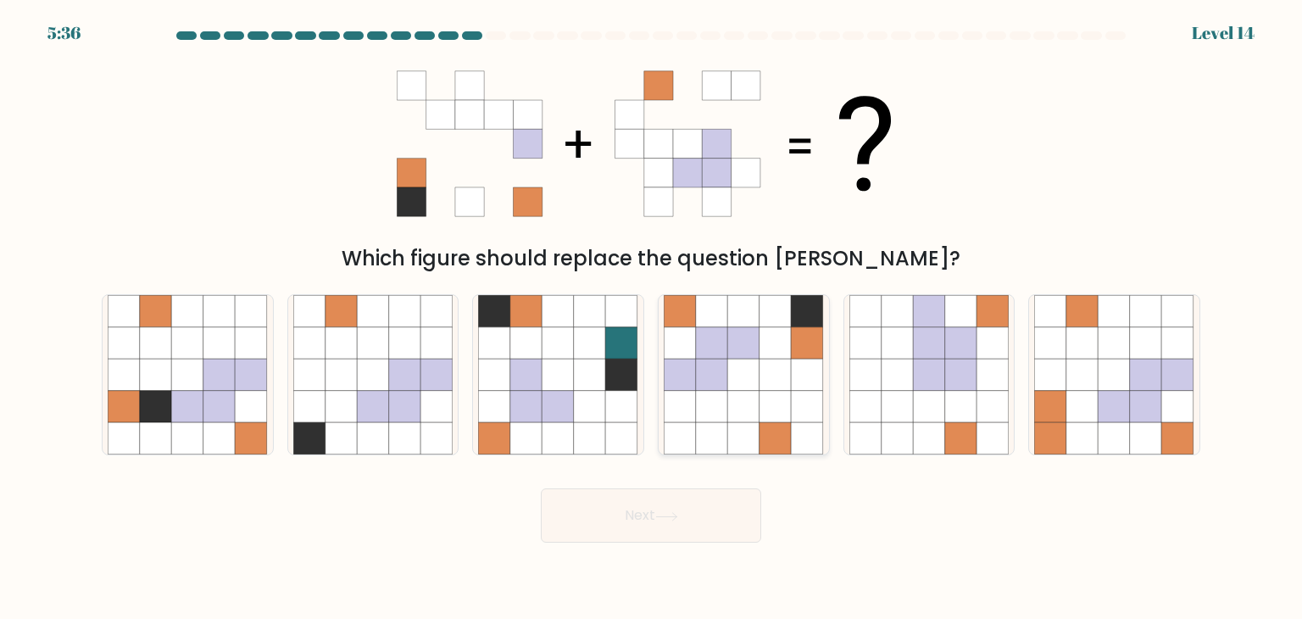
click at [769, 370] on icon at bounding box center [776, 375] width 32 height 32
click at [652, 318] on input "d." at bounding box center [651, 313] width 1 height 8
radio input "true"
click at [708, 520] on button "Next" at bounding box center [651, 515] width 220 height 54
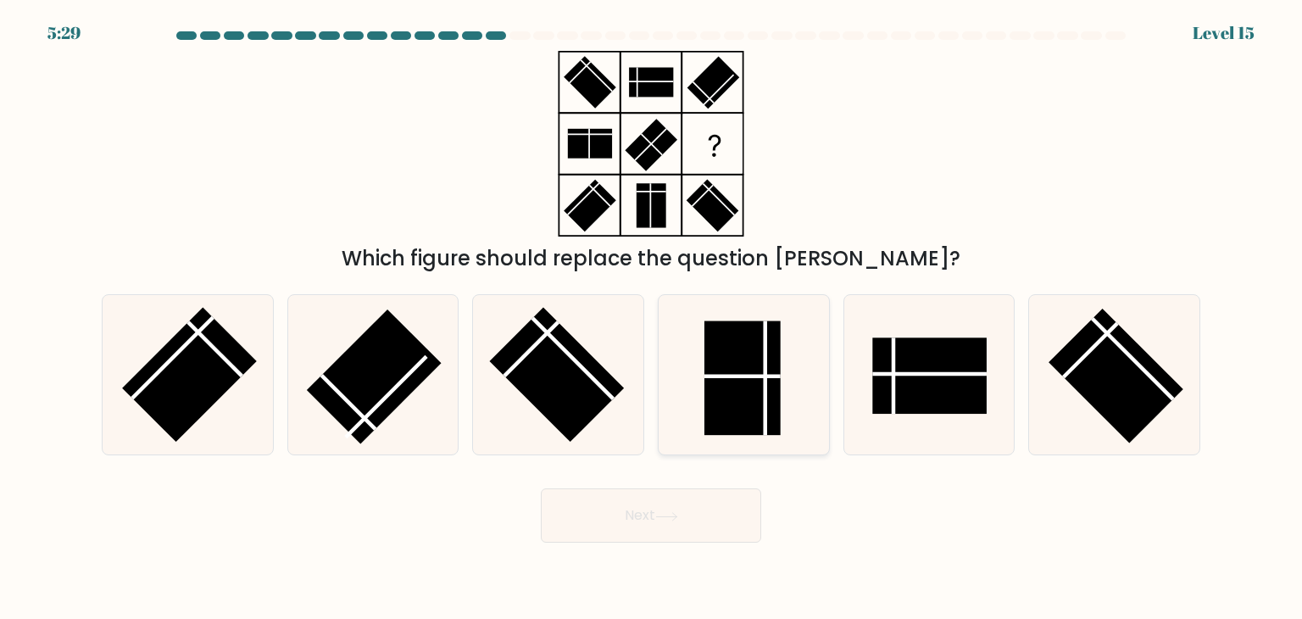
click at [730, 413] on rect at bounding box center [742, 378] width 76 height 114
click at [652, 318] on input "d." at bounding box center [651, 313] width 1 height 8
radio input "true"
click at [703, 524] on button "Next" at bounding box center [651, 515] width 220 height 54
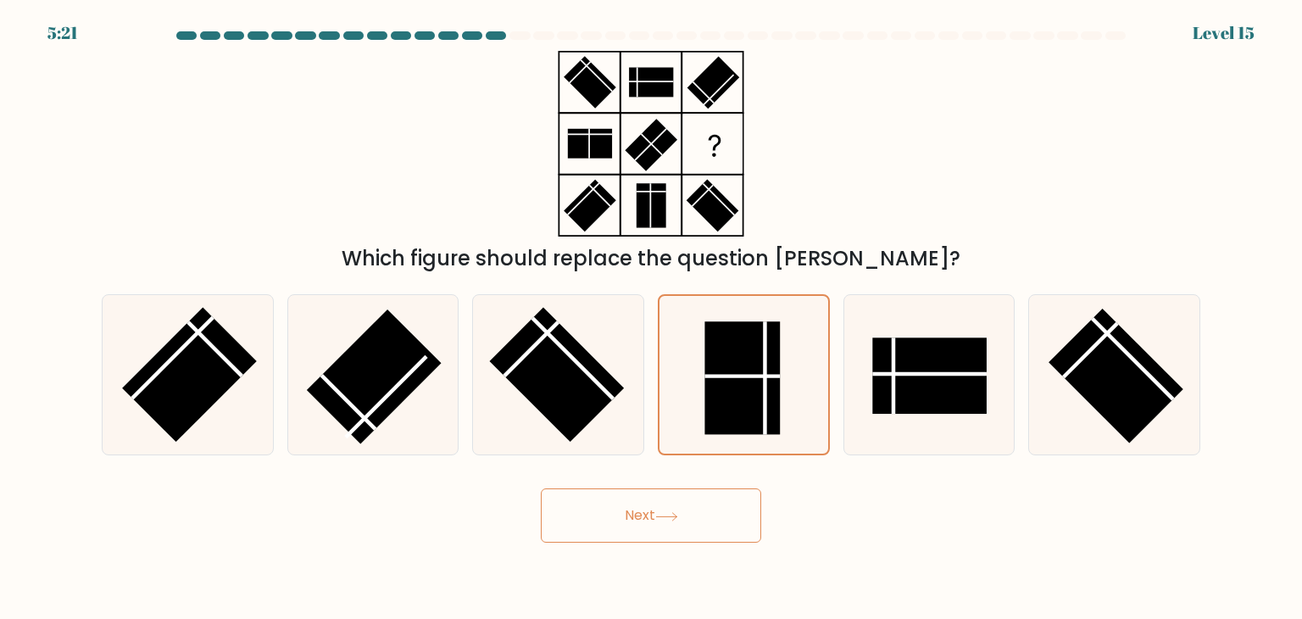
click at [689, 508] on button "Next" at bounding box center [651, 515] width 220 height 54
click at [676, 523] on button "Next" at bounding box center [651, 515] width 220 height 54
drag, startPoint x: 688, startPoint y: 429, endPoint x: 658, endPoint y: 504, distance: 80.6
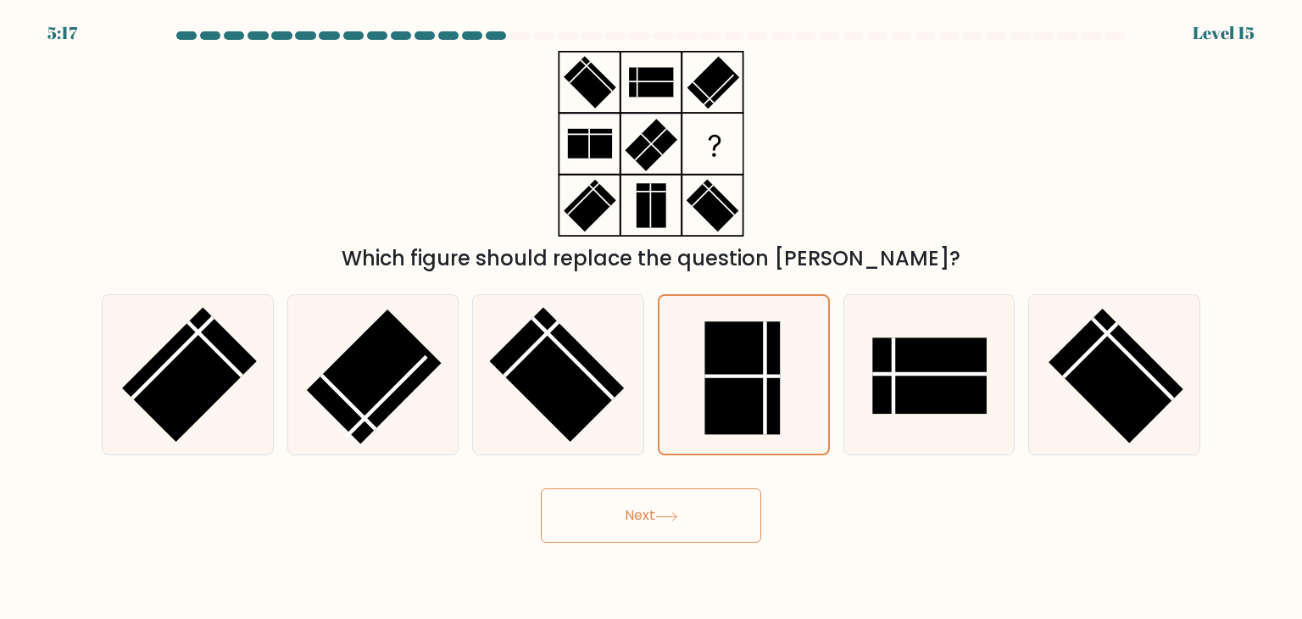
click at [658, 504] on form at bounding box center [651, 286] width 1302 height 511
click at [658, 504] on button "Next" at bounding box center [651, 515] width 220 height 54
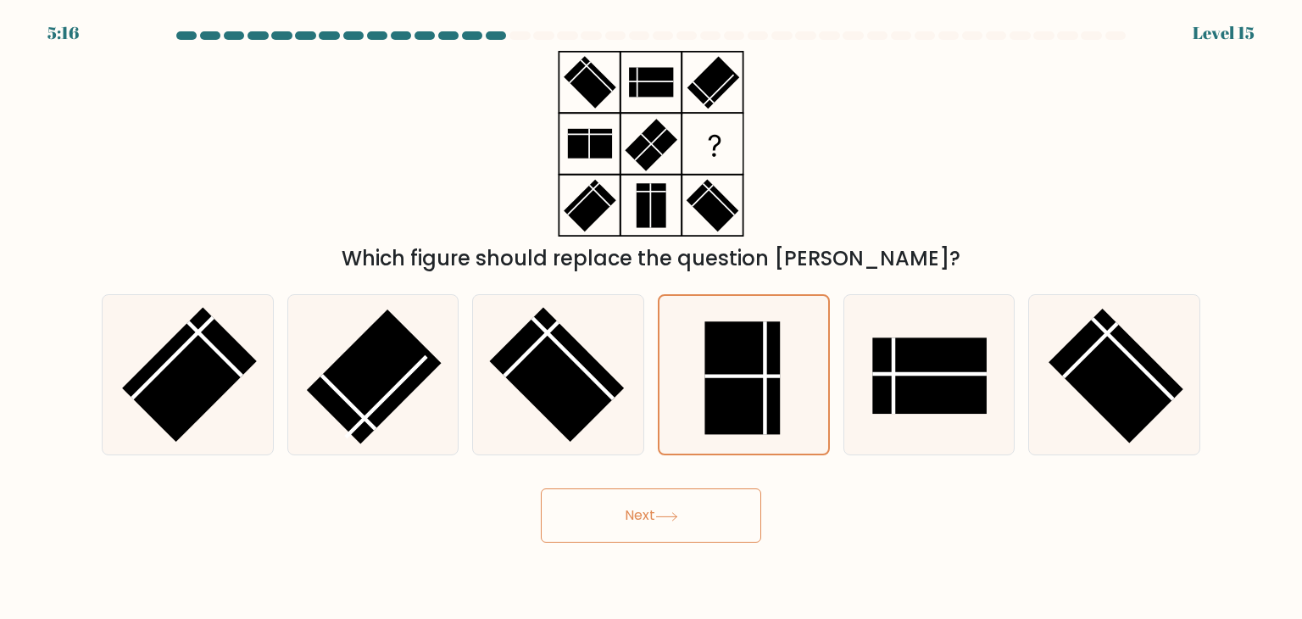
click at [658, 504] on button "Next" at bounding box center [651, 515] width 220 height 54
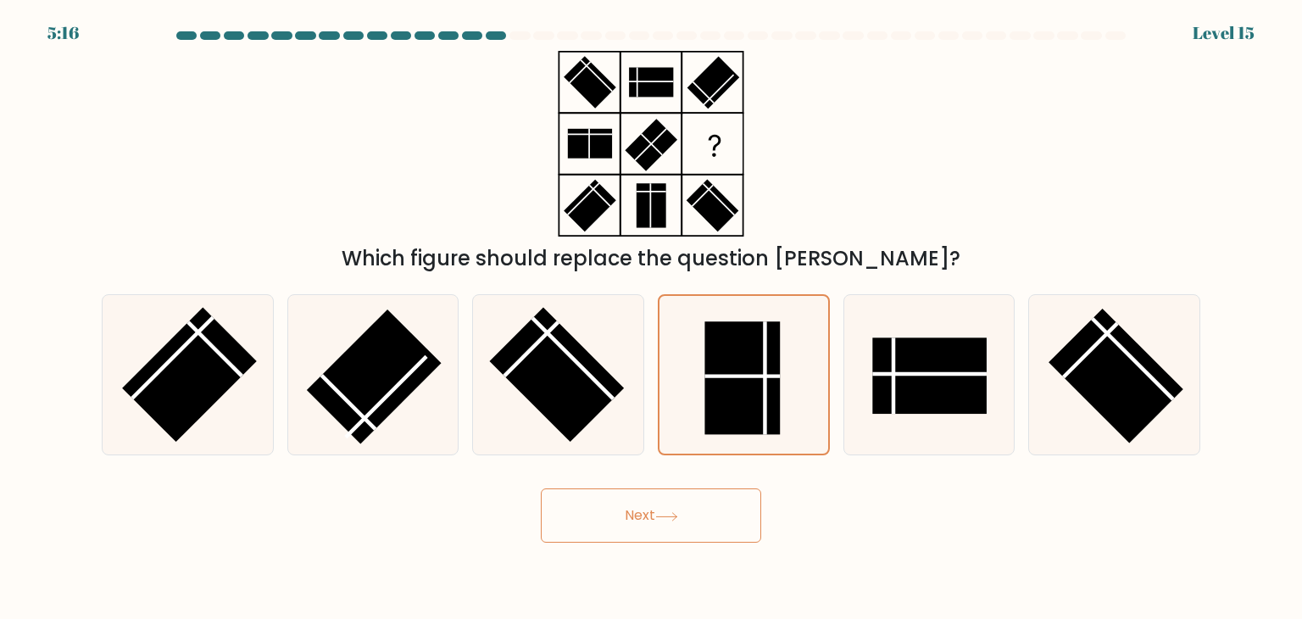
click at [658, 504] on button "Next" at bounding box center [651, 515] width 220 height 54
click at [654, 521] on button "Next" at bounding box center [651, 515] width 220 height 54
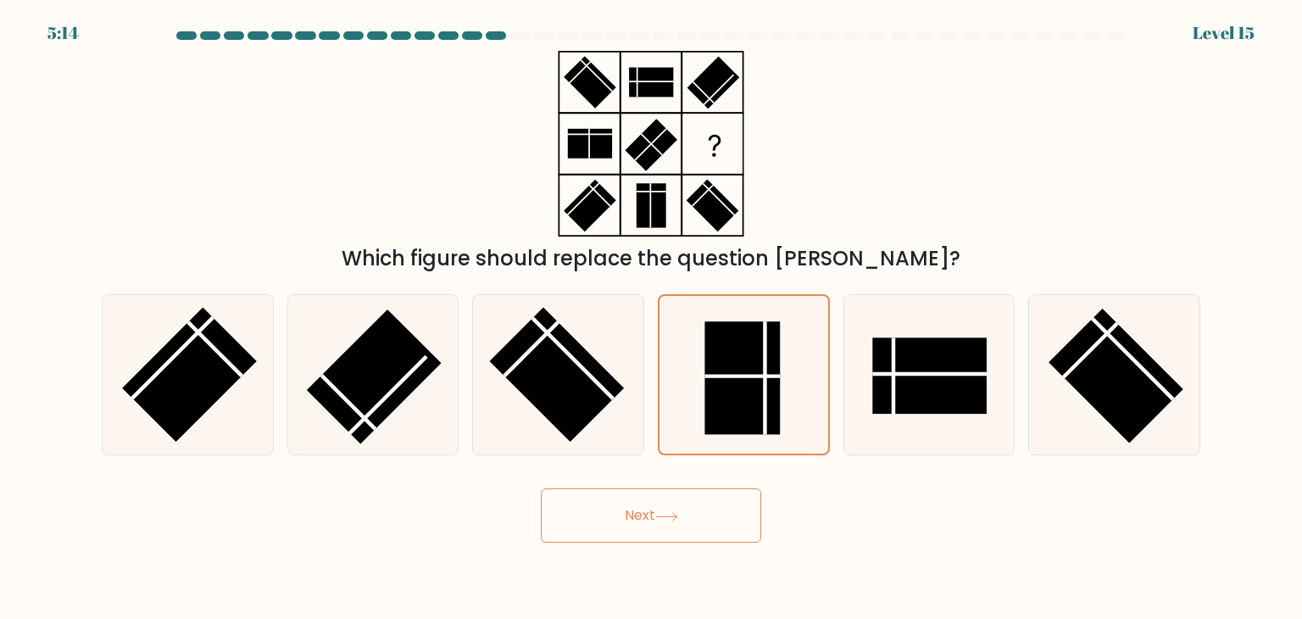
click at [654, 521] on button "Next" at bounding box center [651, 515] width 220 height 54
click at [722, 422] on rect at bounding box center [742, 377] width 75 height 113
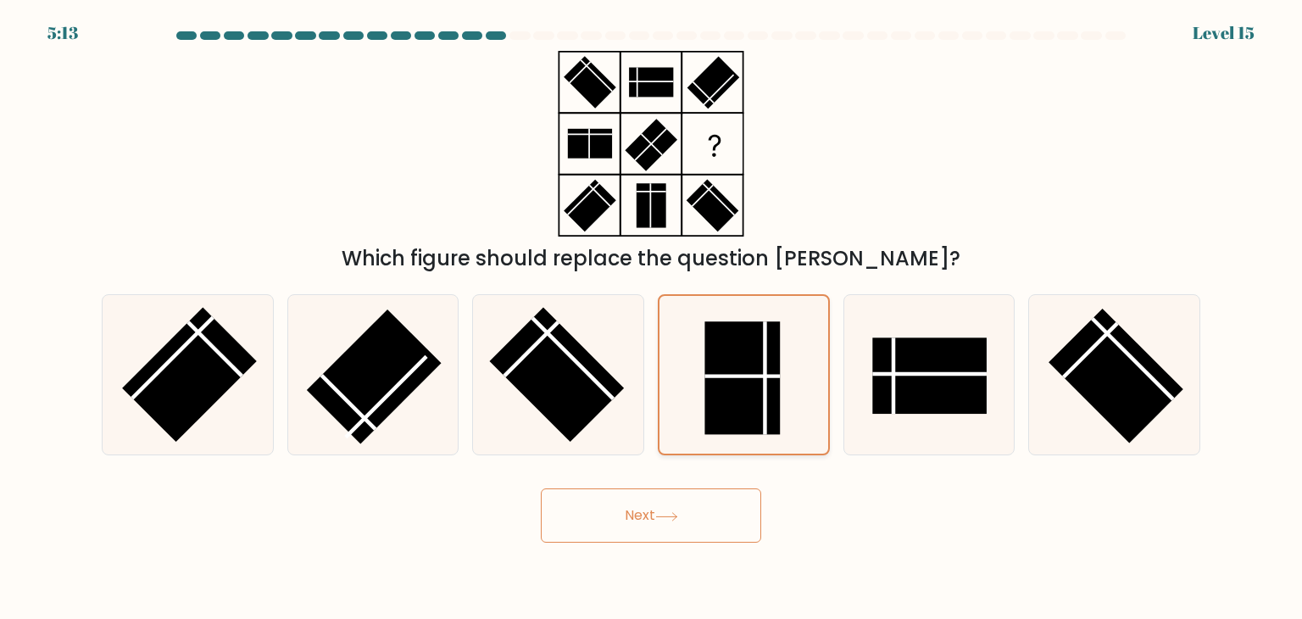
click at [652, 318] on input "d." at bounding box center [651, 313] width 1 height 8
click at [667, 516] on icon at bounding box center [666, 516] width 23 height 9
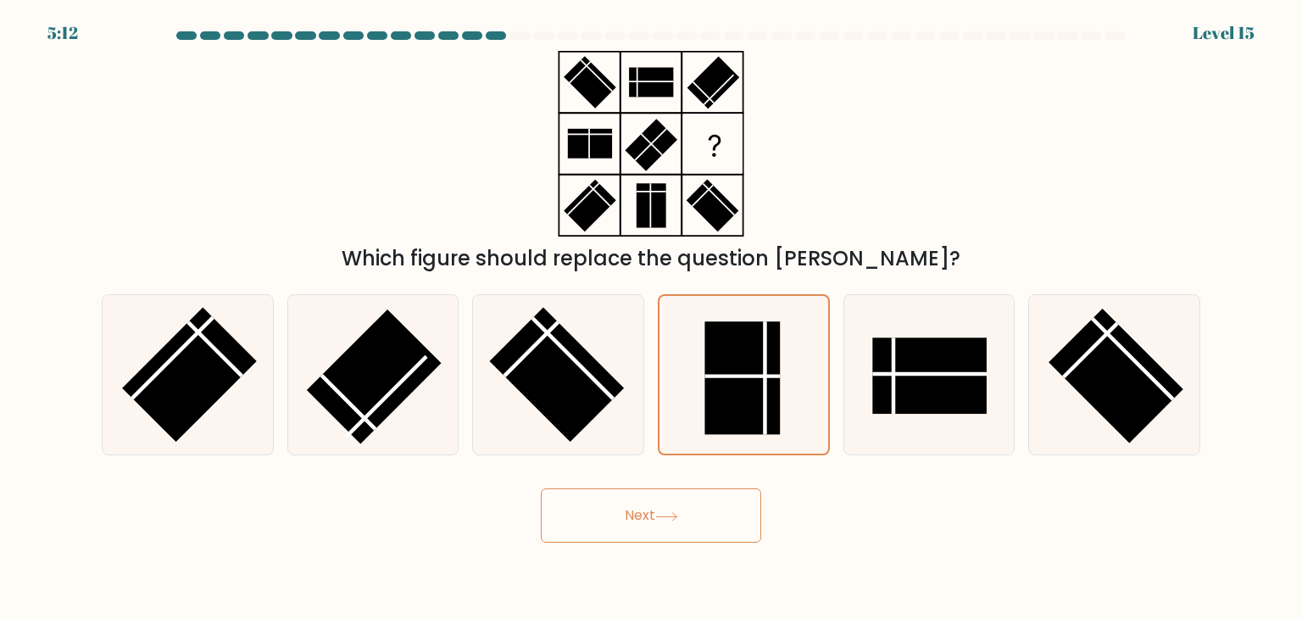
click at [667, 516] on icon at bounding box center [666, 516] width 23 height 9
click at [693, 543] on body "5:10 Level 15" at bounding box center [651, 309] width 1302 height 619
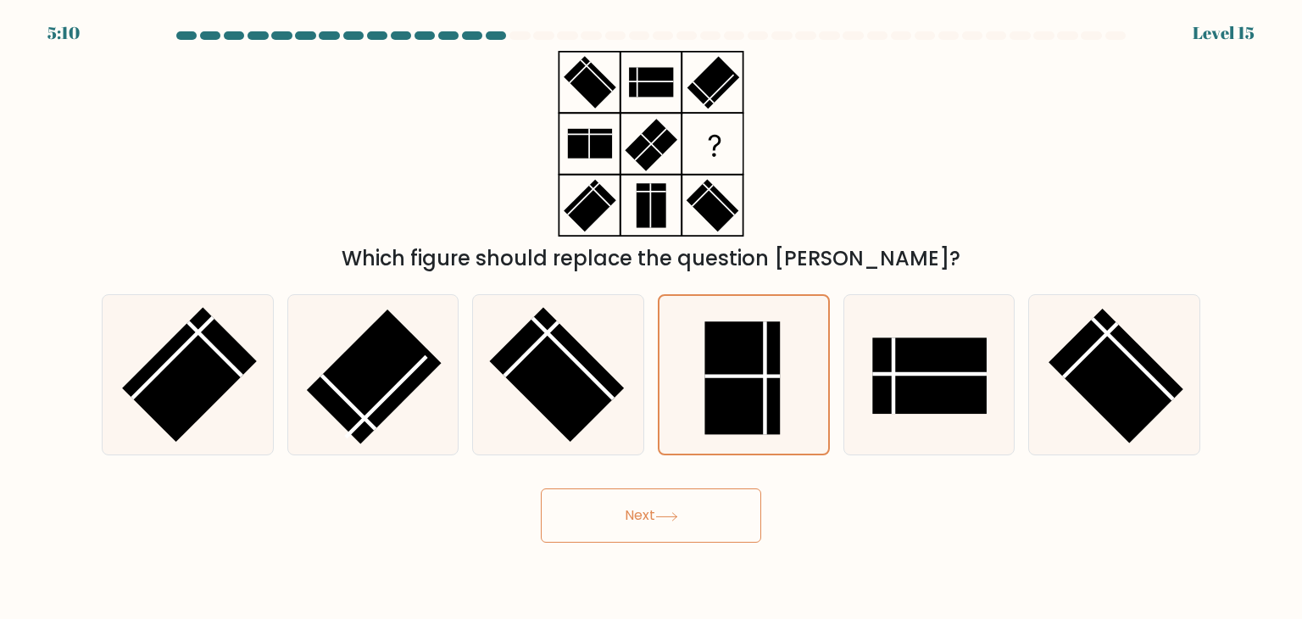
click at [693, 543] on body "5:10 Level 15" at bounding box center [651, 309] width 1302 height 619
drag, startPoint x: 40, startPoint y: 29, endPoint x: 122, endPoint y: 53, distance: 85.8
click at [122, 53] on body "5:07 Level 15" at bounding box center [651, 309] width 1302 height 619
click at [126, 66] on div "Which figure should replace the question [PERSON_NAME]?" at bounding box center [651, 162] width 1119 height 223
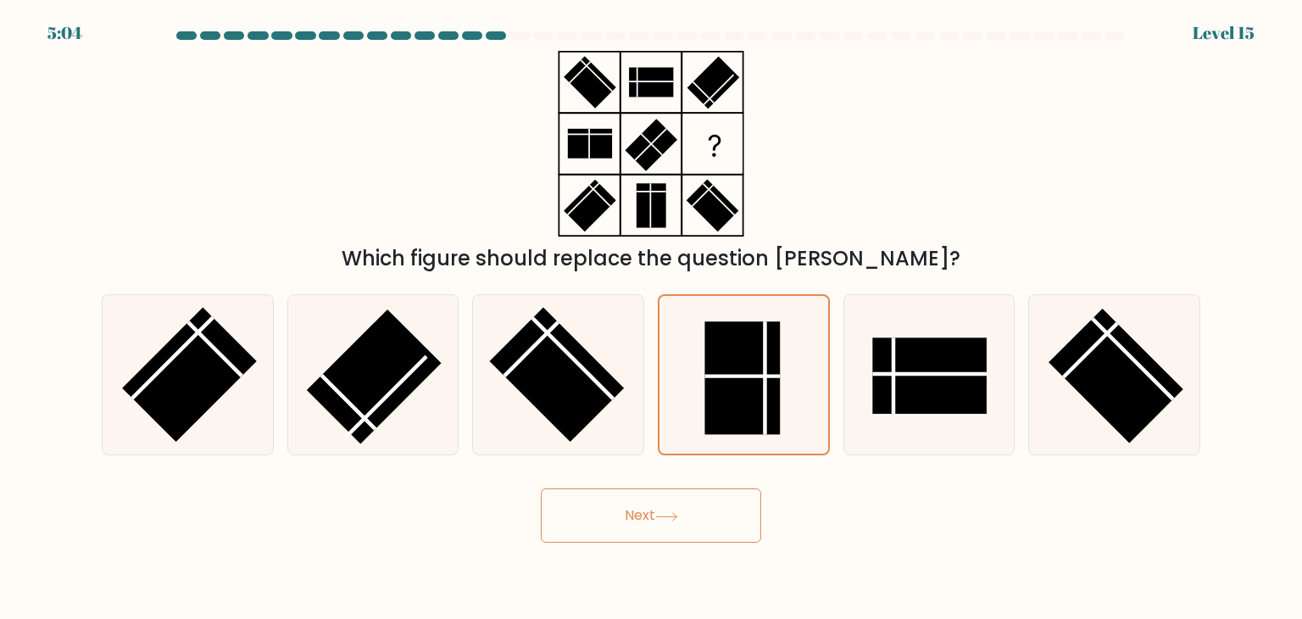
click at [665, 531] on button "Next" at bounding box center [651, 515] width 220 height 54
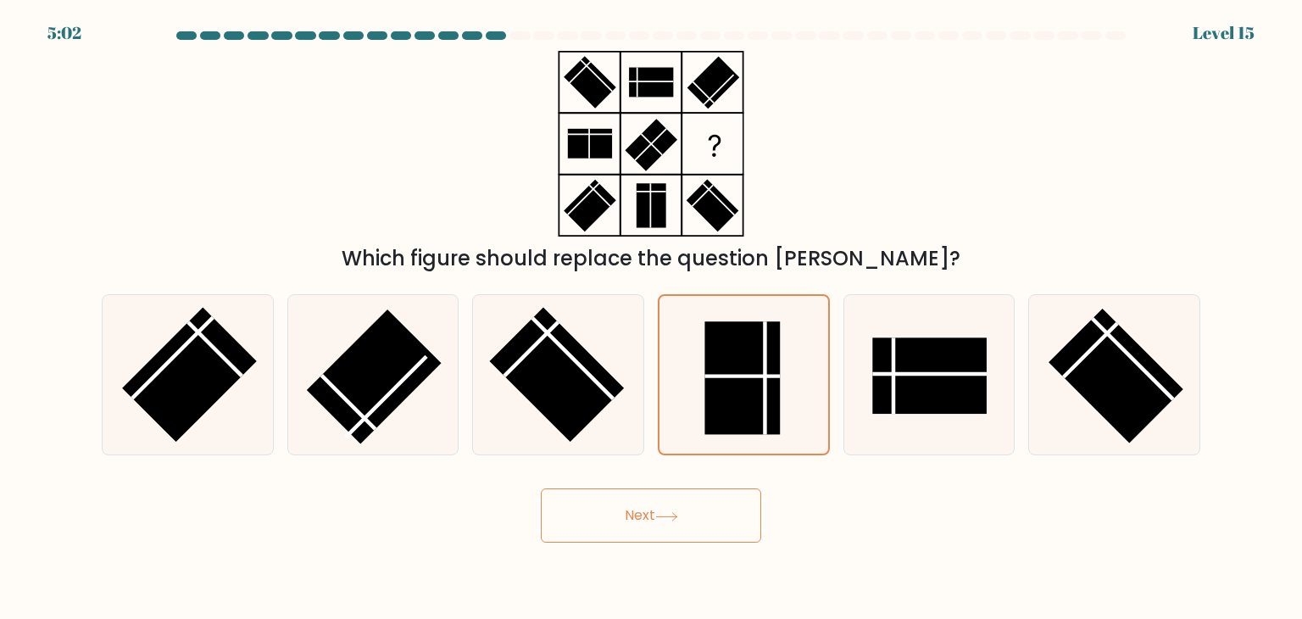
click at [665, 531] on button "Next" at bounding box center [651, 515] width 220 height 54
click at [658, 520] on button "Next" at bounding box center [651, 515] width 220 height 54
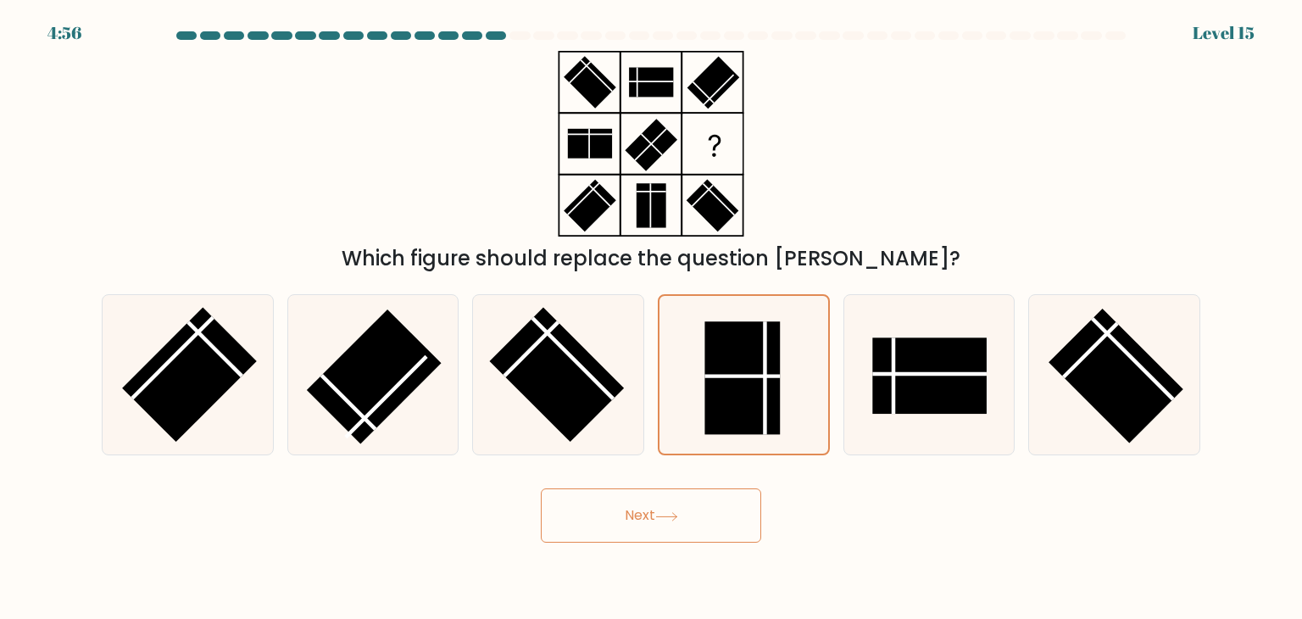
click at [658, 520] on button "Next" at bounding box center [651, 515] width 220 height 54
click at [658, 530] on button "Next" at bounding box center [651, 515] width 220 height 54
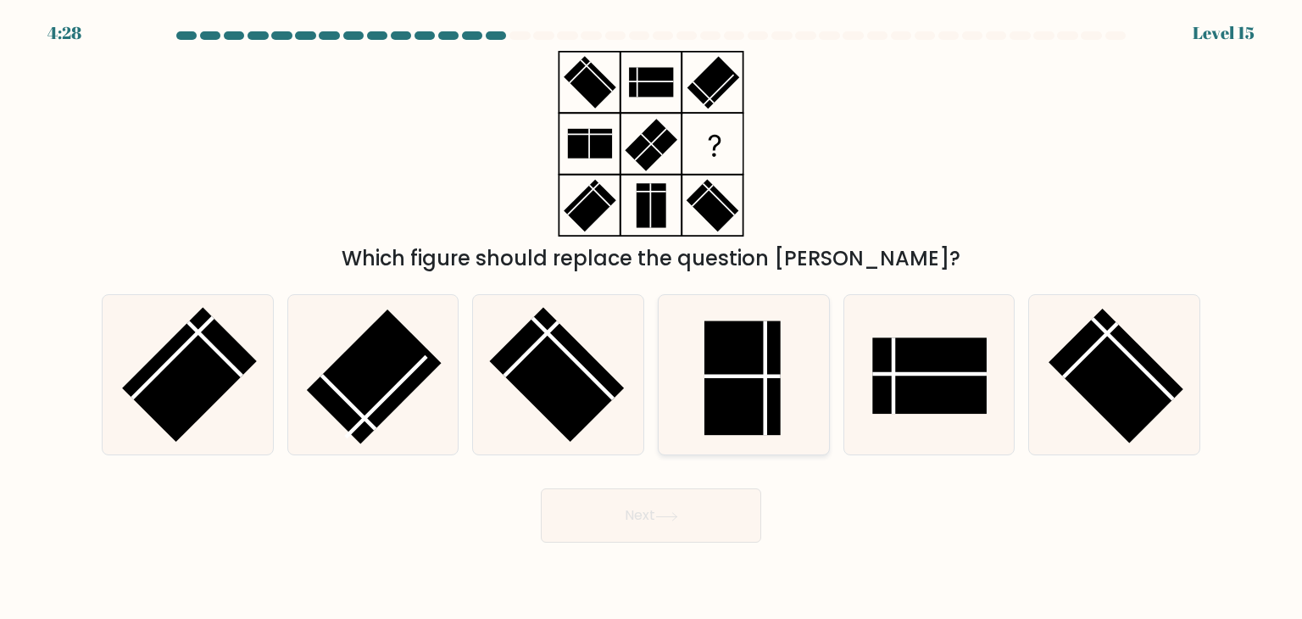
click at [763, 347] on rect at bounding box center [742, 378] width 76 height 114
click at [652, 318] on input "d." at bounding box center [651, 313] width 1 height 8
radio input "true"
click at [689, 515] on button "Next" at bounding box center [651, 515] width 220 height 54
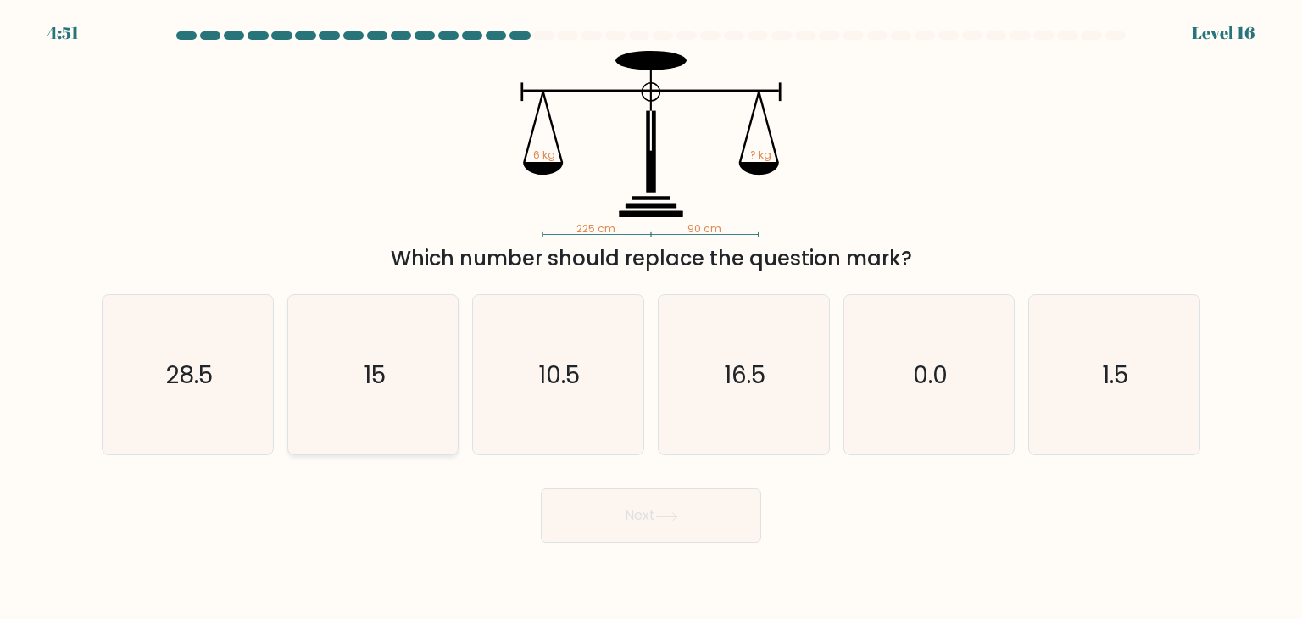
click at [390, 340] on icon "15" at bounding box center [372, 374] width 159 height 159
click at [651, 318] on input "b. 15" at bounding box center [651, 313] width 1 height 8
radio input "true"
click at [685, 496] on button "Next" at bounding box center [651, 515] width 220 height 54
click at [672, 516] on icon at bounding box center [666, 516] width 23 height 9
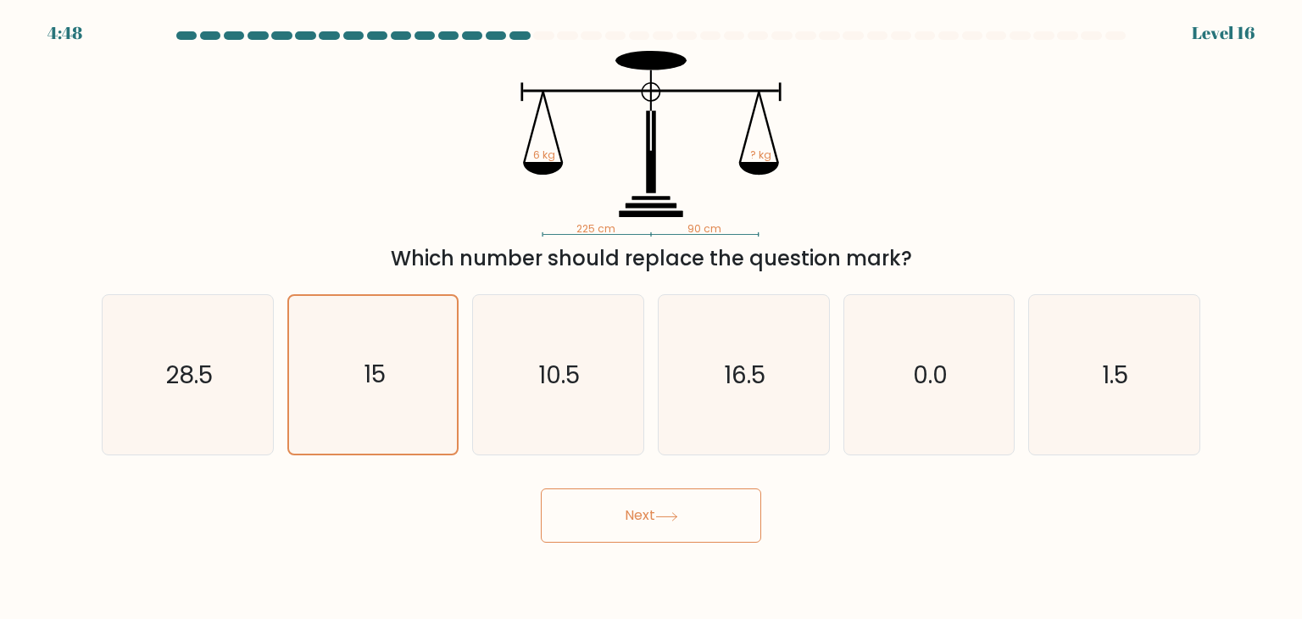
click at [672, 516] on icon at bounding box center [666, 516] width 23 height 9
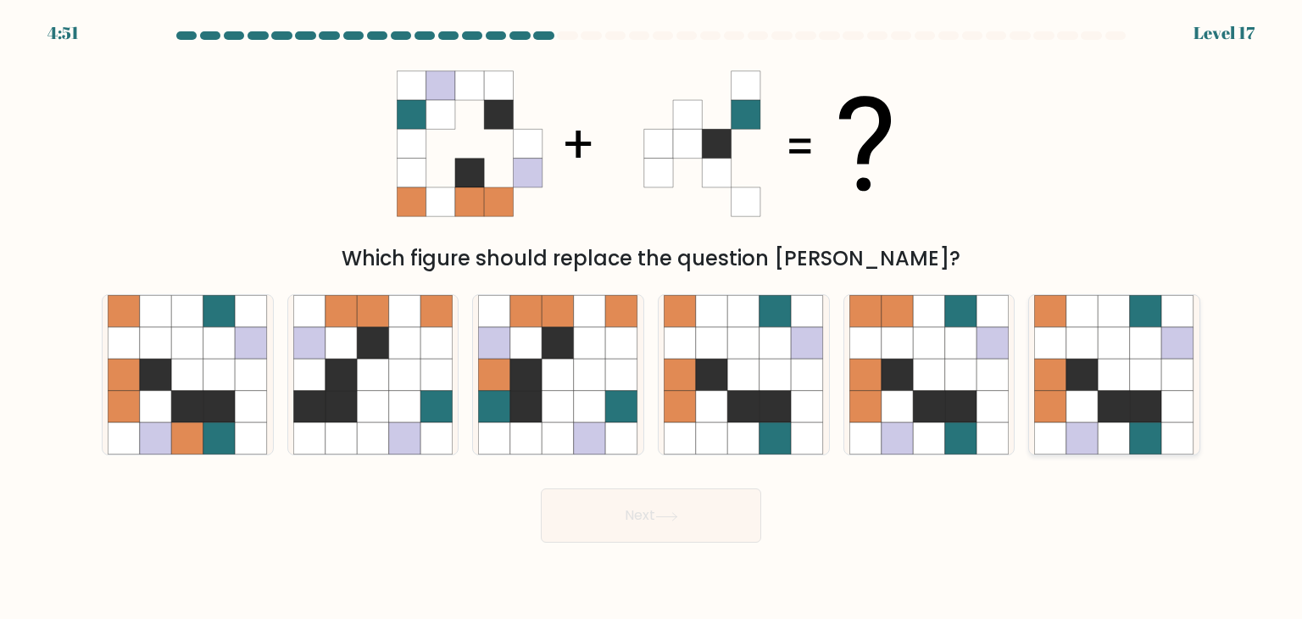
click at [1128, 401] on icon at bounding box center [1115, 407] width 32 height 32
click at [652, 318] on input "f." at bounding box center [651, 313] width 1 height 8
radio input "true"
click at [668, 506] on button "Next" at bounding box center [651, 515] width 220 height 54
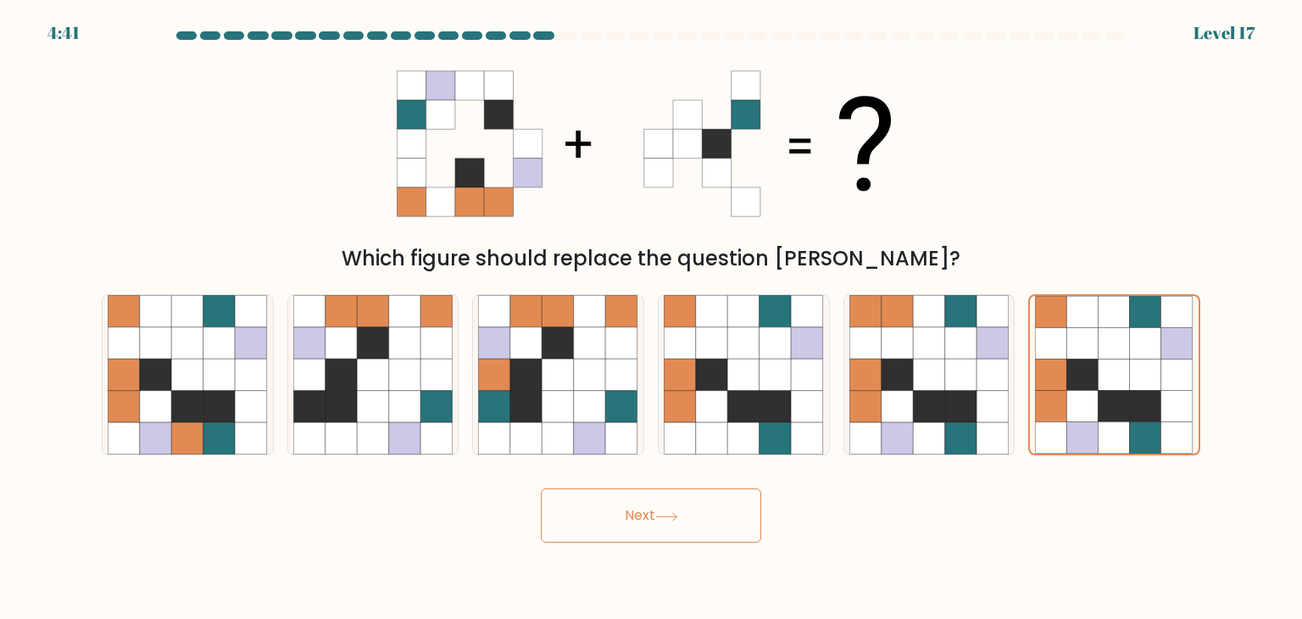
click at [668, 506] on button "Next" at bounding box center [651, 515] width 220 height 54
click at [685, 523] on button "Next" at bounding box center [651, 515] width 220 height 54
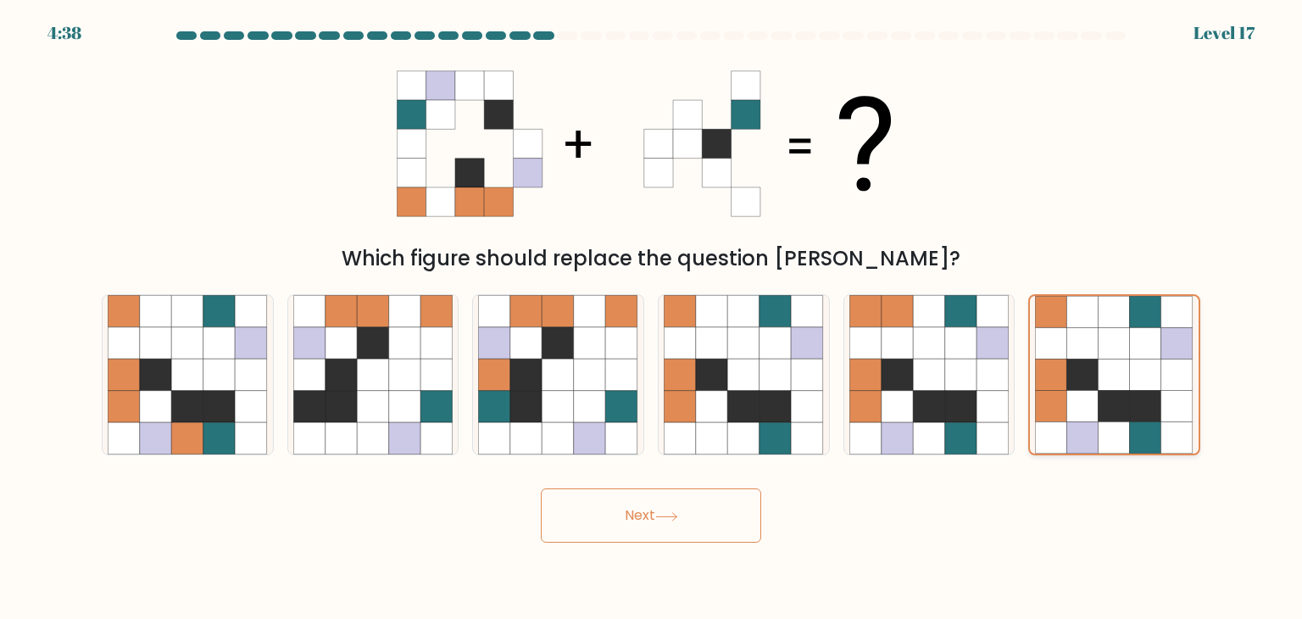
click at [1079, 398] on icon at bounding box center [1082, 406] width 31 height 31
click at [652, 318] on input "f." at bounding box center [651, 313] width 1 height 8
click at [1079, 398] on icon at bounding box center [1082, 406] width 31 height 31
click at [652, 318] on input "f." at bounding box center [651, 313] width 1 height 8
click at [688, 554] on body "4:37 Level 17" at bounding box center [651, 309] width 1302 height 619
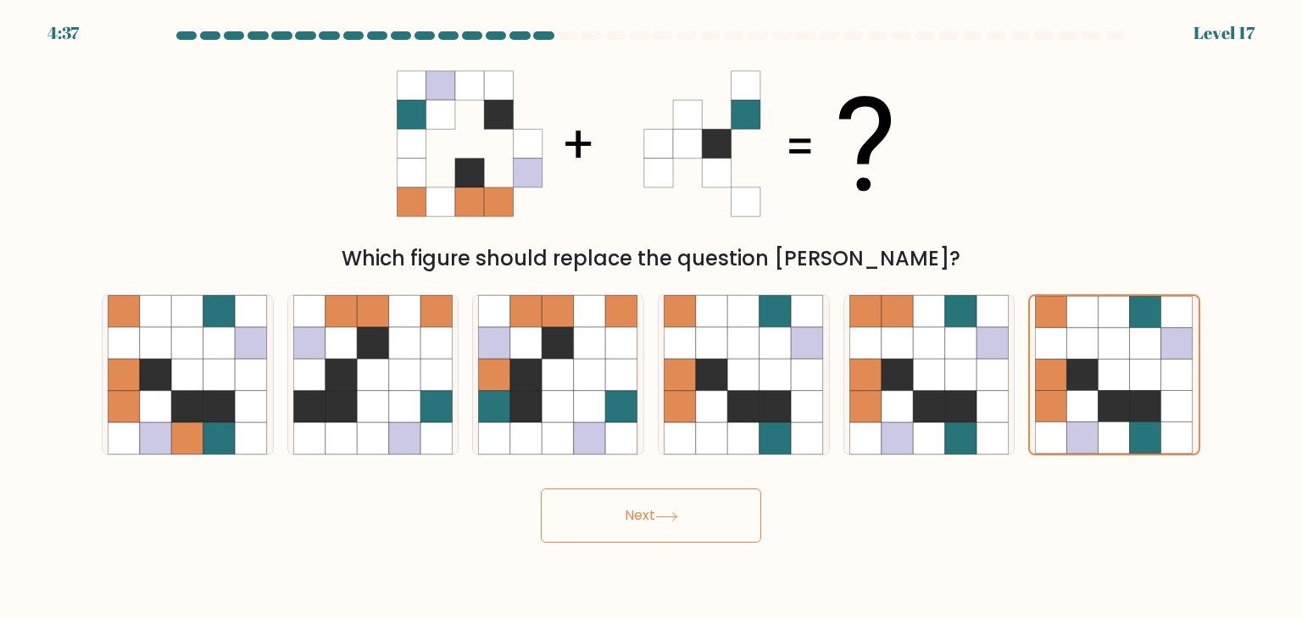
click at [686, 526] on button "Next" at bounding box center [651, 515] width 220 height 54
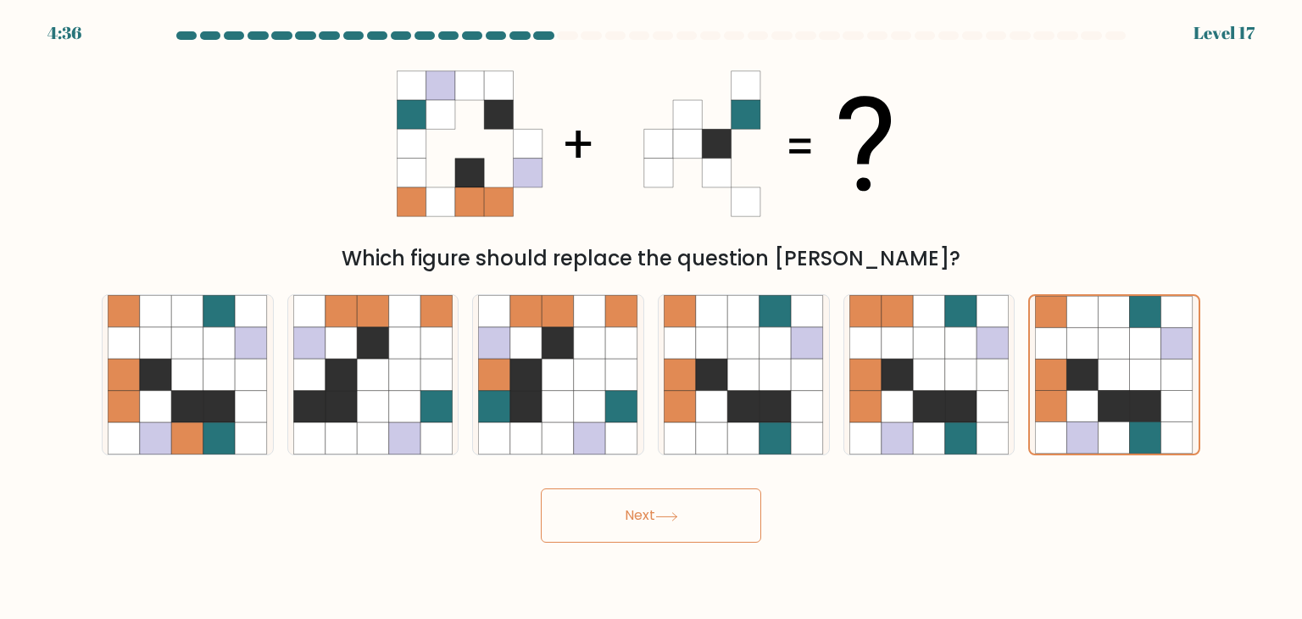
click at [686, 526] on button "Next" at bounding box center [651, 515] width 220 height 54
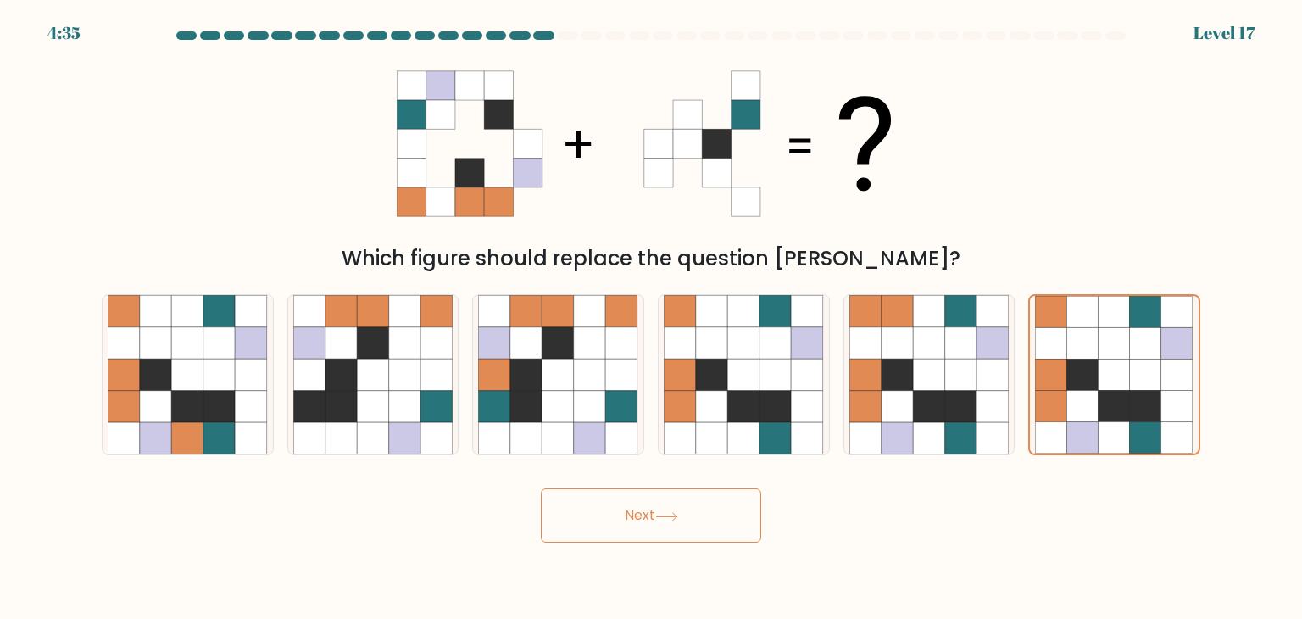
click at [686, 526] on button "Next" at bounding box center [651, 515] width 220 height 54
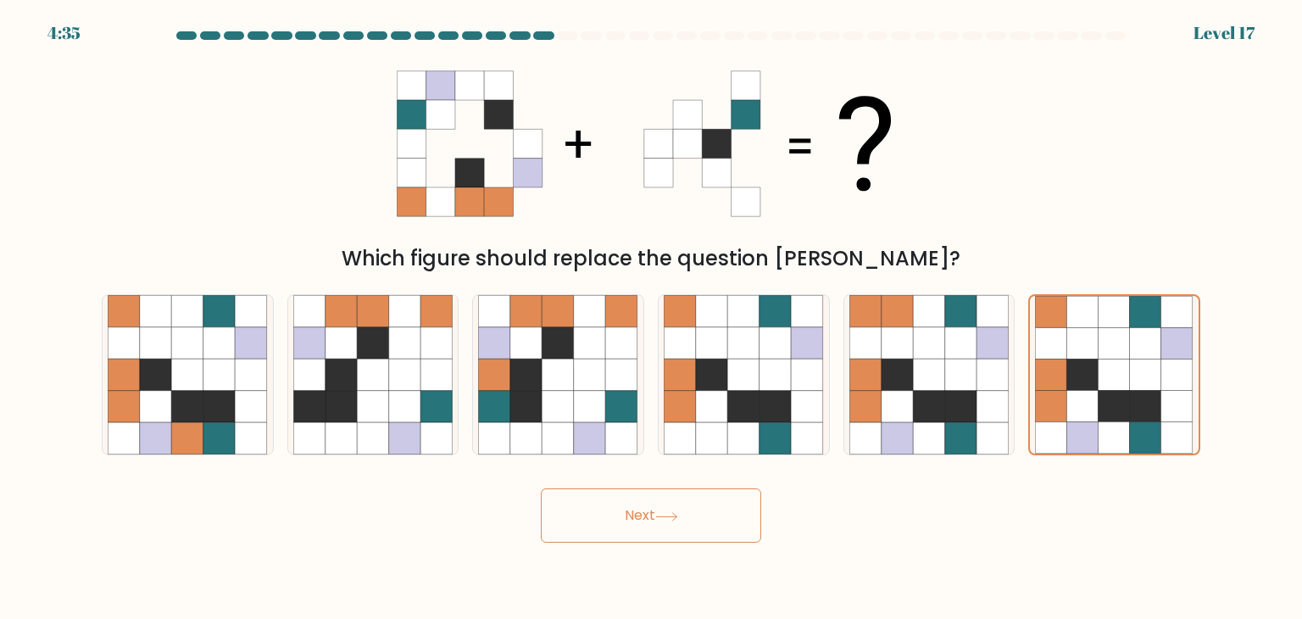
click at [686, 526] on button "Next" at bounding box center [651, 515] width 220 height 54
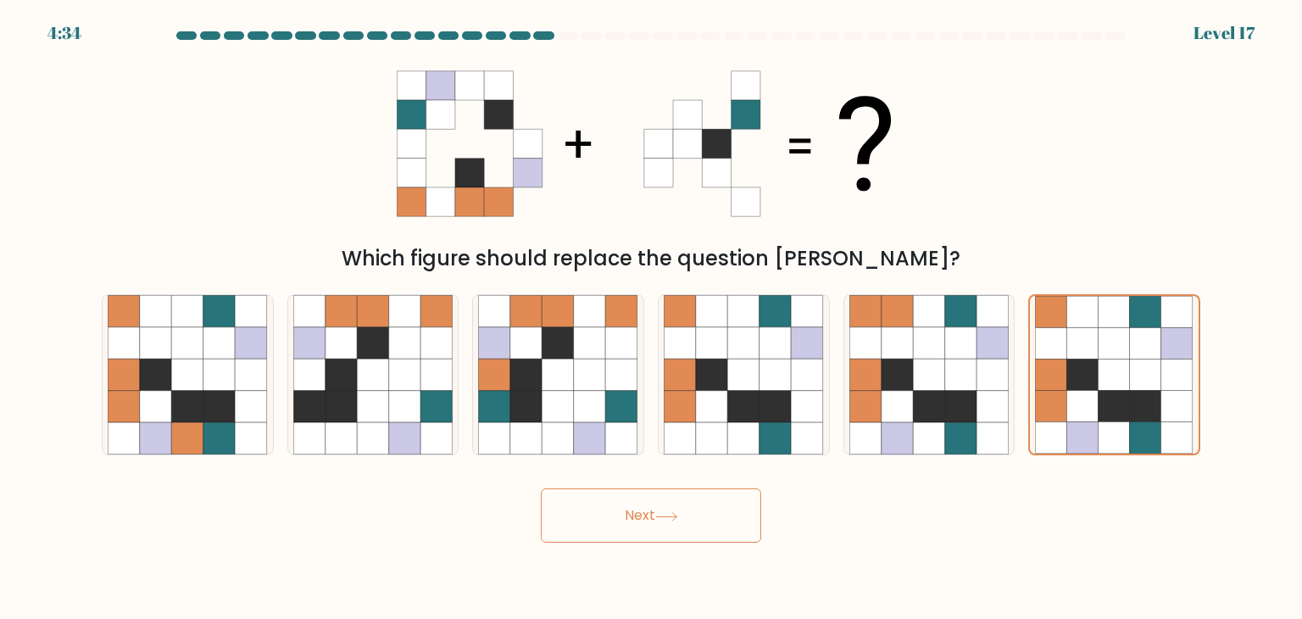
click at [686, 526] on button "Next" at bounding box center [651, 515] width 220 height 54
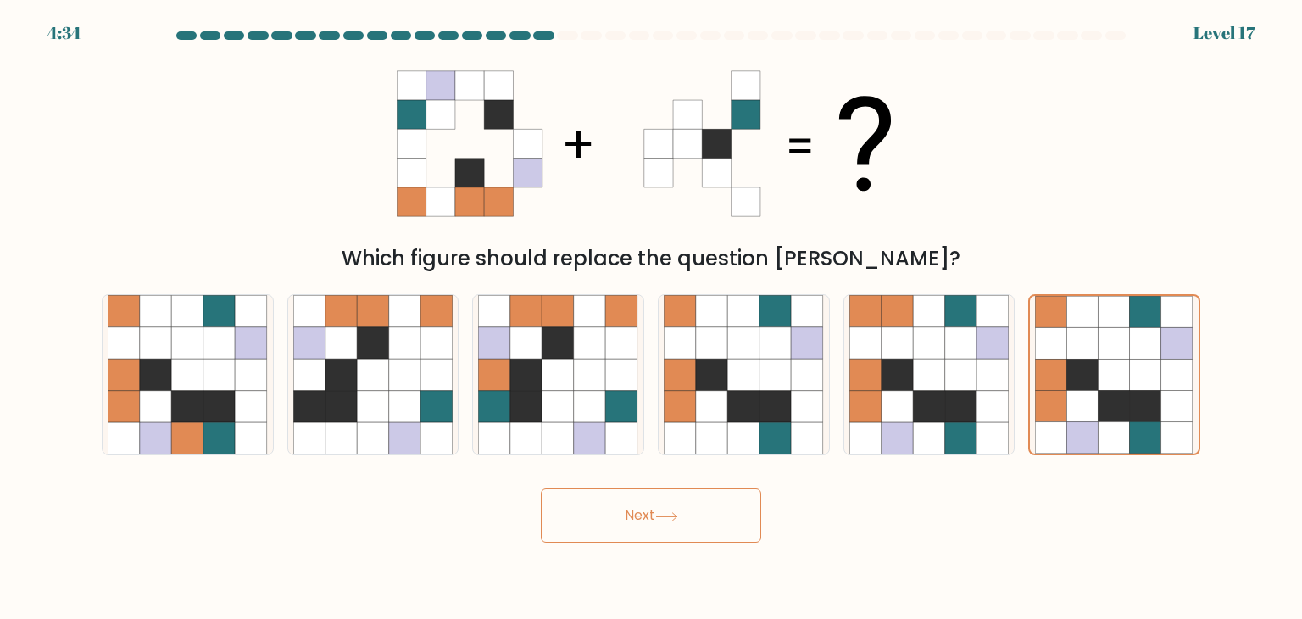
click at [686, 526] on button "Next" at bounding box center [651, 515] width 220 height 54
click at [730, 513] on button "Next" at bounding box center [651, 515] width 220 height 54
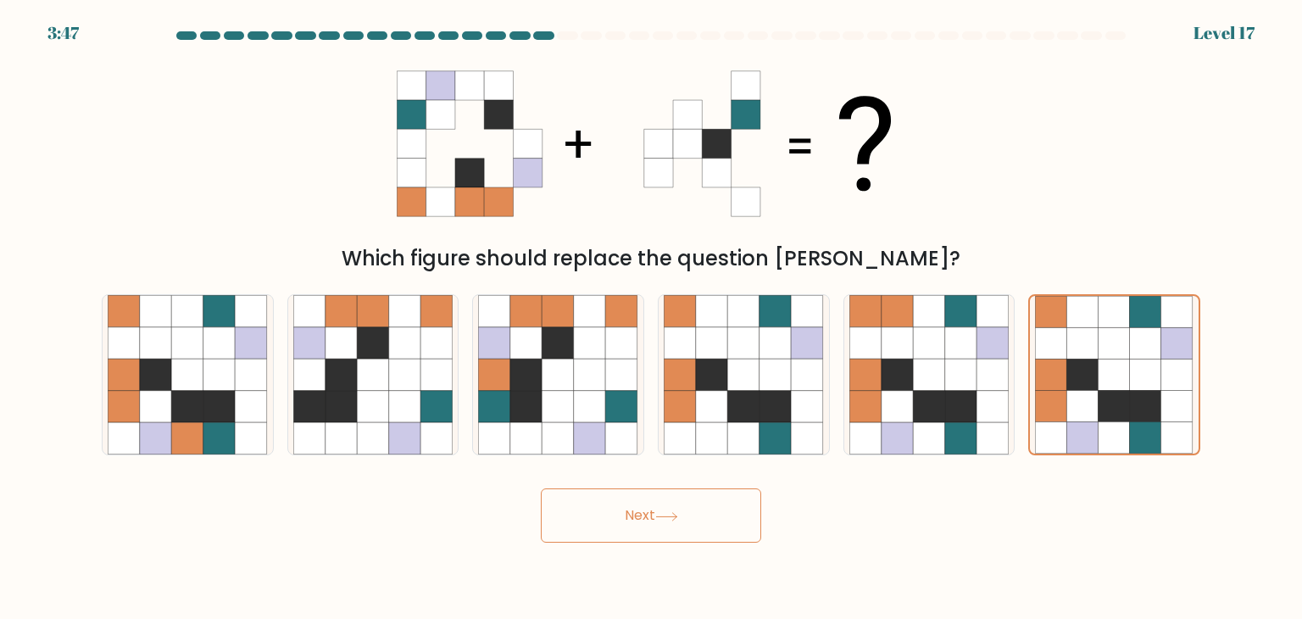
click at [711, 513] on button "Next" at bounding box center [651, 515] width 220 height 54
click at [1139, 370] on icon at bounding box center [1145, 374] width 31 height 31
click at [652, 318] on input "f." at bounding box center [651, 313] width 1 height 8
click at [734, 514] on button "Next" at bounding box center [651, 515] width 220 height 54
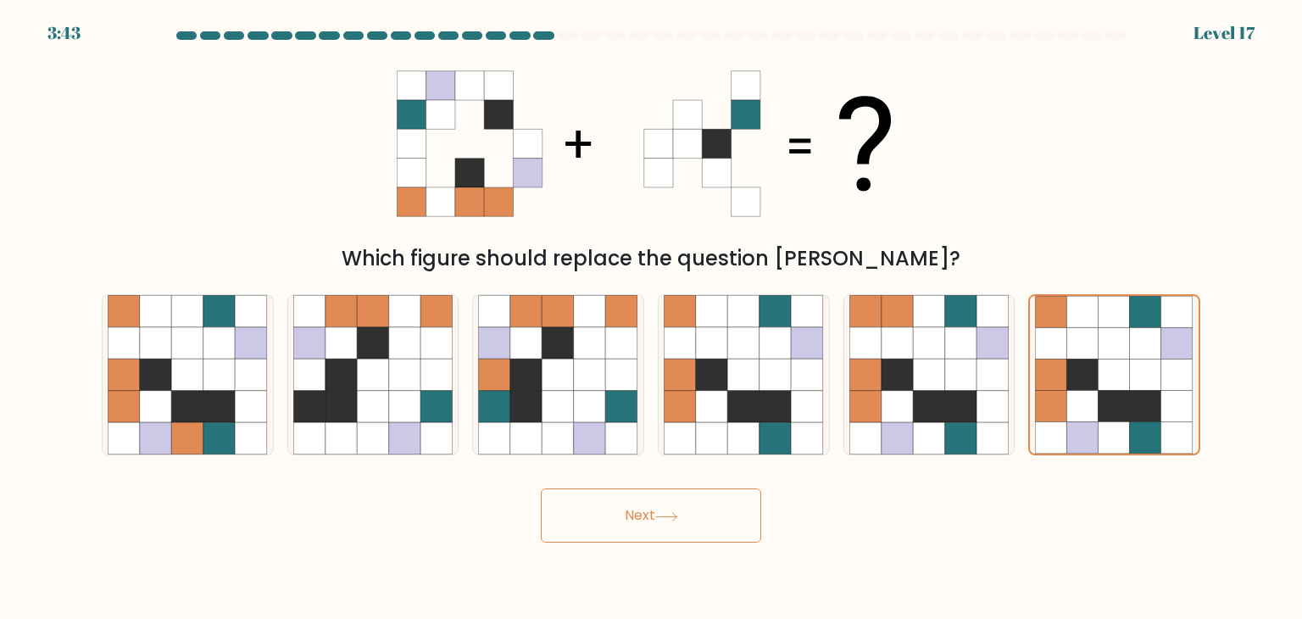
click at [734, 514] on button "Next" at bounding box center [651, 515] width 220 height 54
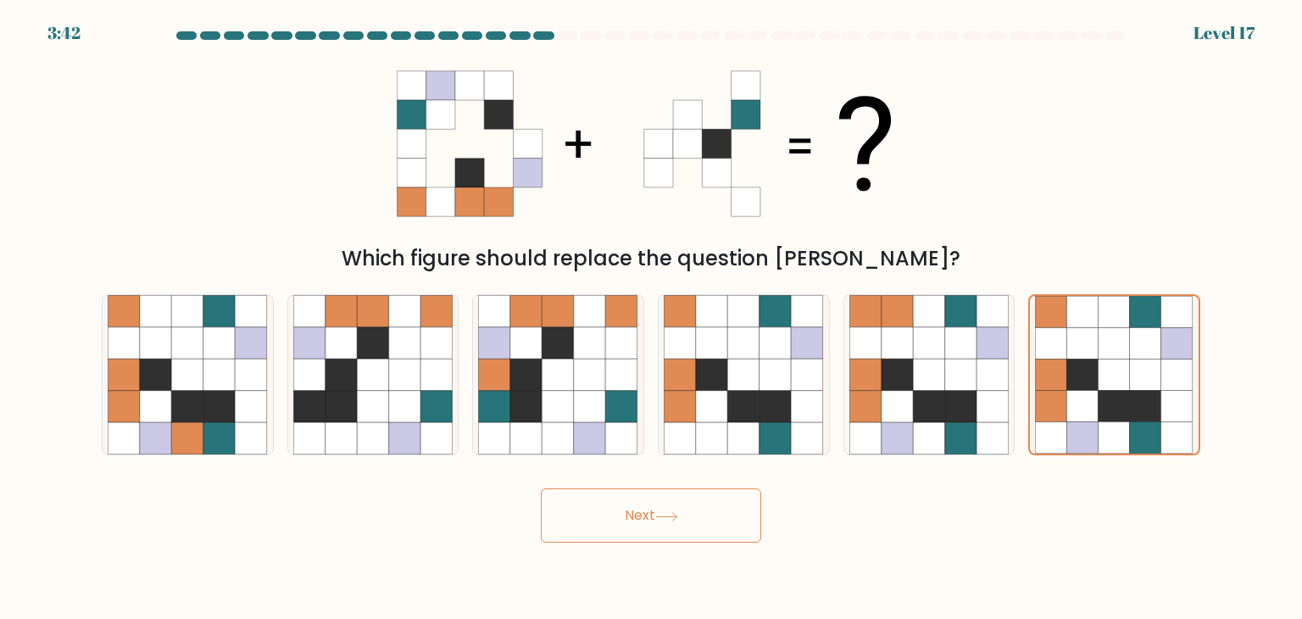
click at [734, 514] on button "Next" at bounding box center [651, 515] width 220 height 54
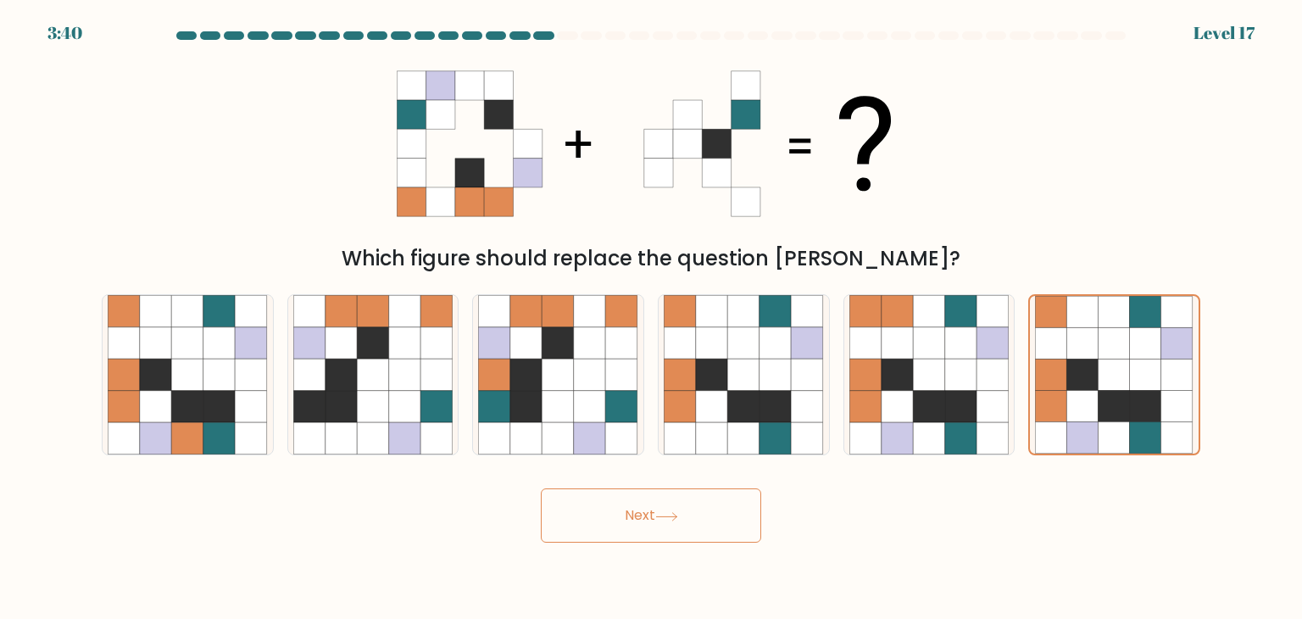
click at [734, 514] on button "Next" at bounding box center [651, 515] width 220 height 54
click at [712, 526] on button "Next" at bounding box center [651, 515] width 220 height 54
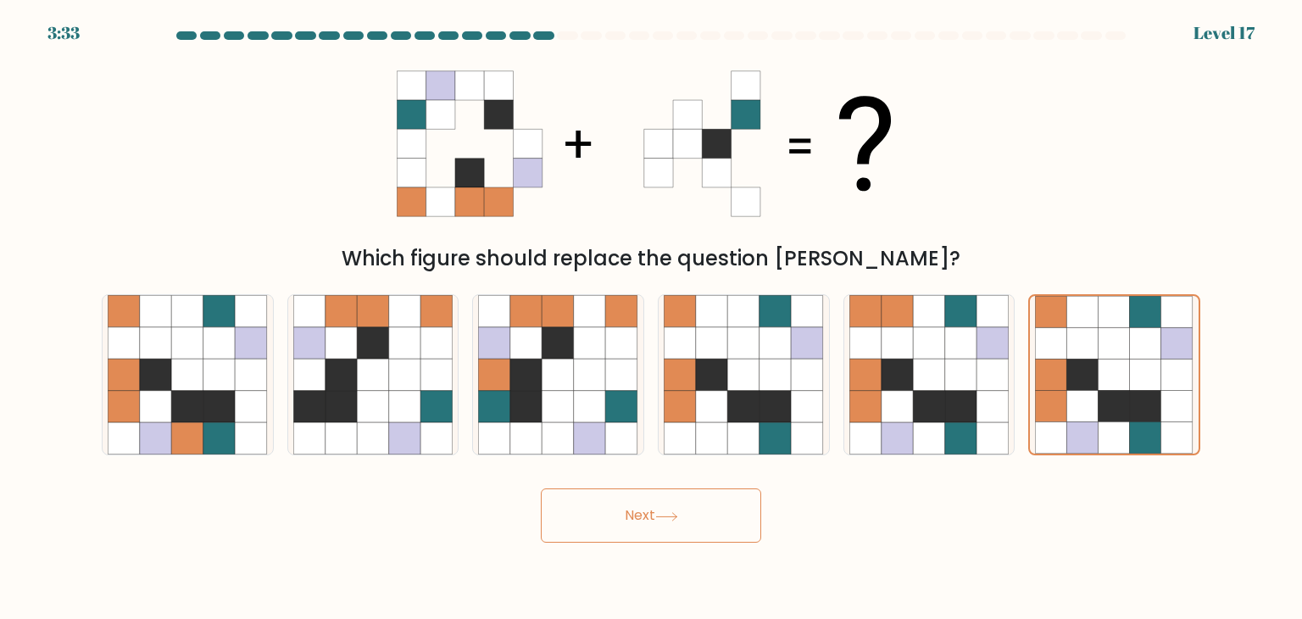
click at [712, 526] on button "Next" at bounding box center [651, 515] width 220 height 54
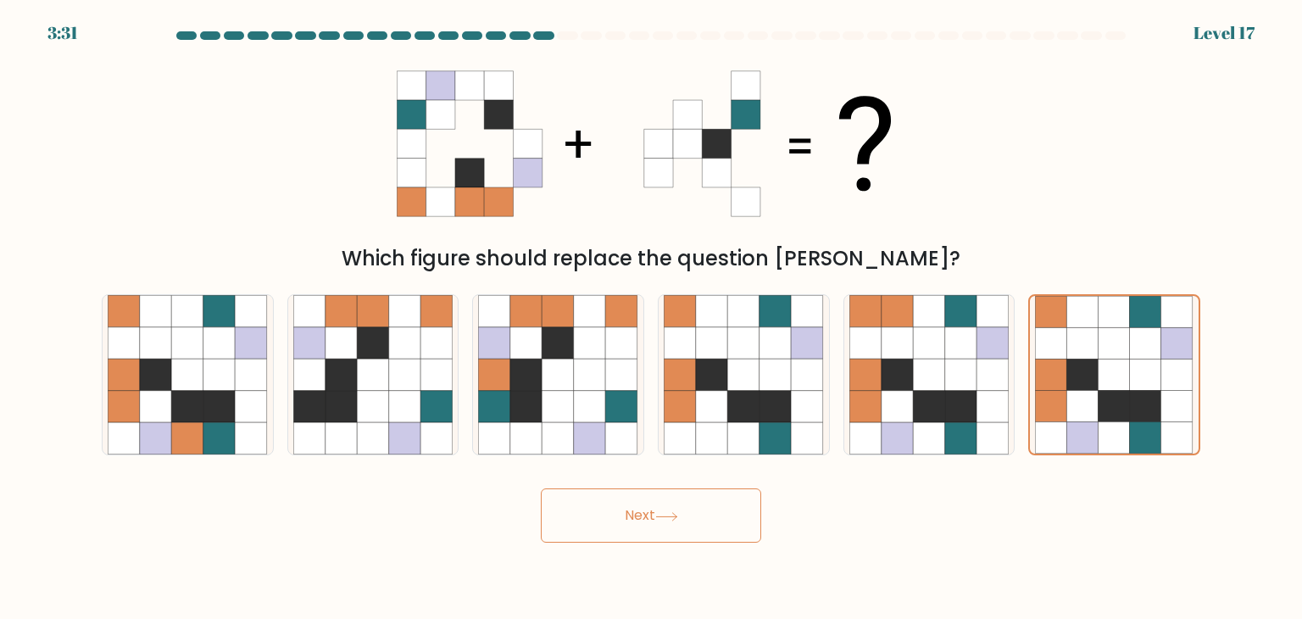
click at [712, 526] on button "Next" at bounding box center [651, 515] width 220 height 54
click at [1130, 402] on icon at bounding box center [1145, 406] width 31 height 31
click at [652, 318] on input "f." at bounding box center [651, 313] width 1 height 8
drag, startPoint x: 1130, startPoint y: 402, endPoint x: 743, endPoint y: 524, distance: 405.4
click at [743, 524] on form at bounding box center [651, 286] width 1302 height 511
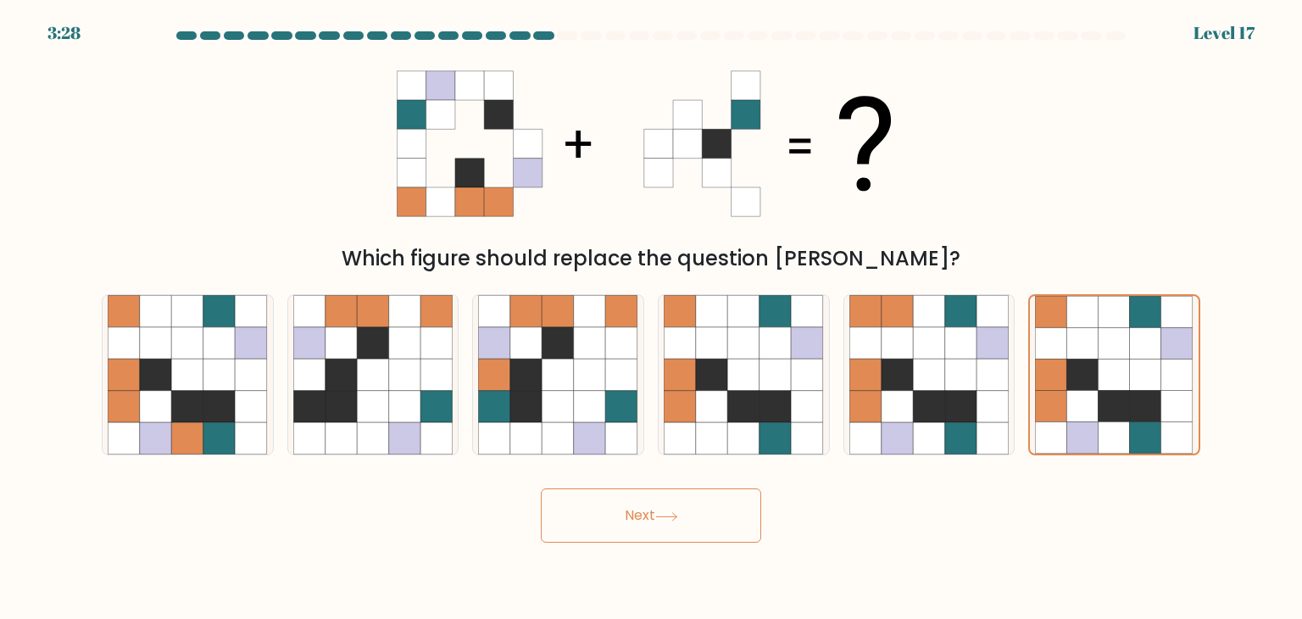
click at [743, 524] on button "Next" at bounding box center [651, 515] width 220 height 54
click at [1139, 358] on icon at bounding box center [1146, 343] width 32 height 32
click at [652, 318] on input "f." at bounding box center [651, 313] width 1 height 8
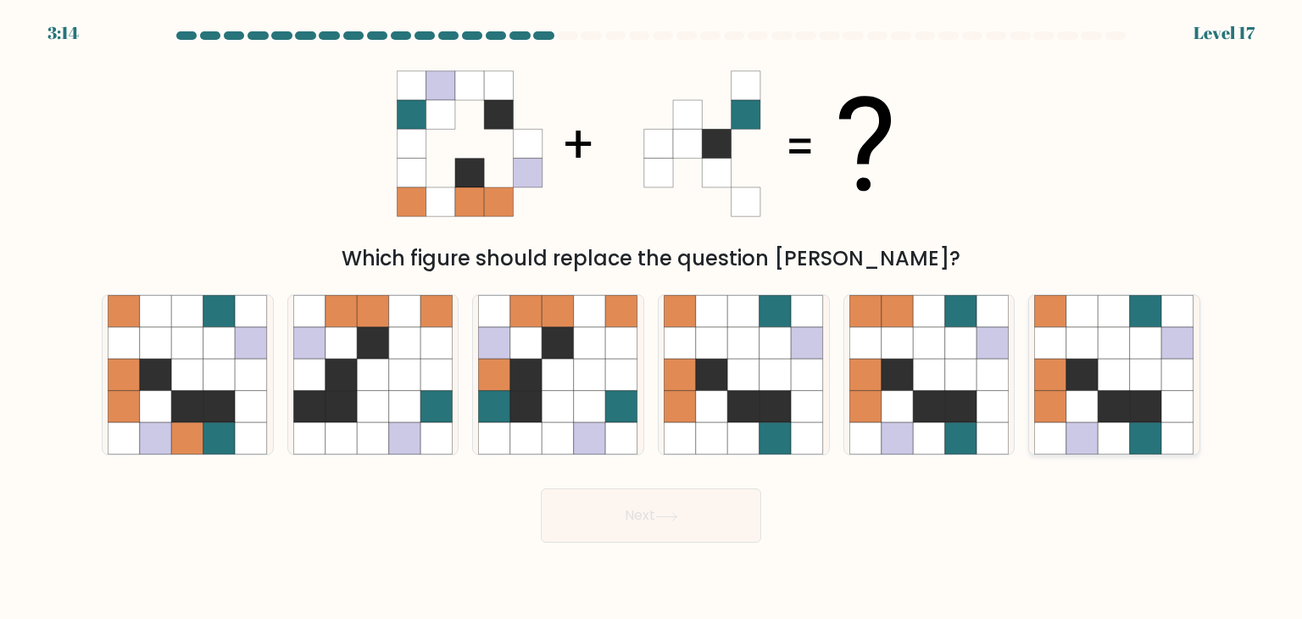
radio input "true"
click at [716, 511] on button "Next" at bounding box center [651, 515] width 220 height 54
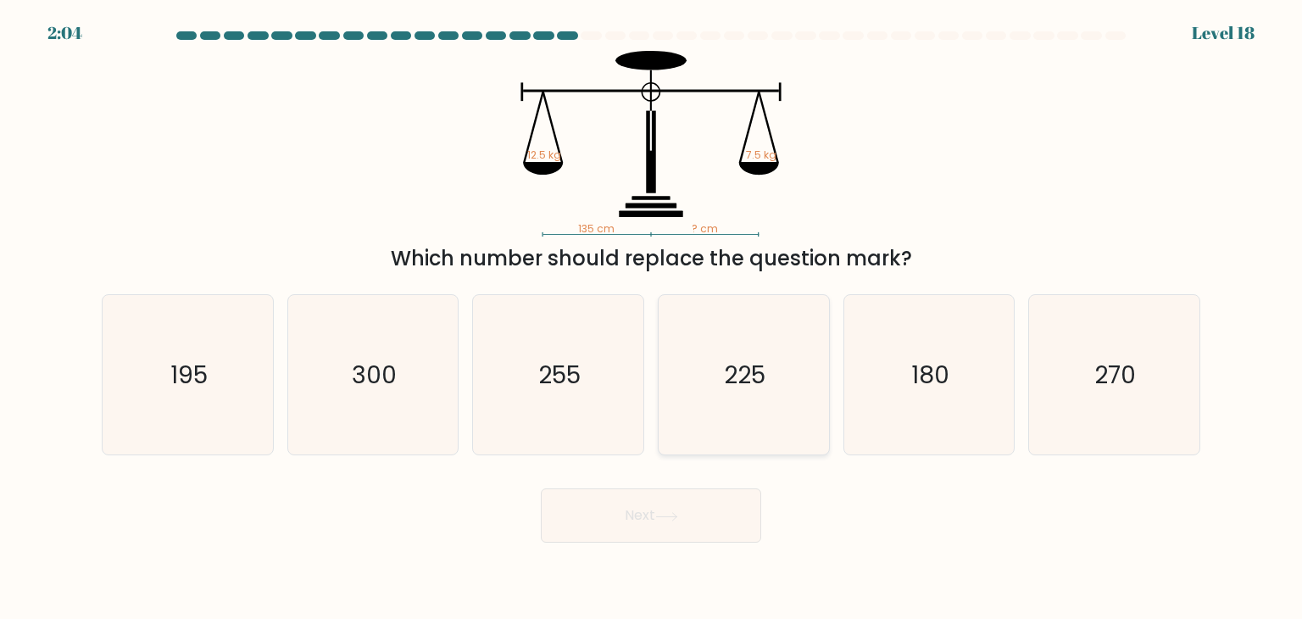
click at [756, 403] on icon "225" at bounding box center [743, 374] width 159 height 159
click at [652, 318] on input "d. 225" at bounding box center [651, 313] width 1 height 8
radio input "true"
click at [744, 513] on button "Next" at bounding box center [651, 515] width 220 height 54
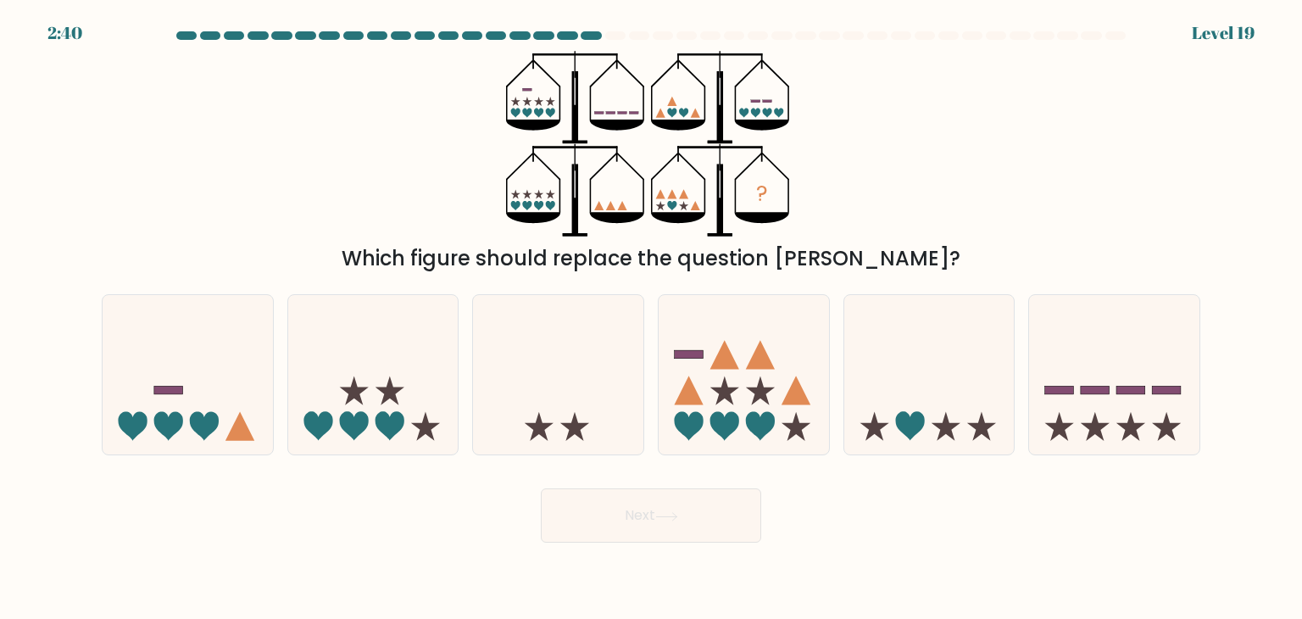
click at [495, 123] on div "? Which figure should replace the question mark?" at bounding box center [651, 162] width 1119 height 223
click at [482, 106] on div "? Which figure should replace the question mark?" at bounding box center [651, 162] width 1119 height 223
click at [980, 414] on icon at bounding box center [929, 374] width 170 height 141
click at [652, 318] on input "e." at bounding box center [651, 313] width 1 height 8
radio input "true"
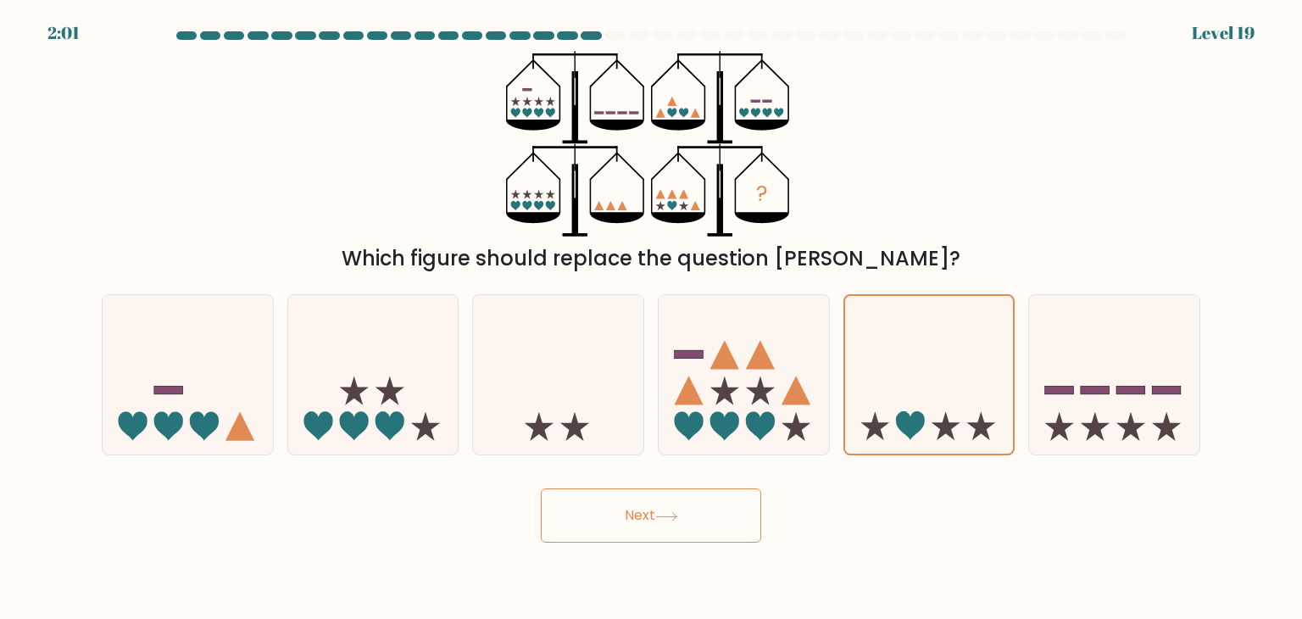
click at [624, 512] on button "Next" at bounding box center [651, 515] width 220 height 54
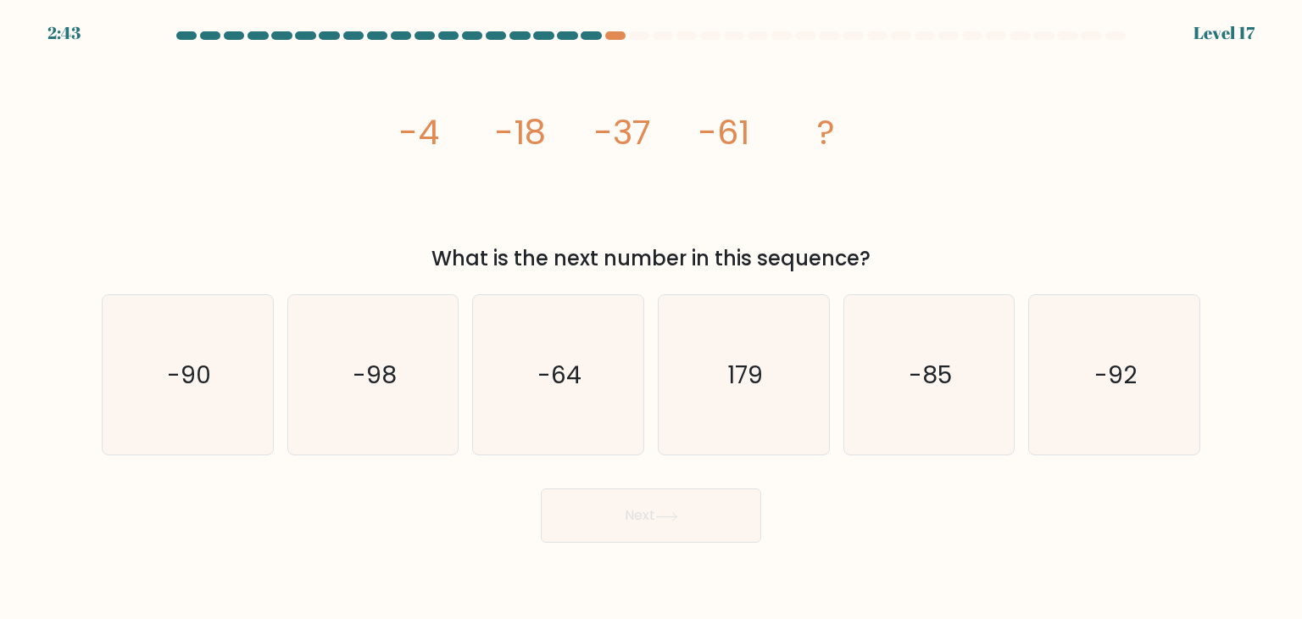
click at [399, 134] on tspan "-4" at bounding box center [419, 132] width 40 height 47
